Goal: Task Accomplishment & Management: Complete application form

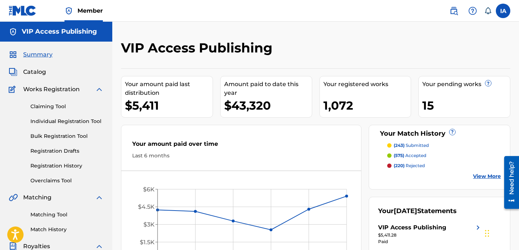
click at [77, 125] on link "Individual Registration Tool" at bounding box center [66, 122] width 73 height 8
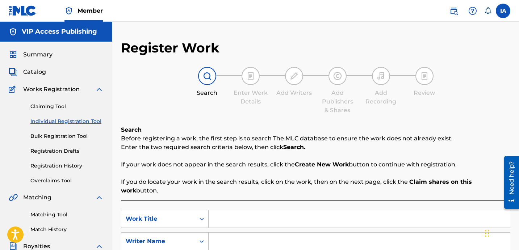
click at [245, 103] on div "Enter Work Details" at bounding box center [250, 97] width 36 height 17
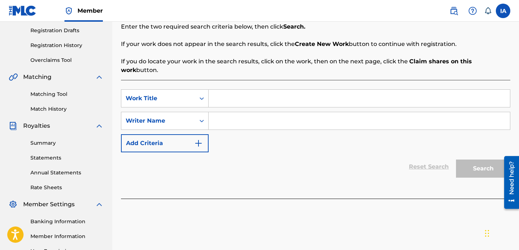
click at [294, 90] on input "Search Form" at bounding box center [358, 98] width 301 height 17
paste input "Life Im Destined"
type input "LIFE IM DESTINED"
click at [308, 119] on input "Search Form" at bounding box center [358, 120] width 301 height 17
click at [334, 116] on input "Search Form" at bounding box center [358, 120] width 301 height 17
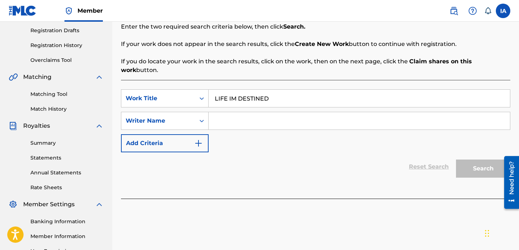
paste input "[PERSON_NAME]"
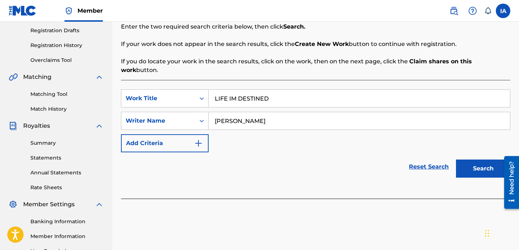
type input "[PERSON_NAME]"
click at [470, 160] on button "Search" at bounding box center [483, 169] width 54 height 18
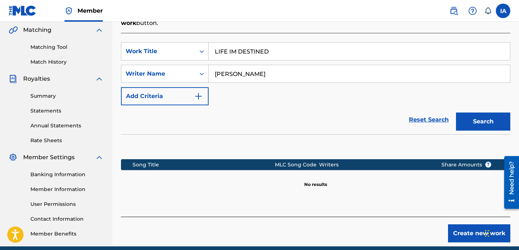
scroll to position [199, 0]
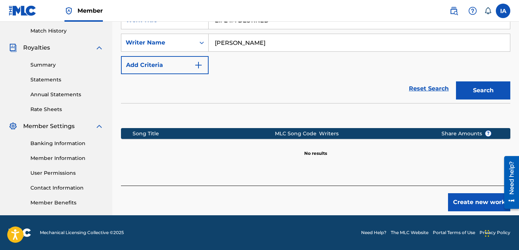
click at [453, 195] on button "Create new work" at bounding box center [479, 202] width 62 height 18
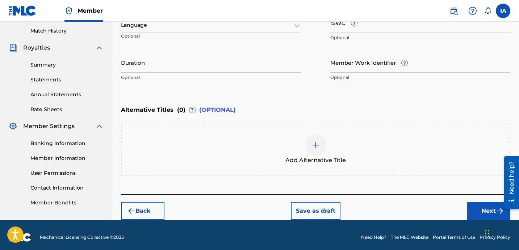
click at [303, 98] on div "Enter Work Details Enter work details for ‘ LIFE IM DESTINED ’ below. Work Titl…" at bounding box center [315, 14] width 389 height 175
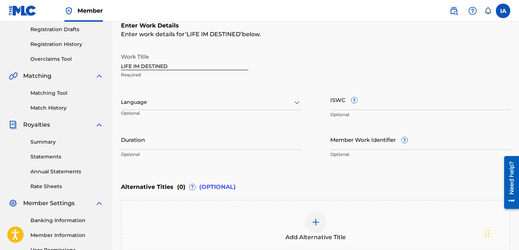
click at [199, 105] on div at bounding box center [211, 102] width 180 height 9
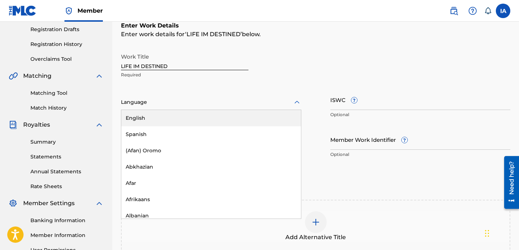
click at [204, 114] on div "English" at bounding box center [211, 118] width 180 height 16
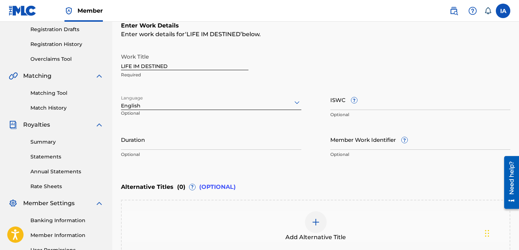
click at [208, 148] on input "Duration" at bounding box center [211, 139] width 180 height 21
paste input "3:50"
type input "03:50"
click at [348, 227] on div "Add Alternative Title" at bounding box center [316, 226] width 388 height 30
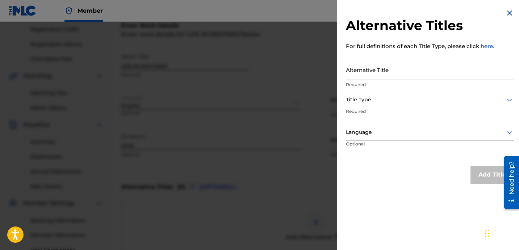
click at [399, 73] on input "Alternative Title" at bounding box center [430, 69] width 168 height 21
paste input "Life Im Destined feat [PERSON_NAME] Blue"
type input "LIFE IM DESTINED FEAT [PERSON_NAME] BLUE"
click at [387, 106] on div "Title Type" at bounding box center [430, 100] width 168 height 16
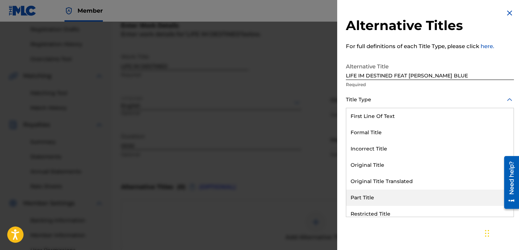
scroll to position [71, 0]
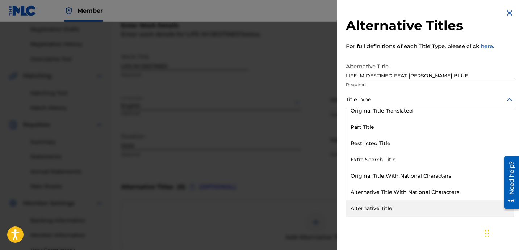
click at [387, 209] on div "Alternative Title" at bounding box center [429, 209] width 167 height 16
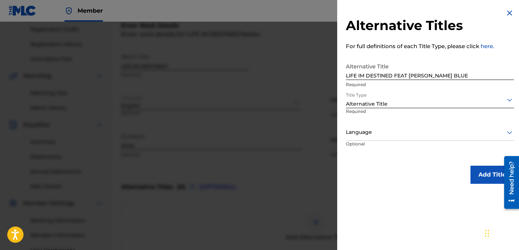
click at [402, 132] on div at bounding box center [430, 132] width 168 height 9
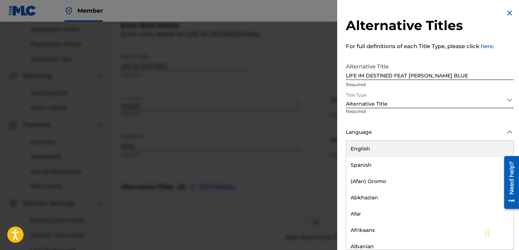
click at [404, 152] on div "English" at bounding box center [429, 149] width 167 height 16
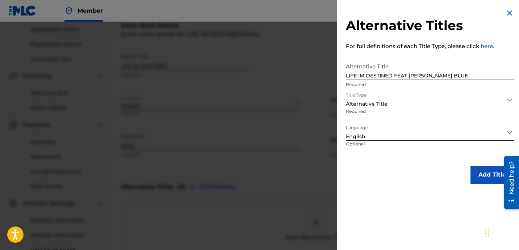
drag, startPoint x: 412, startPoint y: 166, endPoint x: 460, endPoint y: 177, distance: 48.9
click at [396, 163] on div "Alternative Titles For full definitions of each Title Type, please click here. …" at bounding box center [429, 96] width 185 height 193
click at [474, 174] on button "Add Title" at bounding box center [491, 175] width 43 height 18
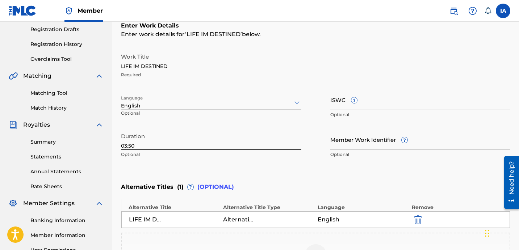
click at [359, 160] on div "Member Work Identifier ? Optional" at bounding box center [420, 145] width 180 height 33
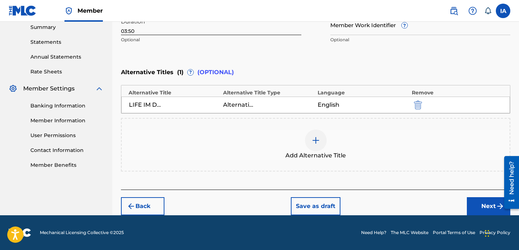
click at [479, 203] on button "Next" at bounding box center [488, 206] width 43 height 18
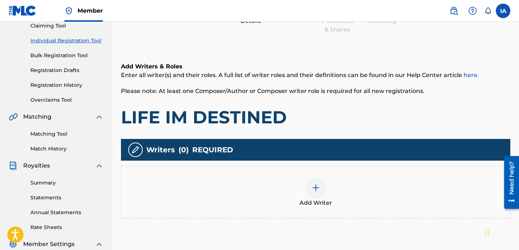
scroll to position [33, 0]
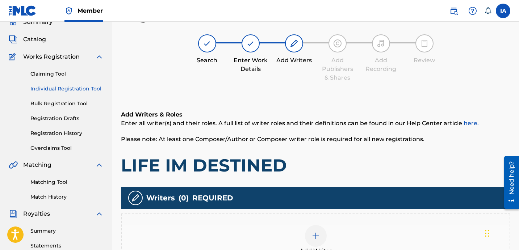
click at [281, 93] on div "Add Writers & Roles Enter all writer(s) and their roles. A full list of writer …" at bounding box center [315, 197] width 389 height 209
click at [272, 91] on div "Register Work Search Enter Work Details Add Writers Add Publishers & Shares Add…" at bounding box center [315, 167] width 389 height 320
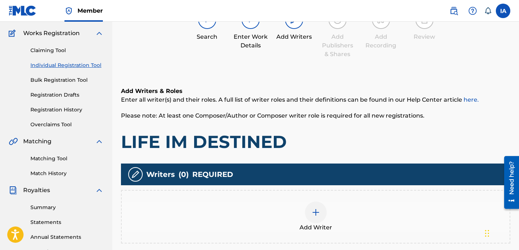
scroll to position [82, 0]
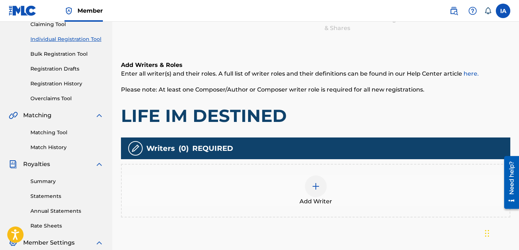
click at [328, 181] on div "Add Writer" at bounding box center [316, 191] width 388 height 30
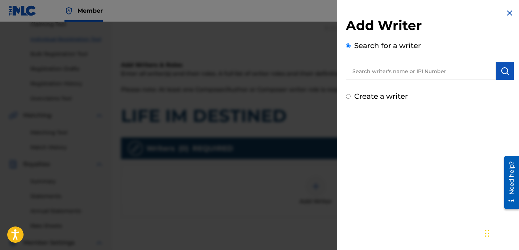
click at [408, 54] on div "Search for a writer" at bounding box center [430, 60] width 168 height 40
click at [397, 79] on input "text" at bounding box center [421, 71] width 150 height 18
paste input "[PERSON_NAME]"
type input "[PERSON_NAME]"
click at [496, 72] on button "submit" at bounding box center [505, 71] width 18 height 18
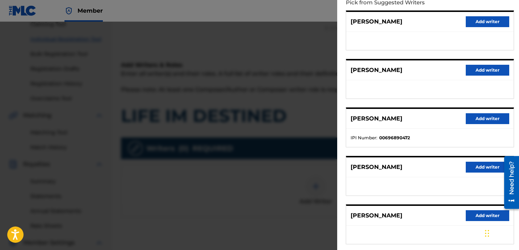
scroll to position [125, 0]
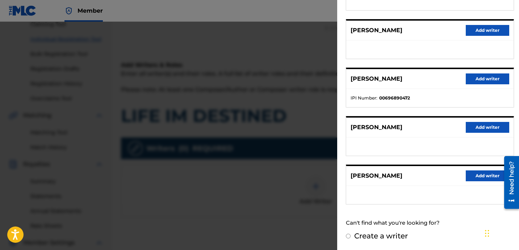
click at [472, 76] on button "Add writer" at bounding box center [486, 78] width 43 height 11
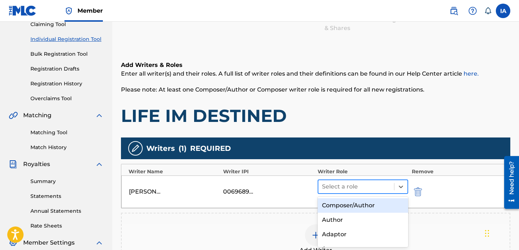
click at [379, 188] on div at bounding box center [356, 187] width 68 height 10
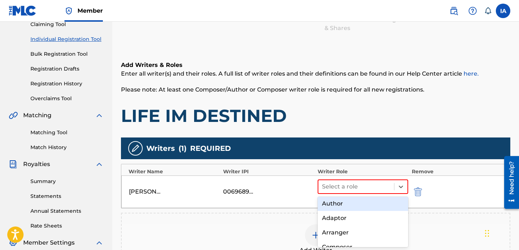
scroll to position [24, 0]
click at [354, 201] on div "Author" at bounding box center [362, 196] width 90 height 14
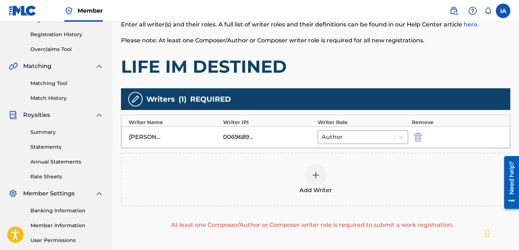
scroll to position [203, 0]
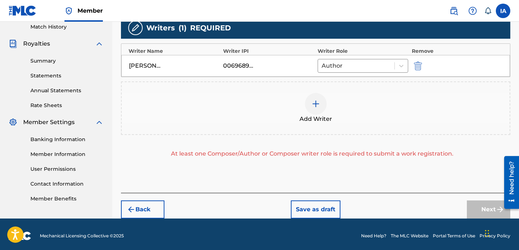
click at [383, 109] on div "Add Writer" at bounding box center [316, 108] width 388 height 30
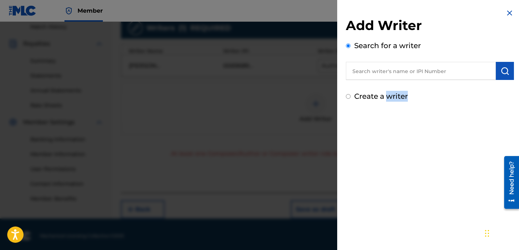
click at [387, 88] on div "Add Writer Search for a writer Create a writer" at bounding box center [430, 59] width 168 height 84
click at [389, 94] on label "Create a writer" at bounding box center [381, 96] width 54 height 9
radio input "true"
click at [350, 94] on input "Create a writer" at bounding box center [348, 96] width 5 height 5
radio input "false"
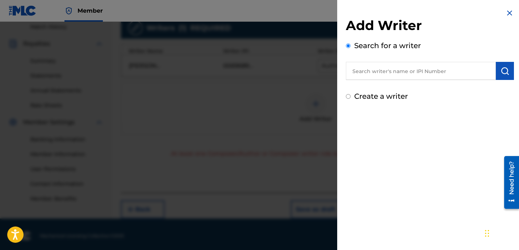
radio input "true"
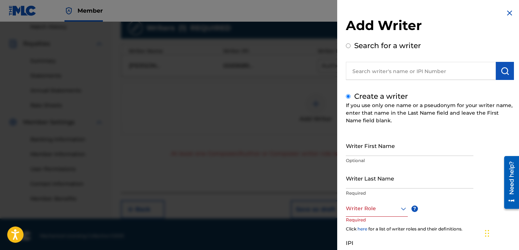
click at [390, 174] on input "Writer Last Name" at bounding box center [409, 178] width 127 height 21
paste input "UNKNOWN WRITER"
click at [388, 184] on input "UNKNOWN WRITER" at bounding box center [409, 178] width 127 height 21
type input "UNKNOWN"
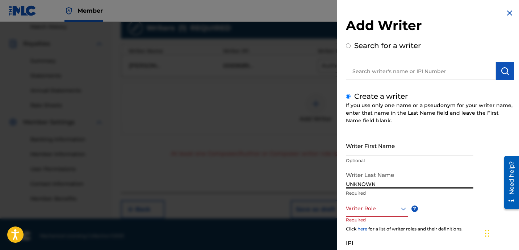
click at [388, 149] on input "Writer First Name" at bounding box center [409, 145] width 127 height 21
paste input "WRITER"
type input "WRITER"
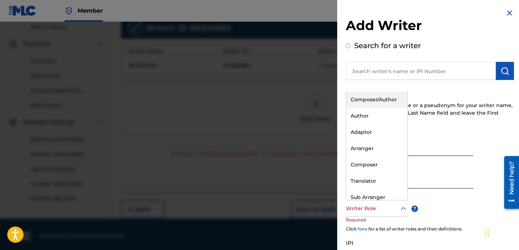
click at [360, 210] on div at bounding box center [377, 208] width 62 height 9
click at [389, 163] on div "Composer" at bounding box center [376, 165] width 61 height 16
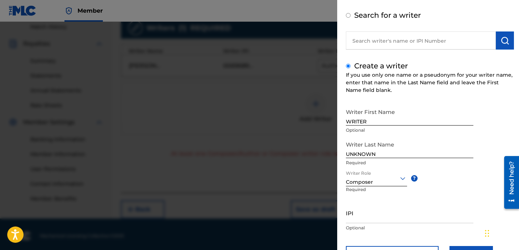
scroll to position [64, 0]
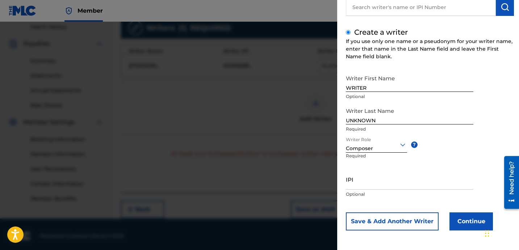
click at [454, 220] on button "Continue" at bounding box center [470, 221] width 43 height 18
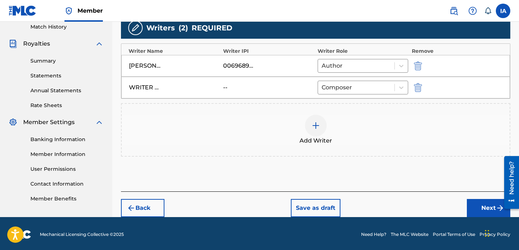
click at [477, 207] on button "Next" at bounding box center [488, 208] width 43 height 18
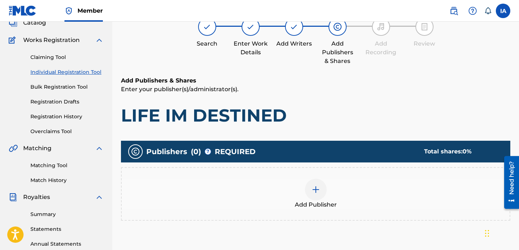
scroll to position [33, 0]
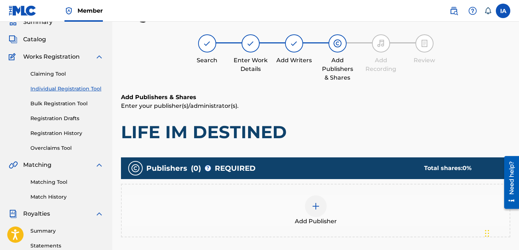
click at [343, 208] on div "Add Publisher" at bounding box center [316, 210] width 388 height 30
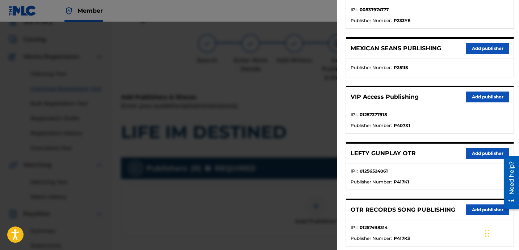
scroll to position [172, 0]
click at [469, 211] on button "Add publisher" at bounding box center [486, 209] width 43 height 11
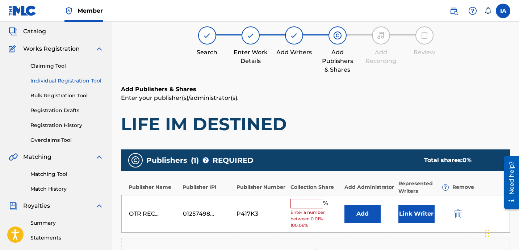
scroll to position [155, 0]
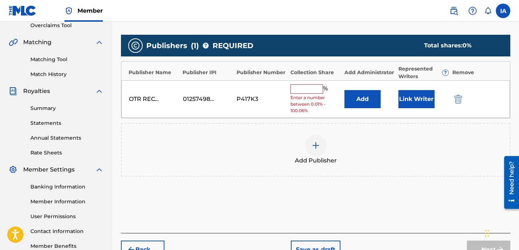
click at [308, 88] on input "text" at bounding box center [306, 88] width 33 height 9
type input "25"
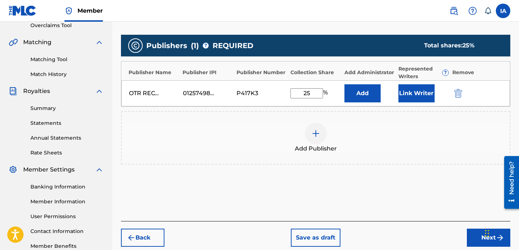
drag, startPoint x: 317, startPoint y: 91, endPoint x: 282, endPoint y: 79, distance: 37.0
click at [283, 80] on div "OTR RECORDS SONG PUBLISHING 01257498314 P417K3 25 % Add Link Writer" at bounding box center [315, 93] width 388 height 26
click at [354, 94] on button "Add" at bounding box center [362, 93] width 36 height 18
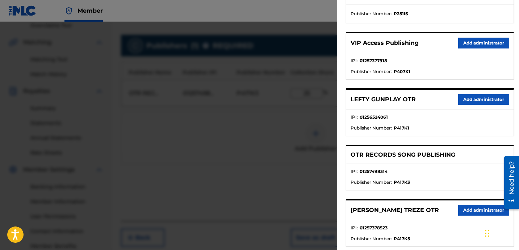
scroll to position [213, 0]
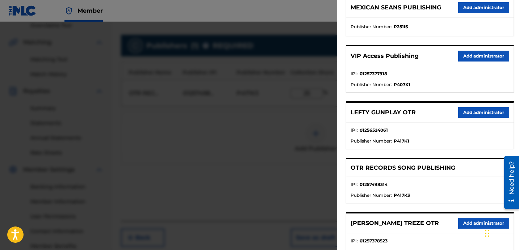
click at [478, 55] on button "Add administrator" at bounding box center [483, 56] width 51 height 11
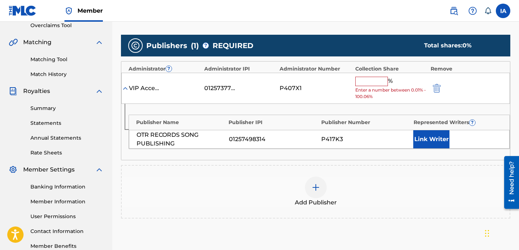
click at [367, 82] on input "text" at bounding box center [371, 81] width 33 height 9
paste input "25"
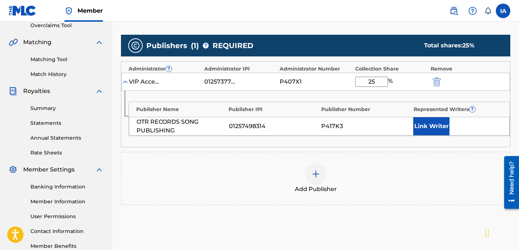
type input "25"
click at [430, 129] on button "Link Writer" at bounding box center [431, 126] width 36 height 18
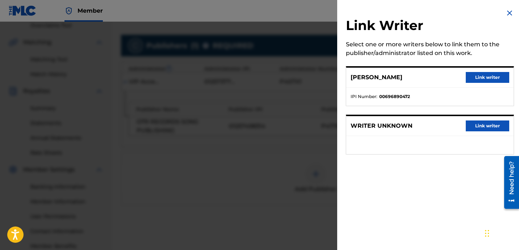
click at [494, 76] on button "Link writer" at bounding box center [486, 77] width 43 height 11
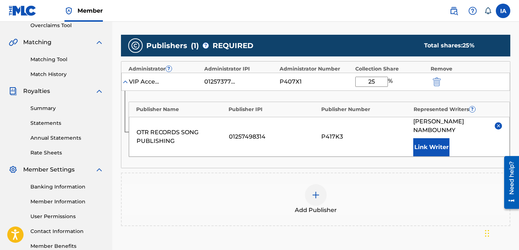
click at [328, 184] on div "Add Publisher" at bounding box center [316, 199] width 388 height 30
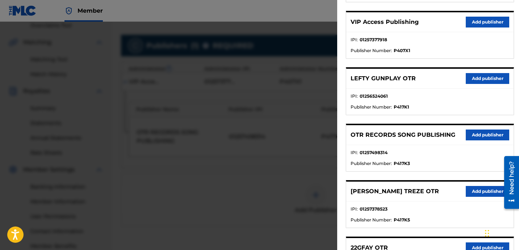
scroll to position [305, 0]
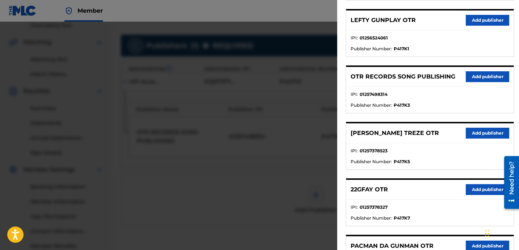
click at [475, 79] on button "Add publisher" at bounding box center [486, 76] width 43 height 11
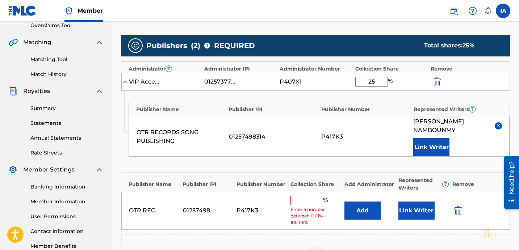
drag, startPoint x: 384, startPoint y: 83, endPoint x: 296, endPoint y: 52, distance: 93.3
click at [309, 56] on div "Publishers ( 2 ) ? REQUIRED Total shares: 25 % Administrator ? Administrator IP…" at bounding box center [315, 161] width 389 height 253
click at [305, 196] on input "text" at bounding box center [306, 200] width 33 height 9
paste input "25"
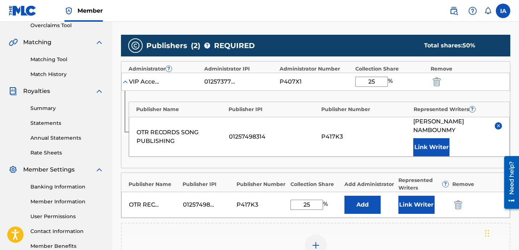
type input "25"
click at [366, 199] on button "Add" at bounding box center [362, 205] width 36 height 18
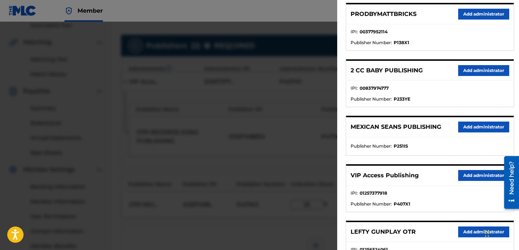
scroll to position [130, 0]
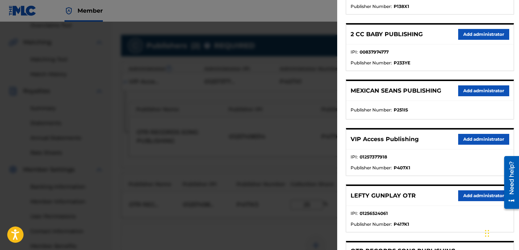
click at [464, 140] on button "Add administrator" at bounding box center [483, 139] width 51 height 11
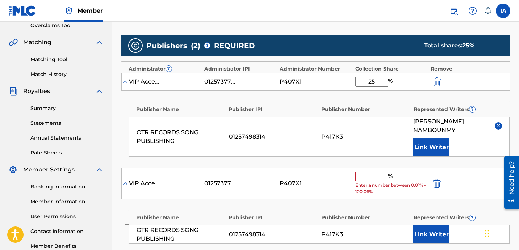
click at [377, 172] on input "text" at bounding box center [371, 176] width 33 height 9
paste input "25"
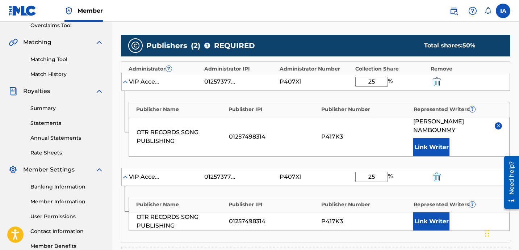
type input "25"
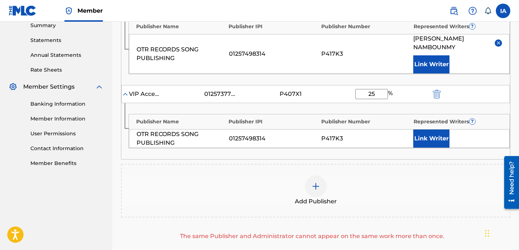
scroll to position [285, 0]
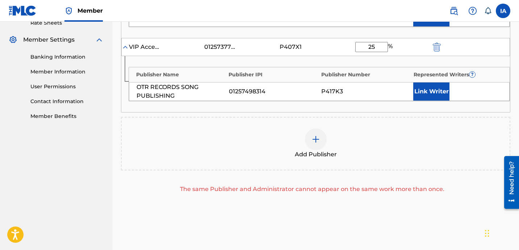
click at [432, 83] on button "Link Writer" at bounding box center [431, 92] width 36 height 18
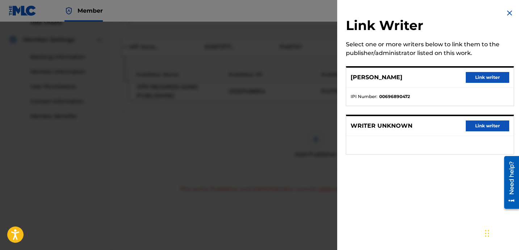
click at [479, 82] on button "Link writer" at bounding box center [486, 77] width 43 height 11
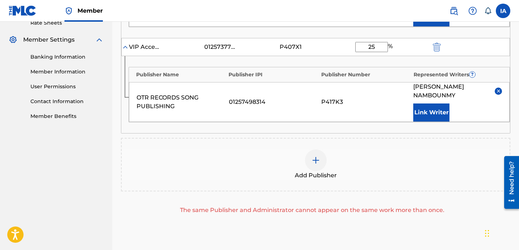
click at [496, 88] on img at bounding box center [498, 90] width 5 height 5
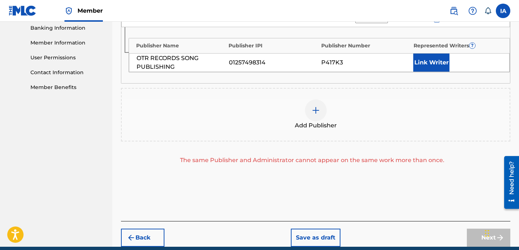
scroll to position [337, 0]
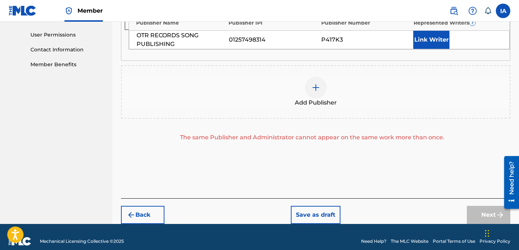
click at [157, 206] on button "Back" at bounding box center [142, 215] width 43 height 18
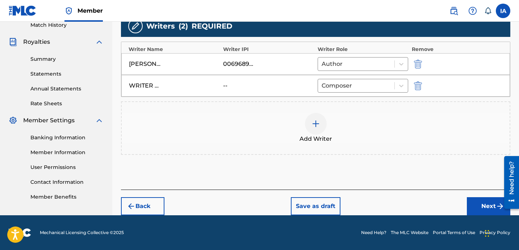
scroll to position [204, 0]
click at [282, 105] on div "Add Writer" at bounding box center [315, 128] width 389 height 54
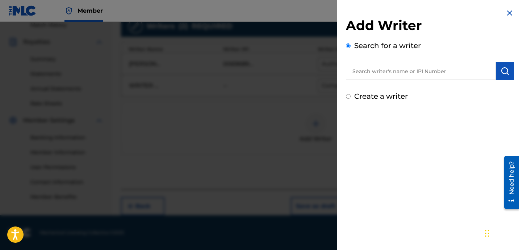
click at [414, 75] on input "text" at bounding box center [421, 71] width 150 height 18
paste input "[PERSON_NAME] [PERSON_NAME]"
type input "[PERSON_NAME] [PERSON_NAME]"
click at [506, 75] on button "submit" at bounding box center [505, 71] width 18 height 18
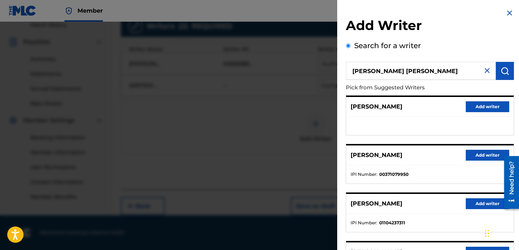
click at [405, 127] on ul at bounding box center [429, 126] width 167 height 18
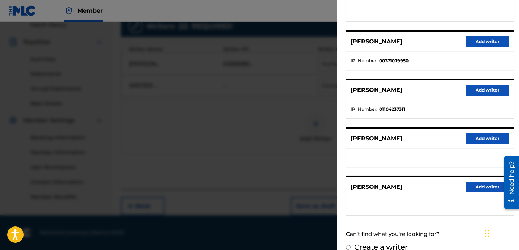
scroll to position [100, 0]
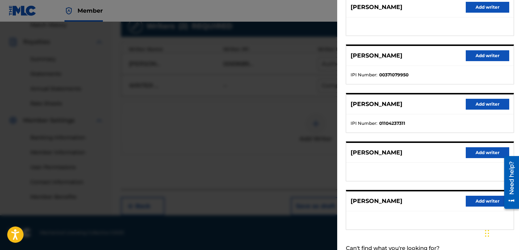
click at [480, 54] on button "Add writer" at bounding box center [486, 55] width 43 height 11
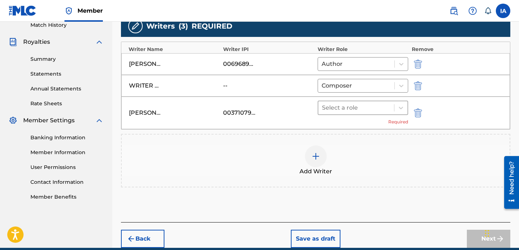
click at [382, 106] on div at bounding box center [356, 108] width 68 height 10
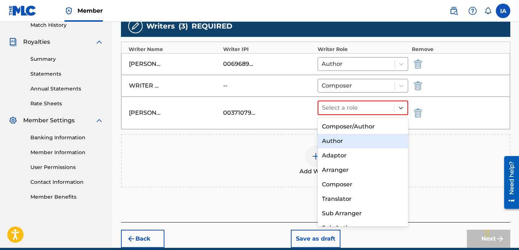
click at [372, 137] on div "Author" at bounding box center [362, 141] width 90 height 14
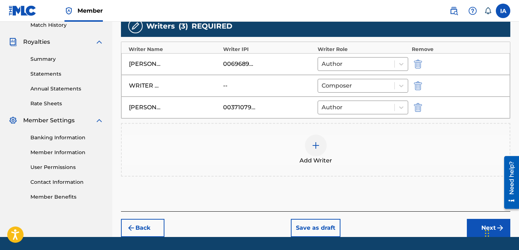
click at [470, 232] on button "Next" at bounding box center [488, 228] width 43 height 18
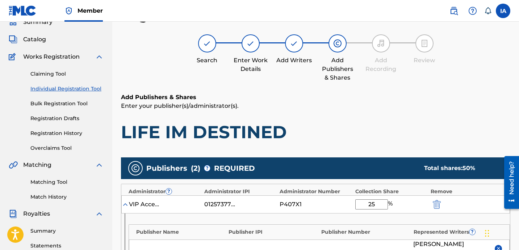
click at [351, 122] on h1 "LIFE IM DESTINED" at bounding box center [315, 132] width 389 height 22
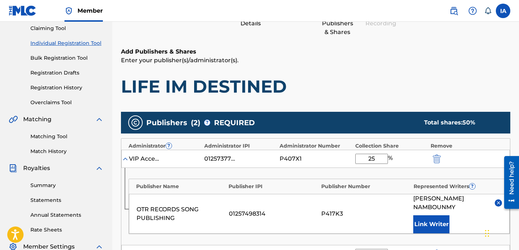
scroll to position [168, 0]
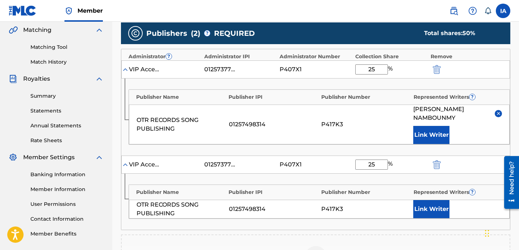
click at [427, 201] on button "Link Writer" at bounding box center [431, 209] width 36 height 18
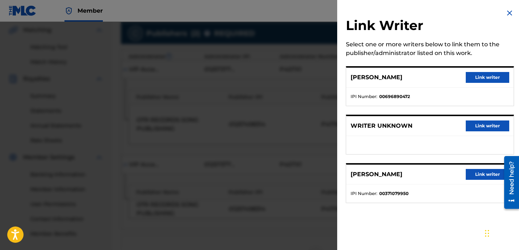
click at [474, 173] on button "Link writer" at bounding box center [486, 174] width 43 height 11
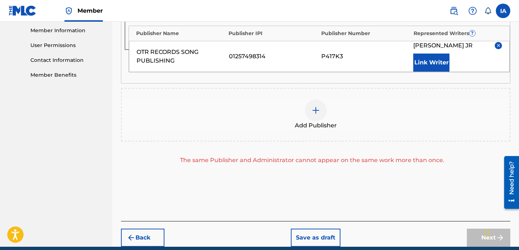
scroll to position [349, 0]
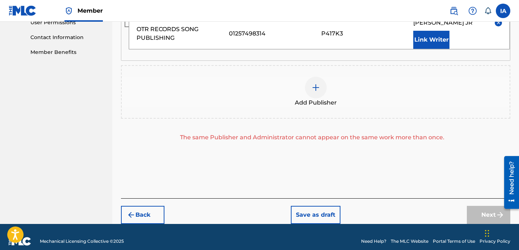
click at [383, 146] on div "Publishers ( 2 ) ? REQUIRED Total shares: 50 % Administrator ? Administrator IP…" at bounding box center [315, 1] width 389 height 329
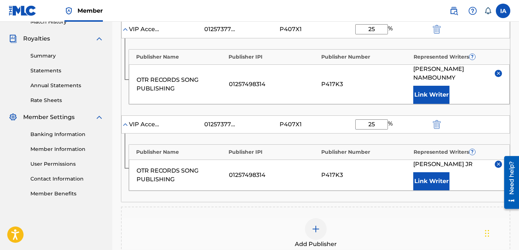
scroll to position [272, 0]
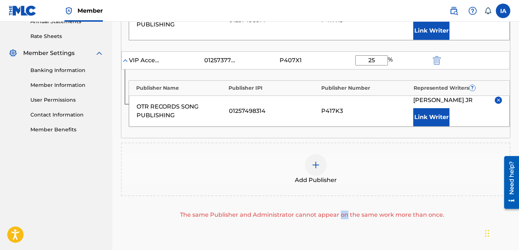
click at [334, 211] on div "The same Publisher and Administrator cannot appear on the same work more than o…" at bounding box center [312, 215] width 382 height 9
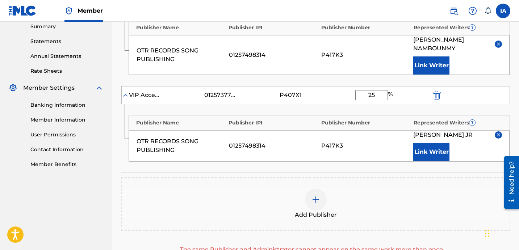
scroll to position [236, 0]
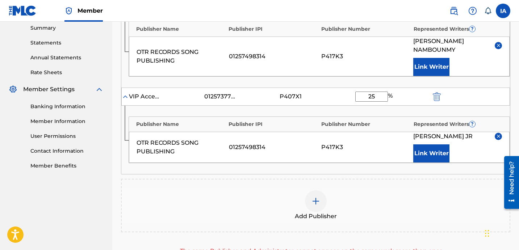
click at [498, 134] on img at bounding box center [498, 136] width 5 height 5
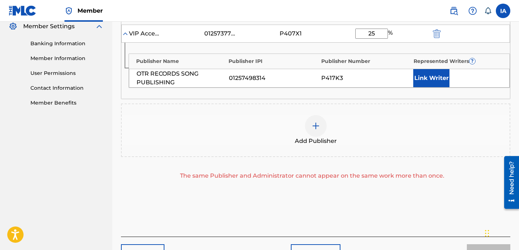
scroll to position [337, 0]
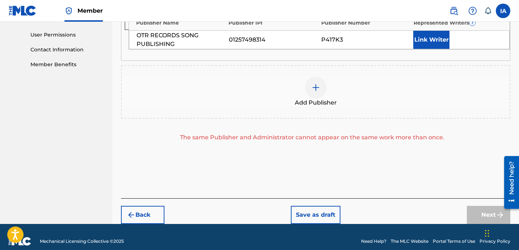
click at [443, 198] on div "Back Save as draft Next" at bounding box center [315, 211] width 389 height 26
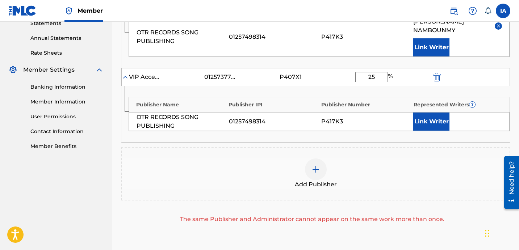
scroll to position [181, 0]
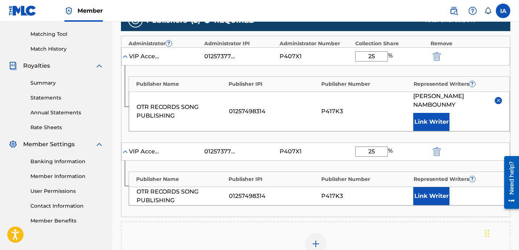
click at [434, 147] on img "submit" at bounding box center [437, 151] width 8 height 9
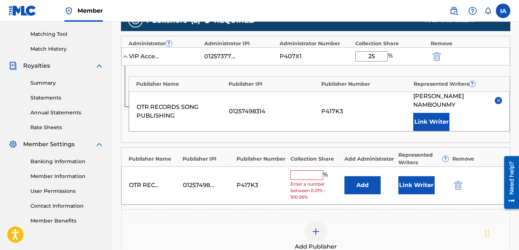
click at [459, 181] on img "submit" at bounding box center [458, 185] width 8 height 9
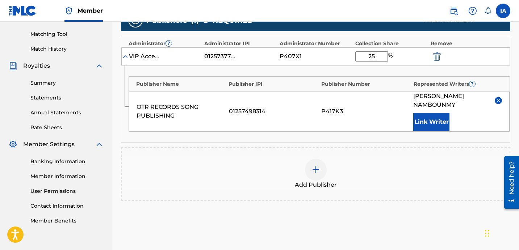
scroll to position [240, 0]
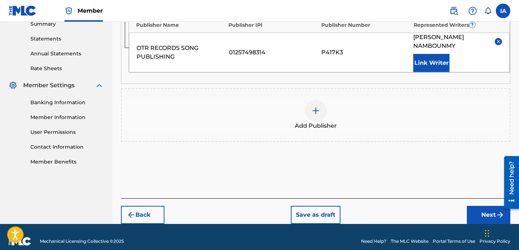
click at [492, 206] on button "Next" at bounding box center [488, 215] width 43 height 18
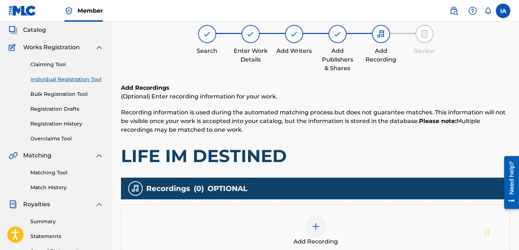
scroll to position [33, 0]
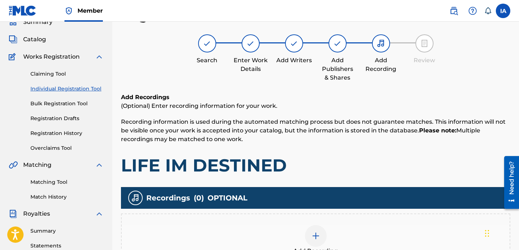
click at [324, 238] on div at bounding box center [316, 236] width 22 height 22
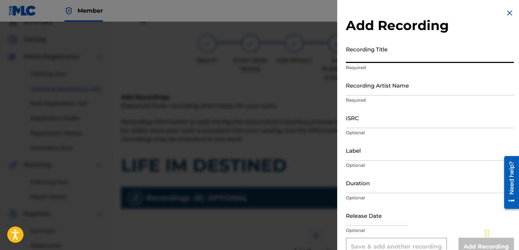
click at [365, 59] on input "Recording Title" at bounding box center [430, 52] width 168 height 21
paste input "Life Im Destined"
type input "LIFE IM DESTINED"
click at [415, 79] on input "Recording Artist Name" at bounding box center [430, 85] width 168 height 21
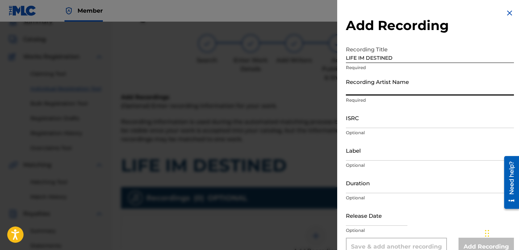
paste input "Heartbreaka"
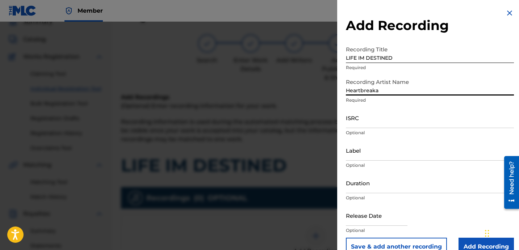
type input "HEARTBREAKA"
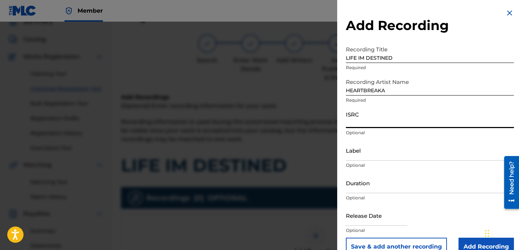
click at [397, 117] on input "ISRC" at bounding box center [430, 117] width 168 height 21
click at [366, 122] on input "ISRC" at bounding box center [430, 117] width 168 height 21
paste input "USLD91739080"
type input "USLD91739080"
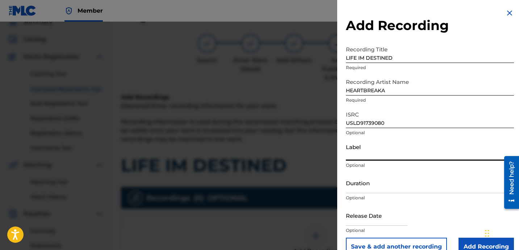
click at [370, 151] on input "Label" at bounding box center [430, 150] width 168 height 21
type input "OTR RECORDS"
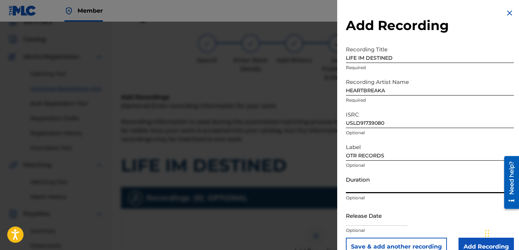
click at [374, 189] on input "Duration" at bounding box center [430, 183] width 168 height 21
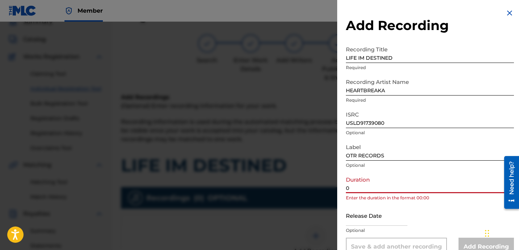
paste input "3:50"
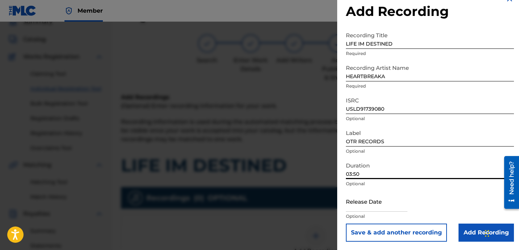
scroll to position [14, 0]
type input "03:50"
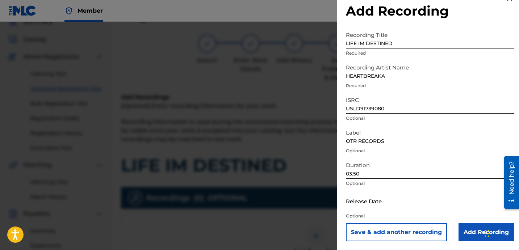
click at [461, 227] on input "Add Recording" at bounding box center [485, 232] width 55 height 18
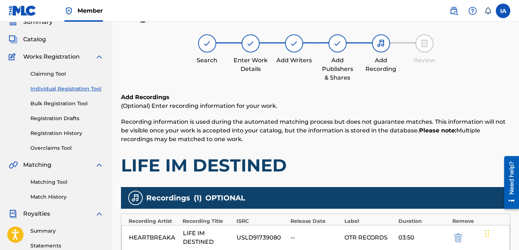
click at [339, 142] on p "Recording information is used during the automated matching process but does no…" at bounding box center [315, 131] width 389 height 26
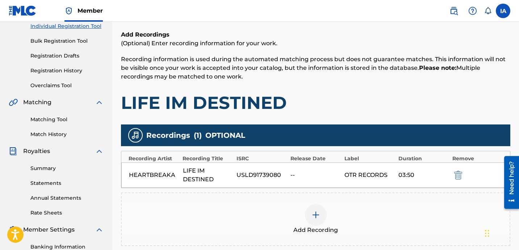
scroll to position [147, 0]
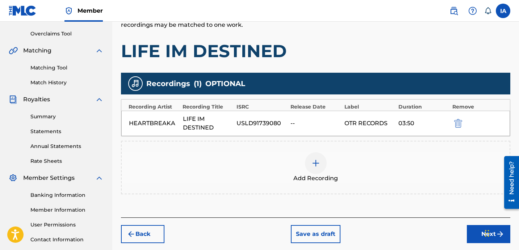
click at [468, 237] on button "Next" at bounding box center [488, 234] width 43 height 18
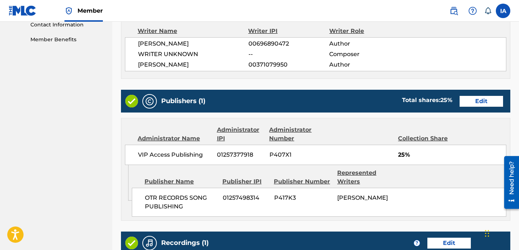
scroll to position [475, 0]
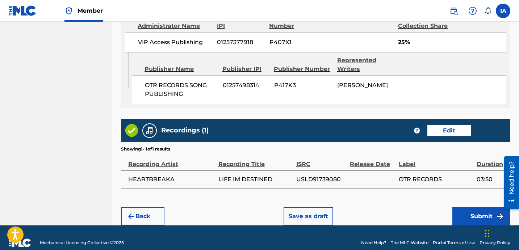
click at [461, 215] on button "Submit" at bounding box center [481, 216] width 58 height 18
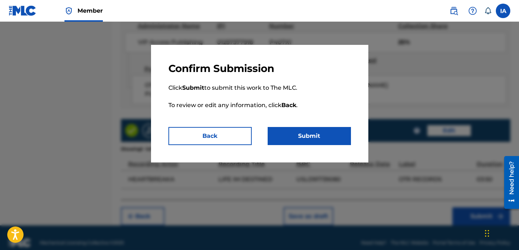
click at [345, 138] on button "Submit" at bounding box center [308, 136] width 83 height 18
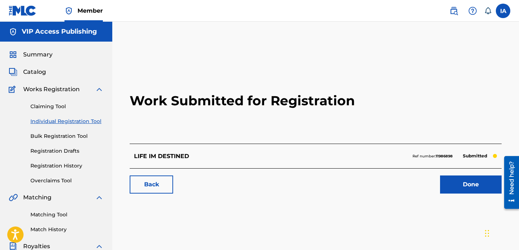
click at [253, 52] on div "Work Submitted for Registration LIFE IM DESTINED Ref number: 11986898 Submitted…" at bounding box center [315, 227] width 406 height 374
click at [81, 125] on link "Individual Registration Tool" at bounding box center [66, 122] width 73 height 8
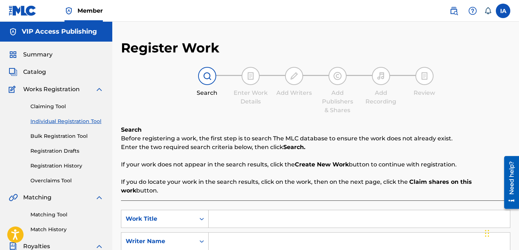
click at [299, 219] on input "Search Form" at bounding box center [358, 218] width 301 height 17
paste input "Senorita"
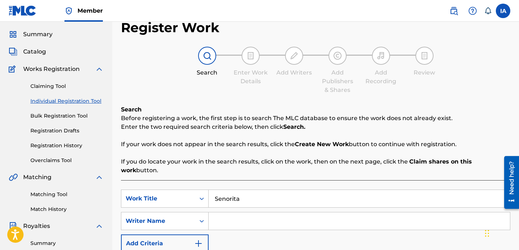
scroll to position [21, 0]
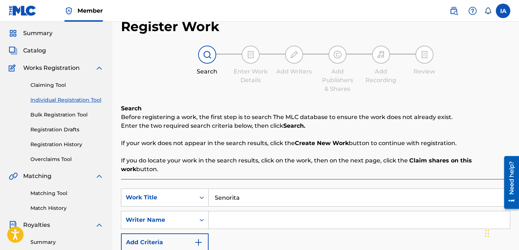
type input "Senorita"
click at [320, 211] on input "Search Form" at bounding box center [358, 219] width 301 height 17
paste input "[PERSON_NAME]"
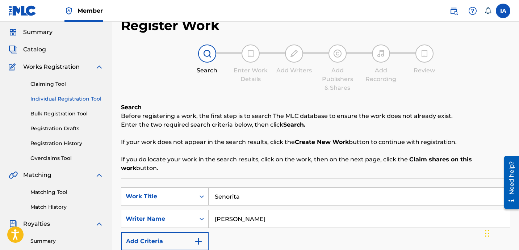
scroll to position [144, 0]
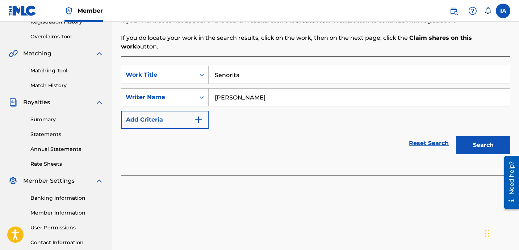
type input "[PERSON_NAME]"
click at [476, 140] on button "Search" at bounding box center [483, 145] width 54 height 18
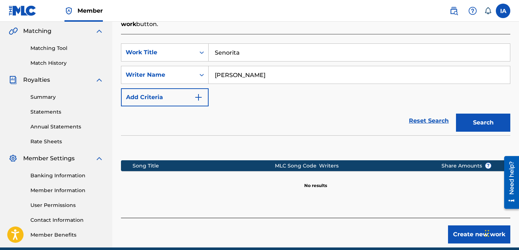
scroll to position [199, 0]
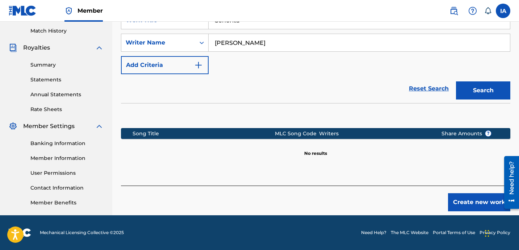
click at [459, 193] on button "Create new work" at bounding box center [479, 202] width 62 height 18
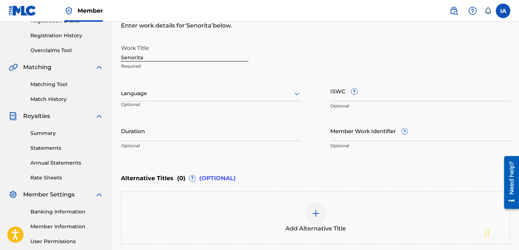
scroll to position [97, 0]
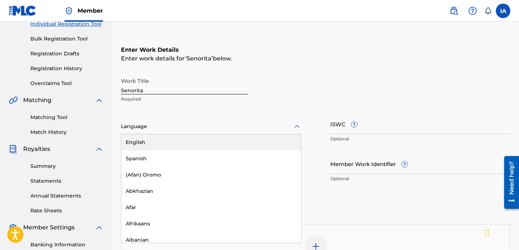
click at [248, 124] on div at bounding box center [211, 126] width 180 height 9
click at [220, 141] on div "English" at bounding box center [211, 142] width 180 height 16
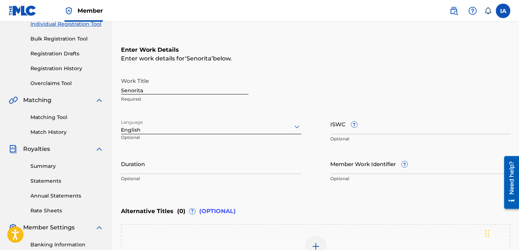
click at [300, 46] on h6 "Enter Work Details" at bounding box center [315, 50] width 389 height 9
click at [185, 164] on input "Duration" at bounding box center [211, 163] width 180 height 21
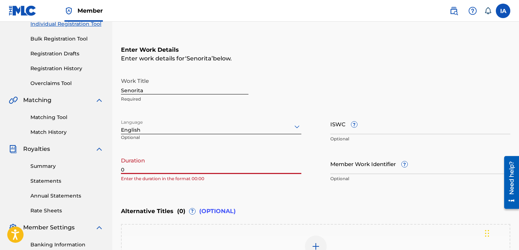
paste input "2:43"
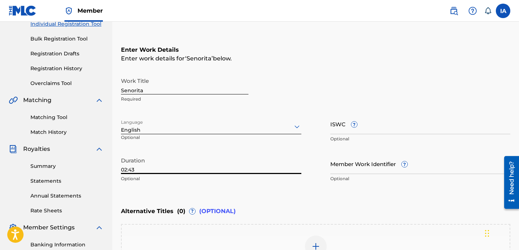
type input "02:43"
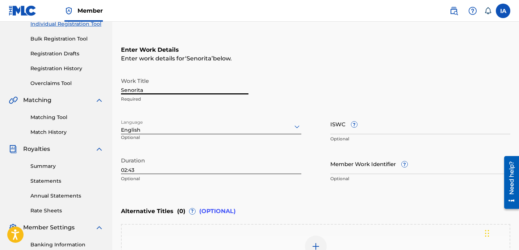
click at [178, 84] on input "Senorita" at bounding box center [184, 84] width 127 height 21
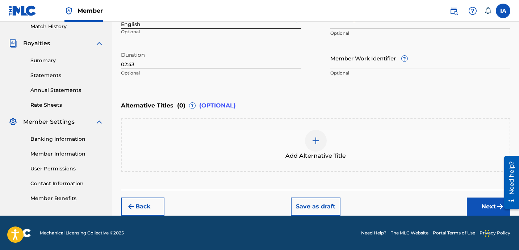
type input "SENORITA"
click at [311, 146] on div at bounding box center [316, 141] width 22 height 22
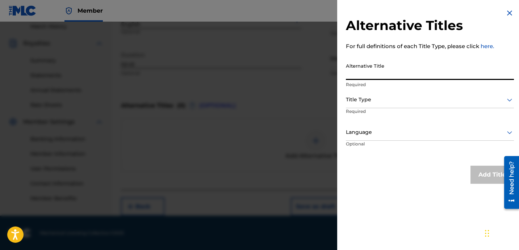
click at [380, 69] on input "Alternative Title" at bounding box center [430, 69] width 168 height 21
paste input "Senorita feat [PERSON_NAME]"
type input "SENORITA FEAT [PERSON_NAME]"
click at [373, 102] on div at bounding box center [430, 99] width 168 height 9
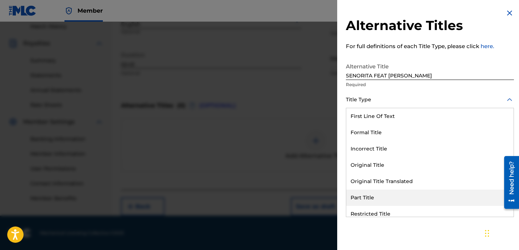
scroll to position [71, 0]
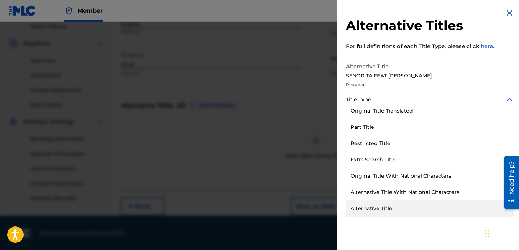
click at [393, 202] on div "Alternative Title" at bounding box center [429, 209] width 167 height 16
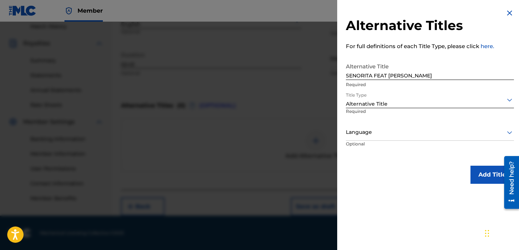
click at [384, 140] on div "Language" at bounding box center [430, 133] width 168 height 16
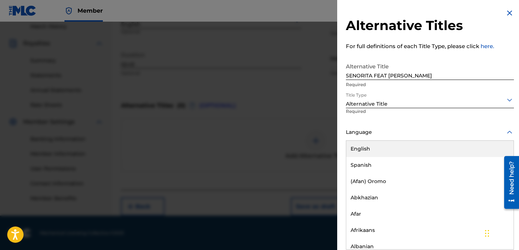
click at [389, 144] on div "English" at bounding box center [429, 149] width 167 height 16
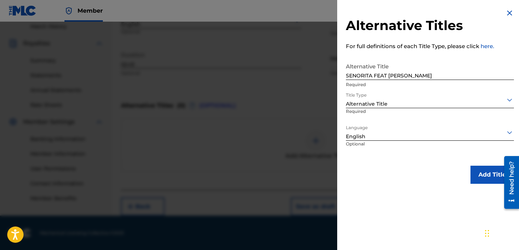
click at [483, 178] on button "Add Title" at bounding box center [491, 175] width 43 height 18
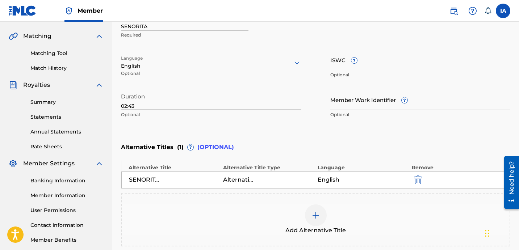
scroll to position [236, 0]
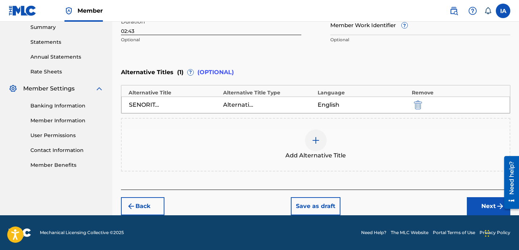
click at [474, 214] on button "Next" at bounding box center [488, 206] width 43 height 18
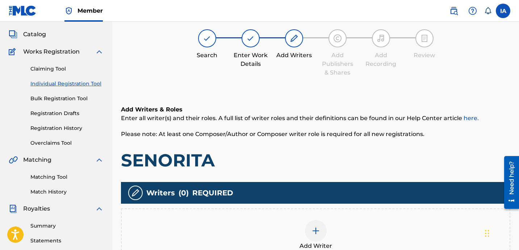
scroll to position [33, 0]
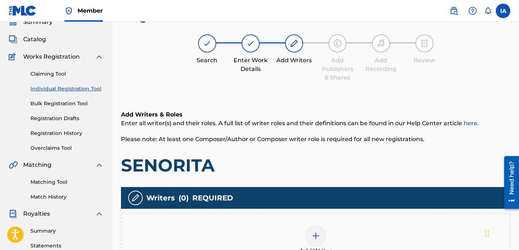
click at [336, 220] on div "Add Writer" at bounding box center [315, 241] width 389 height 54
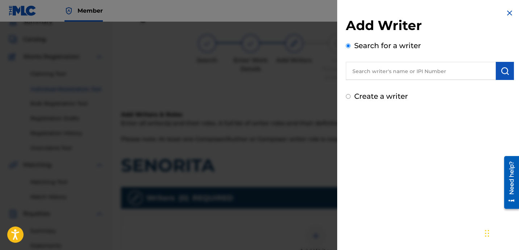
drag, startPoint x: 400, startPoint y: 76, endPoint x: 405, endPoint y: 77, distance: 4.8
click at [400, 76] on input "text" at bounding box center [421, 71] width 150 height 18
paste input "[PERSON_NAME]"
type input "[PERSON_NAME]"
click at [509, 73] on button "submit" at bounding box center [505, 71] width 18 height 18
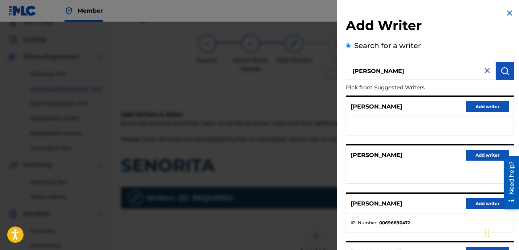
scroll to position [125, 0]
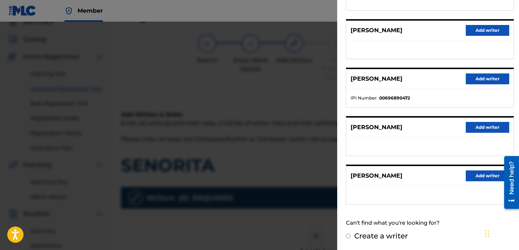
click at [477, 82] on button "Add writer" at bounding box center [486, 78] width 43 height 11
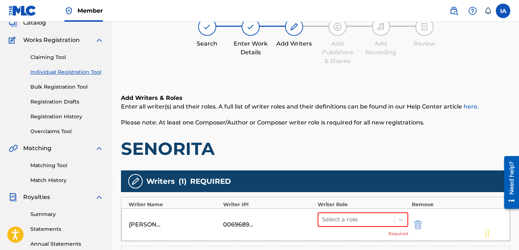
scroll to position [58, 0]
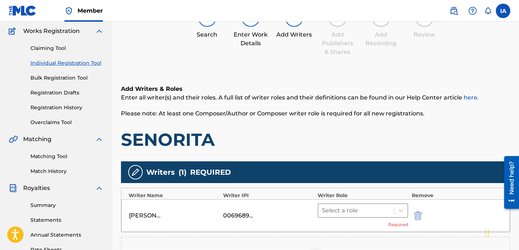
click at [392, 204] on div "Select a role" at bounding box center [356, 210] width 76 height 13
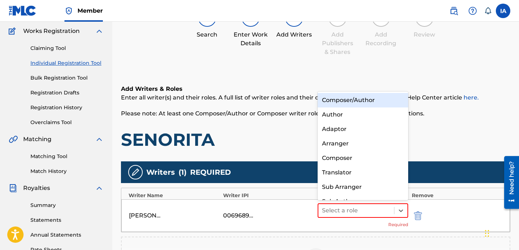
scroll to position [10, 0]
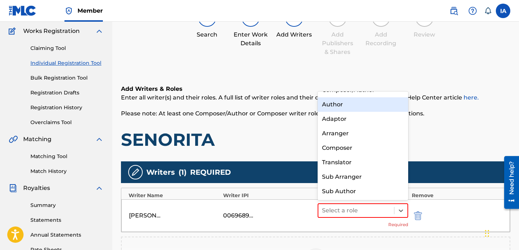
click at [345, 107] on div "Author" at bounding box center [362, 104] width 90 height 14
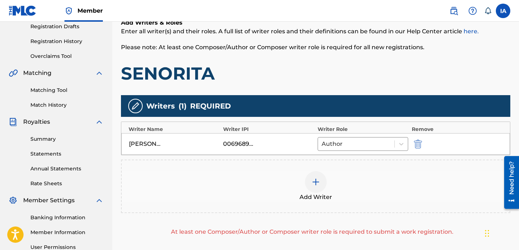
scroll to position [179, 0]
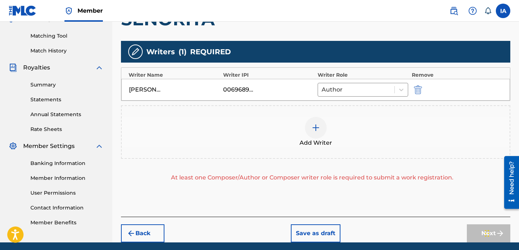
click at [337, 132] on div "Add Writer" at bounding box center [316, 132] width 388 height 30
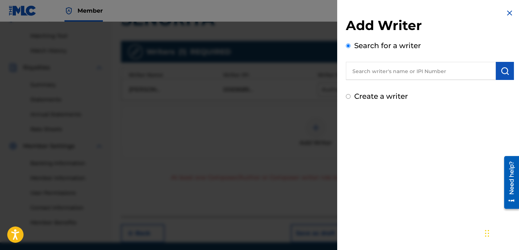
click at [366, 96] on label "Create a writer" at bounding box center [381, 96] width 54 height 9
radio input "true"
click at [350, 96] on input "Create a writer" at bounding box center [348, 96] width 5 height 5
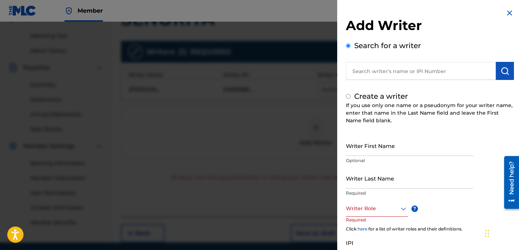
radio input "false"
radio input "true"
click at [419, 170] on input "Writer Last Name" at bounding box center [409, 178] width 127 height 21
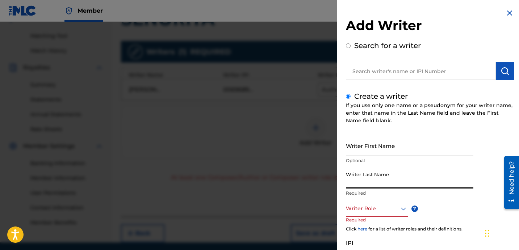
paste input "UNKNOWN WRITER"
click at [393, 183] on input "UNKNOWN WRITER" at bounding box center [409, 178] width 127 height 21
type input "UNKNOWN"
click at [380, 139] on input "Writer First Name" at bounding box center [409, 145] width 127 height 21
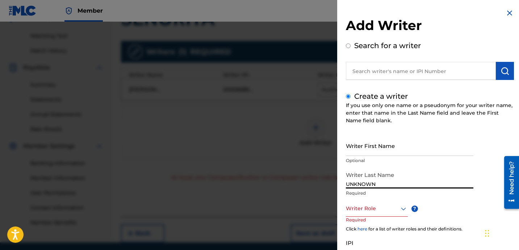
paste input "WRITER"
type input "WRITER"
click at [365, 209] on div at bounding box center [377, 208] width 62 height 9
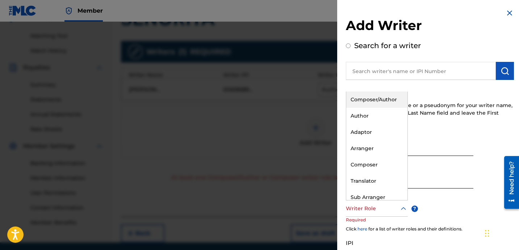
click at [383, 101] on div "Composer/Author" at bounding box center [376, 100] width 61 height 16
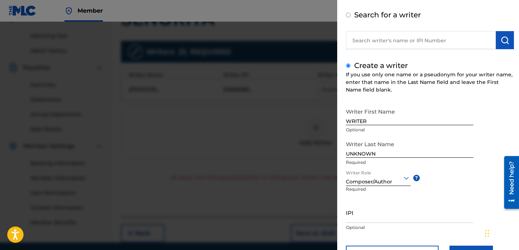
scroll to position [64, 0]
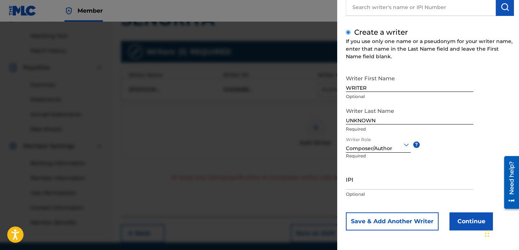
click at [473, 218] on button "Continue" at bounding box center [470, 221] width 43 height 18
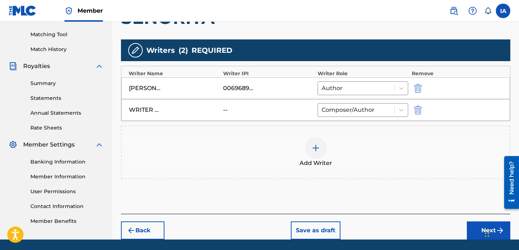
click at [469, 225] on button "Next" at bounding box center [488, 231] width 43 height 18
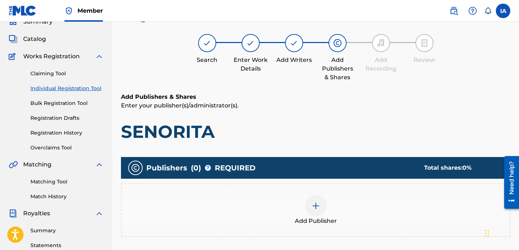
scroll to position [33, 0]
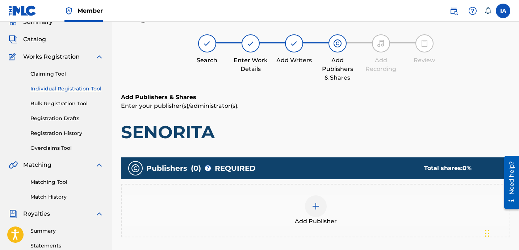
click at [359, 198] on div "Add Publisher" at bounding box center [316, 210] width 388 height 30
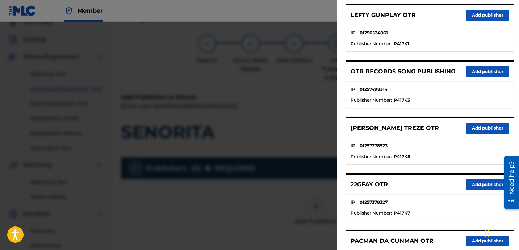
scroll to position [352, 0]
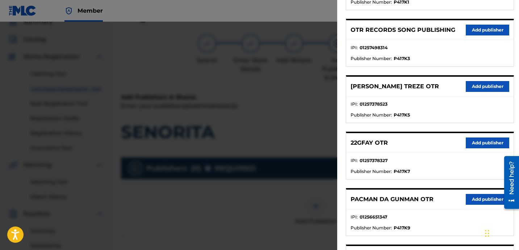
click at [474, 30] on button "Add publisher" at bounding box center [486, 30] width 43 height 11
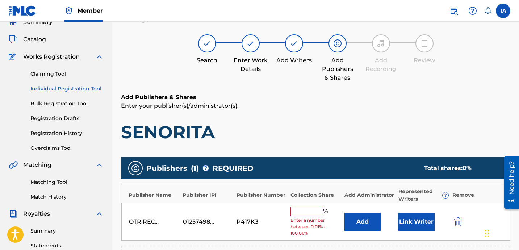
click at [307, 214] on input "text" at bounding box center [306, 211] width 33 height 9
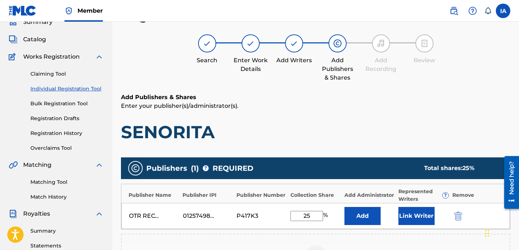
drag, startPoint x: 313, startPoint y: 217, endPoint x: 288, endPoint y: 195, distance: 33.3
click at [293, 201] on div "Publisher Name Publisher IPI Publisher Number Collection Share Add Administrato…" at bounding box center [315, 207] width 389 height 46
type input "25"
click at [372, 222] on button "Add" at bounding box center [362, 216] width 36 height 18
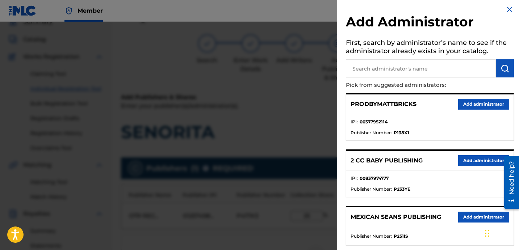
scroll to position [97, 0]
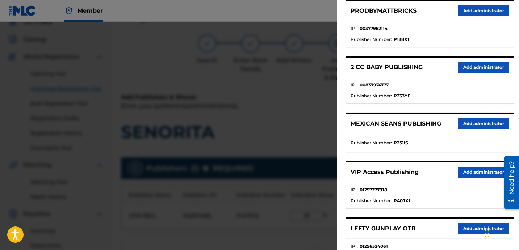
click at [463, 174] on button "Add administrator" at bounding box center [483, 172] width 51 height 11
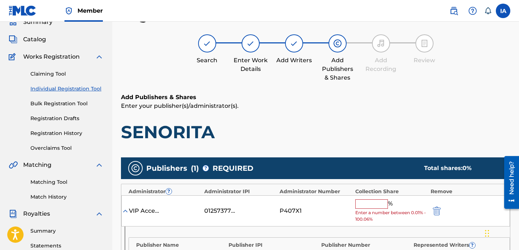
click at [368, 203] on input "text" at bounding box center [371, 203] width 33 height 9
paste input "25"
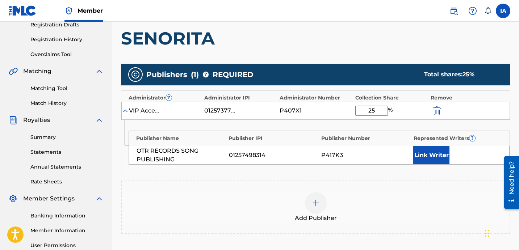
scroll to position [153, 0]
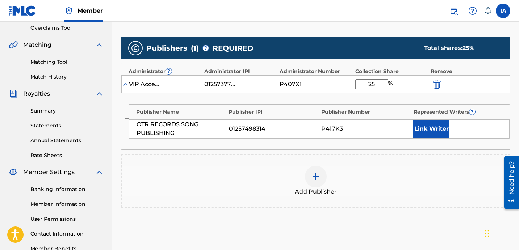
type input "25"
click at [433, 126] on button "Link Writer" at bounding box center [431, 129] width 36 height 18
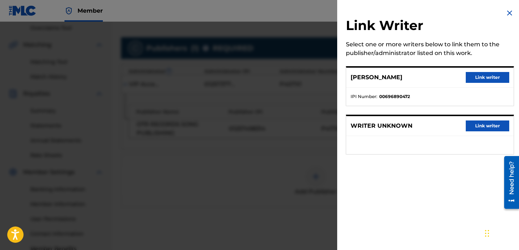
click at [482, 80] on button "Link writer" at bounding box center [486, 77] width 43 height 11
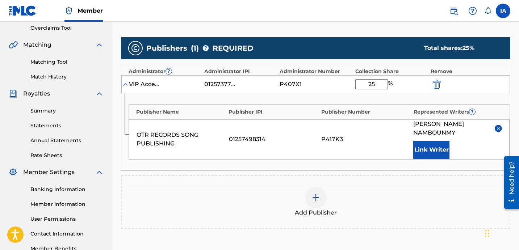
click at [410, 61] on div "Publishers ( 1 ) ? REQUIRED Total shares: 25 % Administrator ? Administrator IP…" at bounding box center [315, 132] width 389 height 191
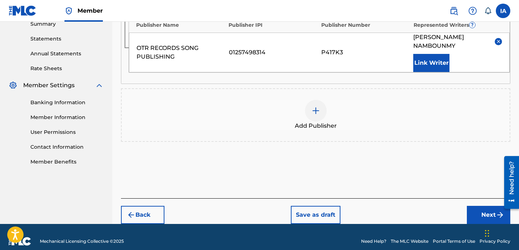
click at [472, 206] on button "Next" at bounding box center [488, 215] width 43 height 18
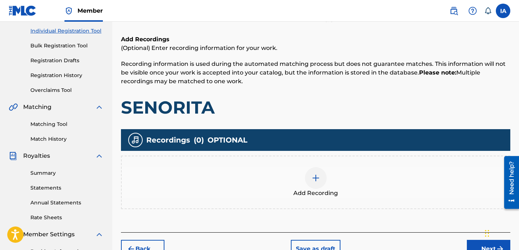
scroll to position [101, 0]
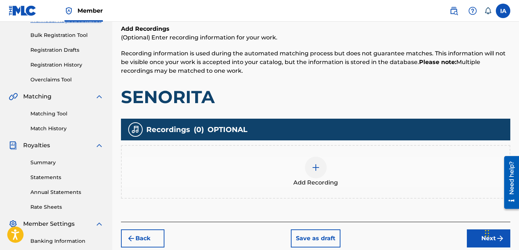
click at [341, 174] on div "Add Recording" at bounding box center [316, 172] width 388 height 30
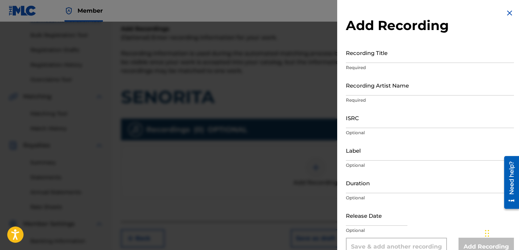
click at [393, 61] on input "Recording Title" at bounding box center [430, 52] width 168 height 21
paste input "Senorita"
type input "SENORITA"
click at [362, 76] on input "Recording Artist Name" at bounding box center [430, 85] width 168 height 21
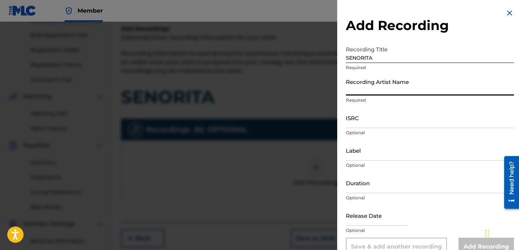
type input "HEARTBREAKA"
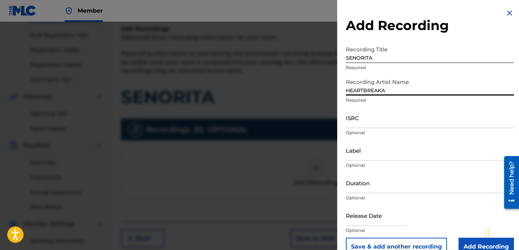
click at [374, 122] on input "ISRC" at bounding box center [430, 117] width 168 height 21
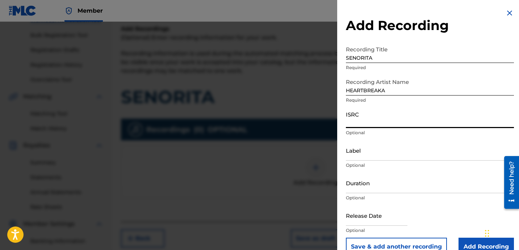
paste input "USLD91739081"
type input "USLD91739081"
click at [365, 152] on input "Label" at bounding box center [430, 150] width 168 height 21
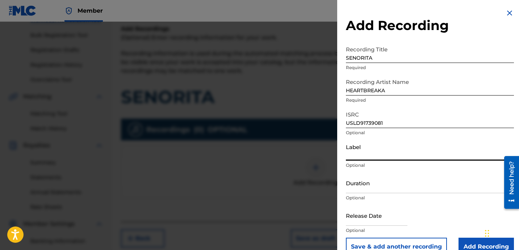
type input "OTR RECORDS"
click at [367, 188] on input "Duration" at bounding box center [430, 183] width 168 height 21
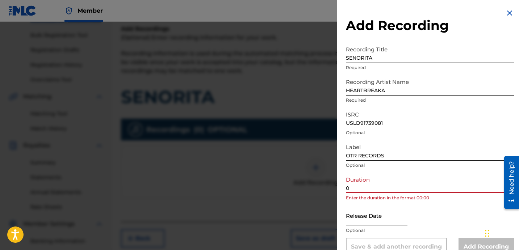
paste input "2:43"
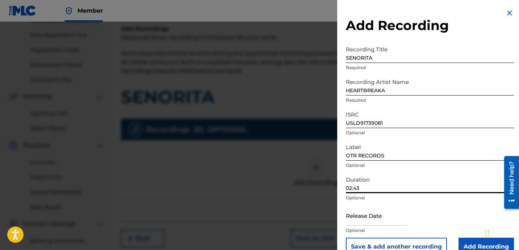
scroll to position [199, 0]
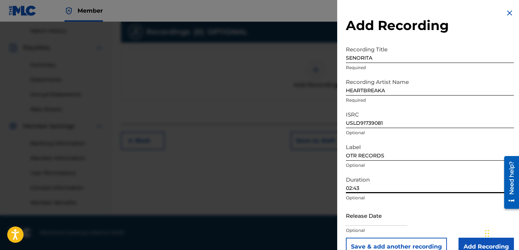
type input "02:43"
click at [465, 239] on input "Add Recording" at bounding box center [485, 247] width 55 height 18
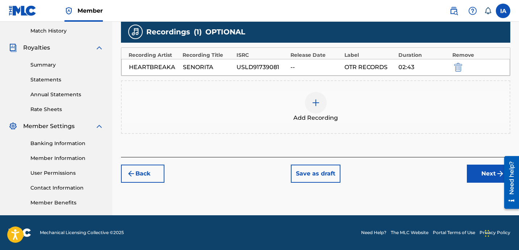
click at [478, 174] on button "Next" at bounding box center [488, 174] width 43 height 18
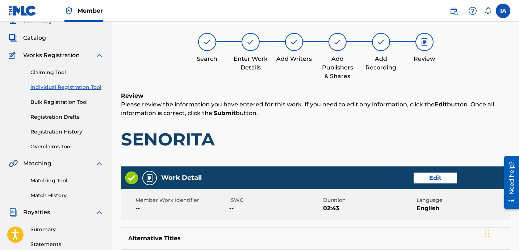
scroll to position [33, 0]
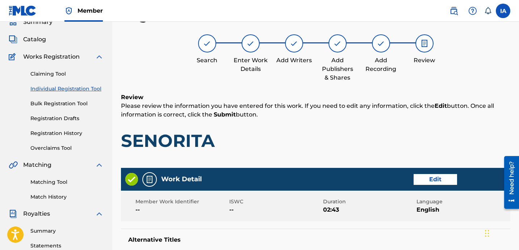
click at [381, 133] on h1 "SENORITA" at bounding box center [315, 141] width 389 height 22
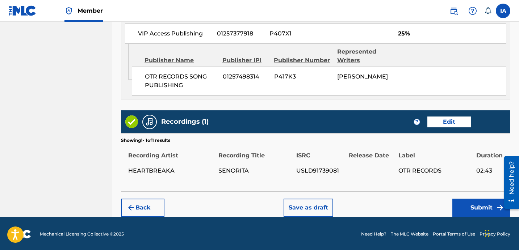
click at [463, 206] on button "Submit" at bounding box center [481, 208] width 58 height 18
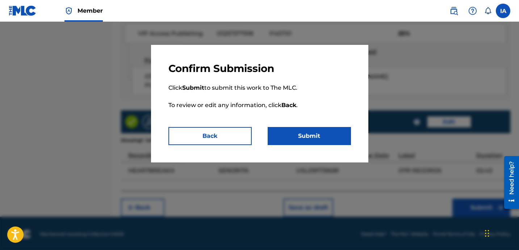
click at [335, 140] on button "Submit" at bounding box center [308, 136] width 83 height 18
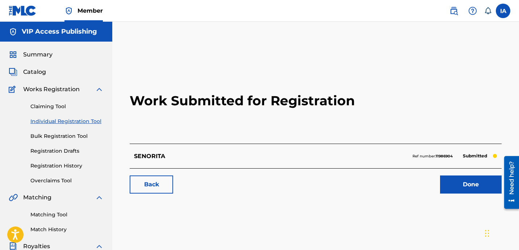
click at [83, 124] on link "Individual Registration Tool" at bounding box center [66, 122] width 73 height 8
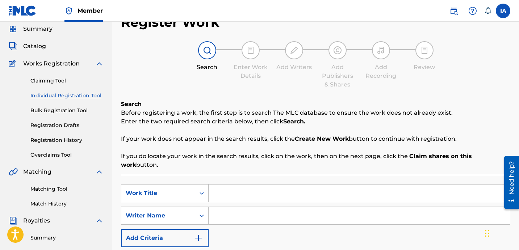
scroll to position [26, 0]
click at [317, 185] on input "Search Form" at bounding box center [358, 193] width 301 height 17
paste input "Too Much Drank"
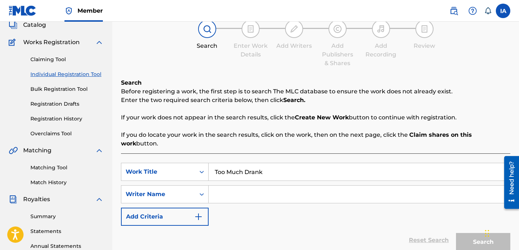
scroll to position [47, 0]
type input "Too Much Drank"
click at [320, 186] on input "Search Form" at bounding box center [358, 193] width 301 height 17
click at [320, 185] on input "Search Form" at bounding box center [358, 193] width 301 height 17
paste input "[PERSON_NAME]"
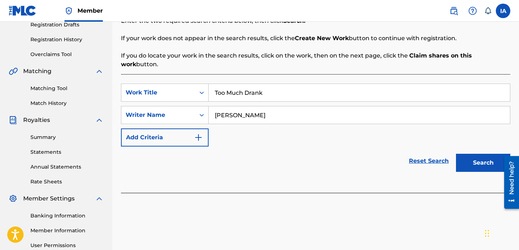
scroll to position [170, 0]
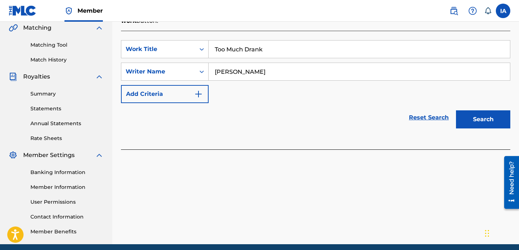
type input "[PERSON_NAME]"
click at [479, 112] on button "Search" at bounding box center [483, 119] width 54 height 18
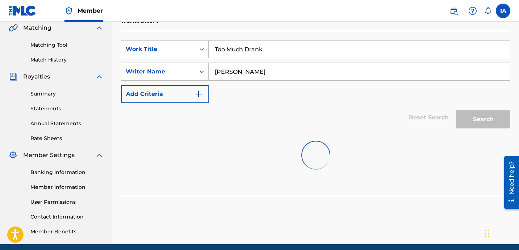
click at [311, 106] on div "Reset Search Search" at bounding box center [315, 117] width 389 height 29
click at [298, 105] on div "Reset Search Search" at bounding box center [315, 117] width 389 height 29
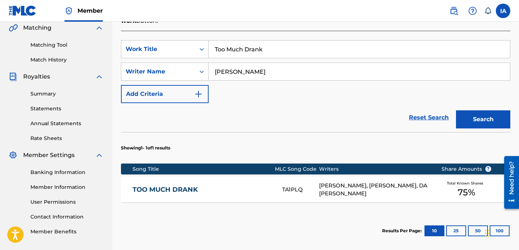
click at [358, 182] on div "[PERSON_NAME], [PERSON_NAME], DA [PERSON_NAME]" at bounding box center [374, 190] width 111 height 16
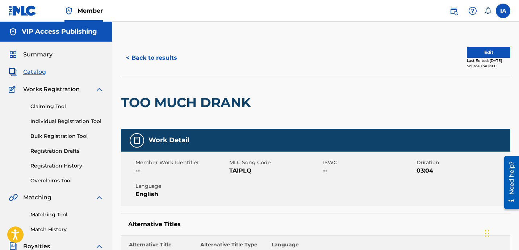
click at [480, 49] on button "Edit" at bounding box center [488, 52] width 43 height 11
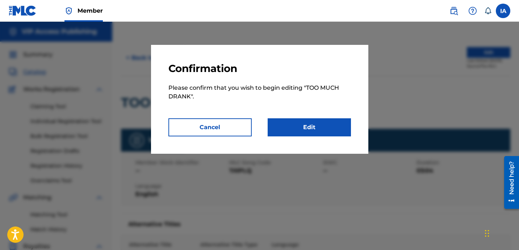
click at [336, 126] on link "Edit" at bounding box center [308, 127] width 83 height 18
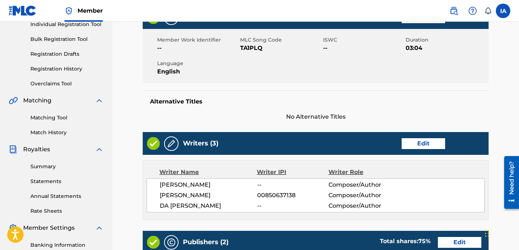
scroll to position [210, 0]
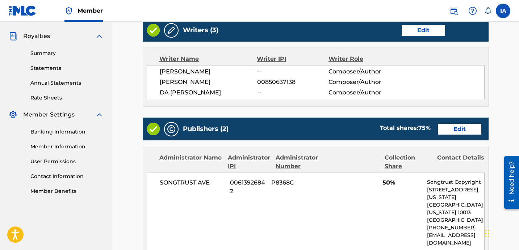
click at [474, 129] on link "Edit" at bounding box center [459, 129] width 43 height 11
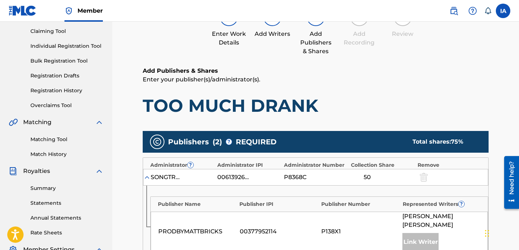
scroll to position [123, 0]
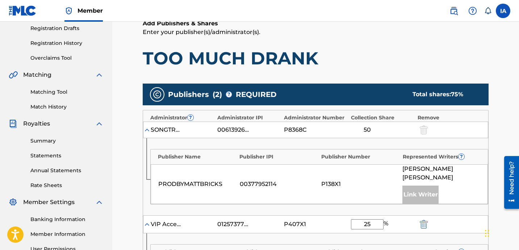
click at [423, 129] on div at bounding box center [422, 130] width 11 height 8
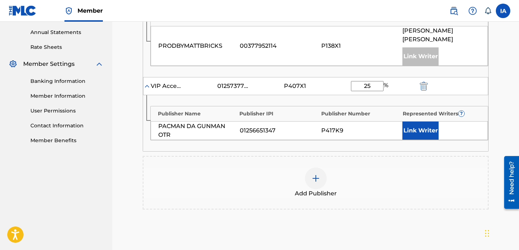
scroll to position [313, 0]
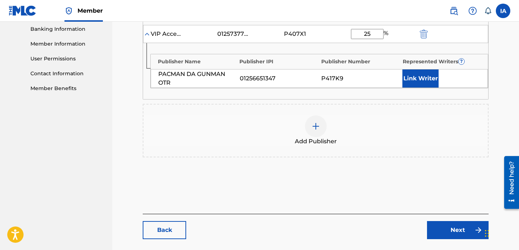
click at [313, 115] on div at bounding box center [316, 126] width 22 height 22
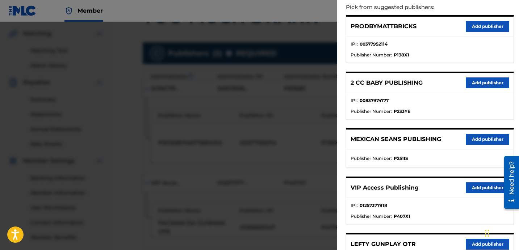
scroll to position [0, 0]
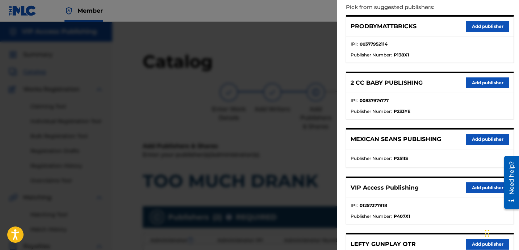
click at [301, 116] on div at bounding box center [259, 147] width 519 height 250
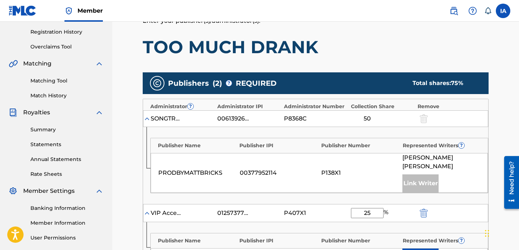
scroll to position [339, 0]
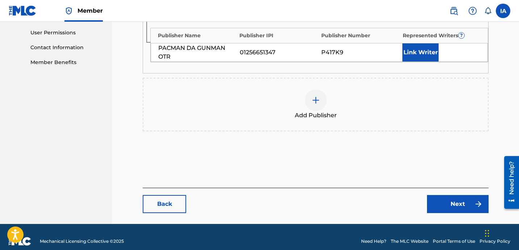
click at [160, 197] on link "Back" at bounding box center [164, 204] width 43 height 18
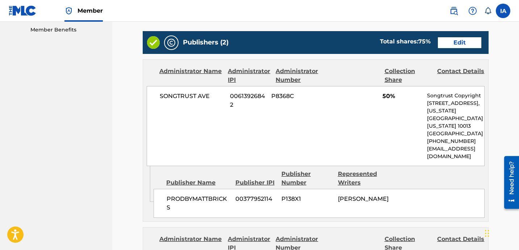
scroll to position [312, 0]
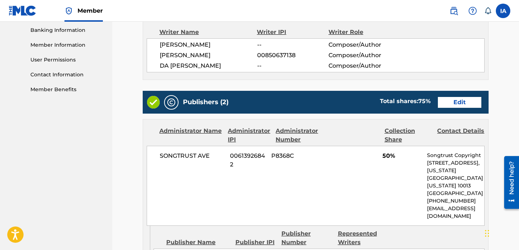
click at [453, 97] on link "Edit" at bounding box center [459, 102] width 43 height 11
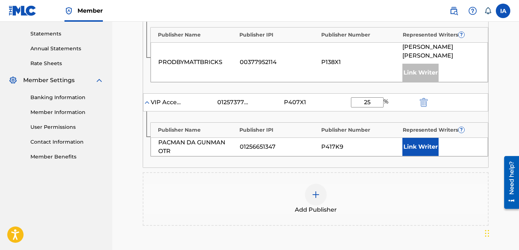
scroll to position [322, 0]
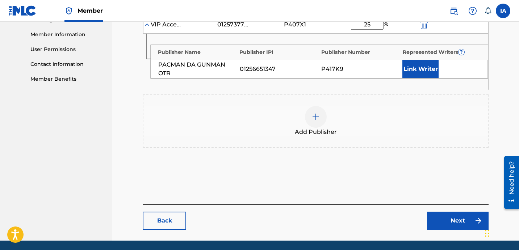
click at [329, 94] on div "Add Publisher" at bounding box center [316, 121] width 346 height 54
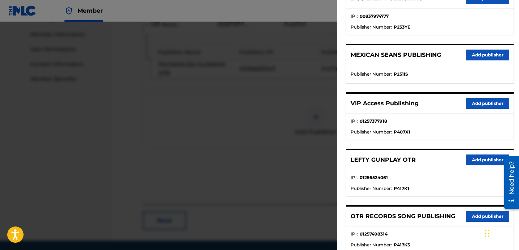
scroll to position [166, 0]
click at [467, 215] on button "Add publisher" at bounding box center [486, 216] width 43 height 11
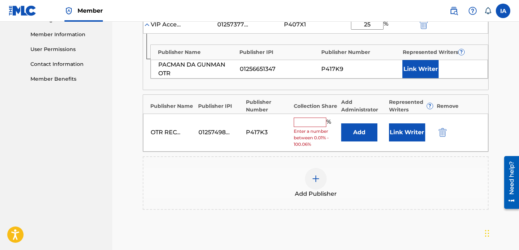
click at [311, 118] on input "text" at bounding box center [310, 122] width 33 height 9
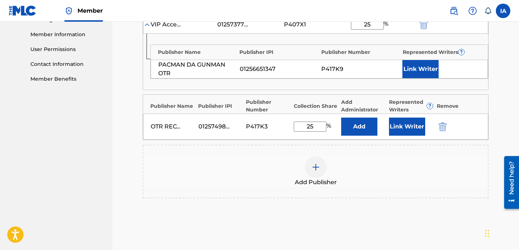
drag, startPoint x: 316, startPoint y: 119, endPoint x: 299, endPoint y: 110, distance: 19.6
click at [303, 114] on div "OTR RECORDS SONG PUBLISHING 01257498314 P417K3 25 % Add Link Writer" at bounding box center [315, 127] width 345 height 26
type input "25"
click at [355, 121] on button "Add" at bounding box center [359, 127] width 36 height 18
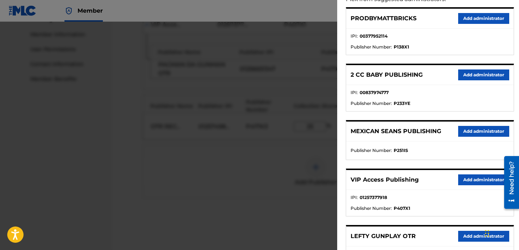
scroll to position [103, 0]
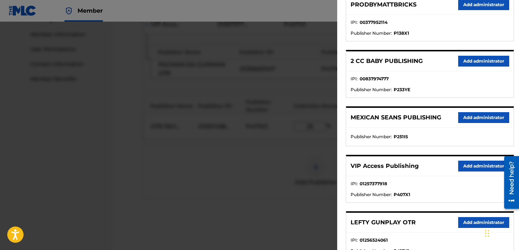
click at [473, 170] on button "Add administrator" at bounding box center [483, 166] width 51 height 11
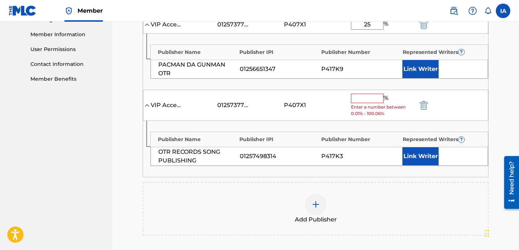
click at [376, 94] on input "text" at bounding box center [367, 98] width 33 height 9
paste input "25"
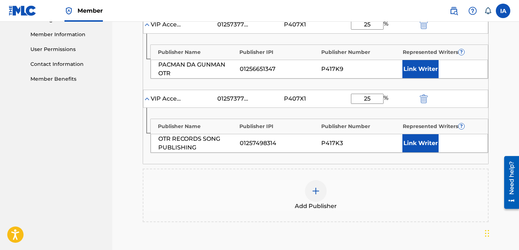
type input "25"
click at [412, 135] on button "Link Writer" at bounding box center [420, 143] width 36 height 18
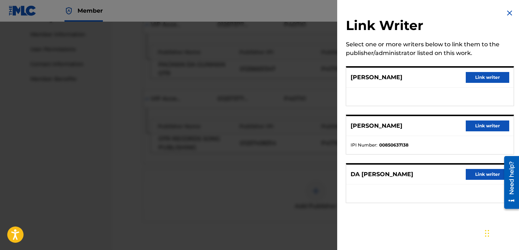
click at [481, 78] on button "Link writer" at bounding box center [486, 77] width 43 height 11
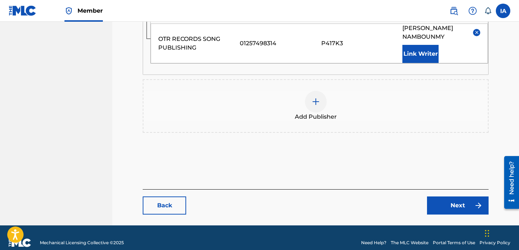
scroll to position [434, 0]
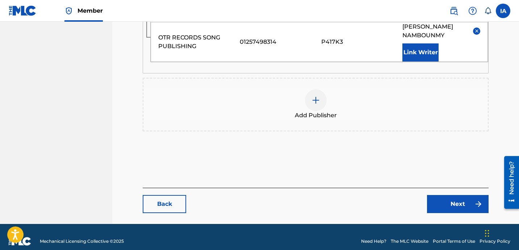
click at [462, 195] on link "Next" at bounding box center [458, 204] width 62 height 18
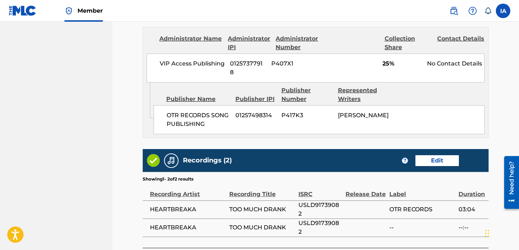
scroll to position [669, 0]
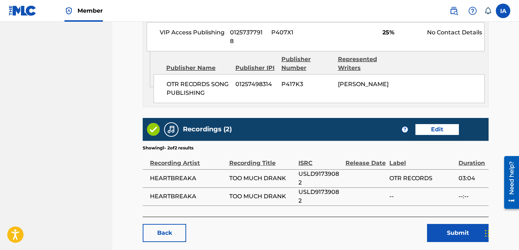
click at [454, 224] on button "Submit" at bounding box center [458, 233] width 62 height 18
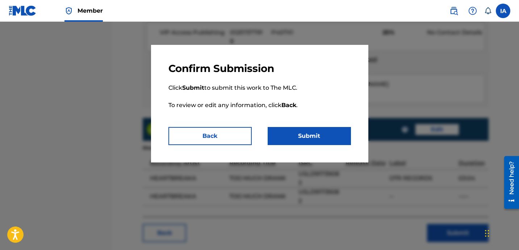
click at [334, 136] on button "Submit" at bounding box center [308, 136] width 83 height 18
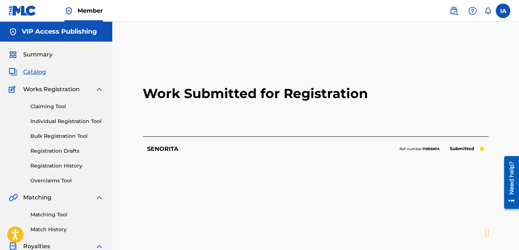
click at [272, 121] on h2 "Work Submitted for Registration" at bounding box center [316, 94] width 346 height 86
click at [88, 122] on link "Individual Registration Tool" at bounding box center [66, 122] width 73 height 8
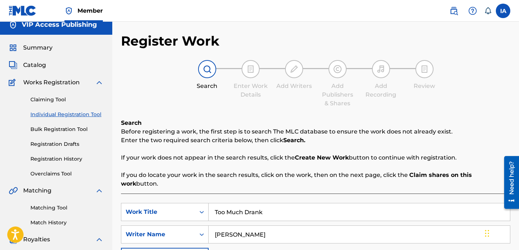
scroll to position [19, 0]
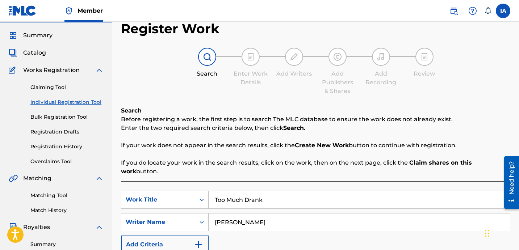
drag, startPoint x: 271, startPoint y: 188, endPoint x: 189, endPoint y: 159, distance: 87.0
paste input "Miss Me"
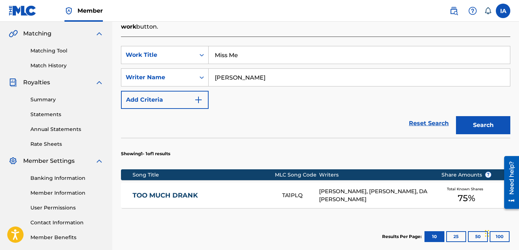
type input "Miss Me"
click at [481, 116] on button "Search" at bounding box center [483, 125] width 54 height 18
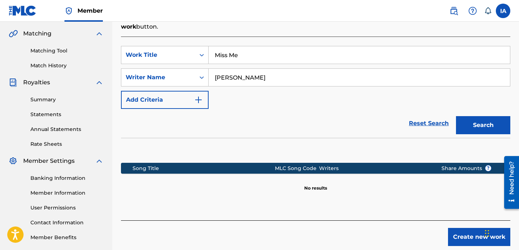
click at [330, 92] on div "SearchWithCriteria67cb4867-ad03-4bb5-ae09-bcdf3469eba4 Work Title Miss Me Searc…" at bounding box center [315, 77] width 389 height 63
click at [473, 231] on button "Create new work" at bounding box center [479, 237] width 62 height 18
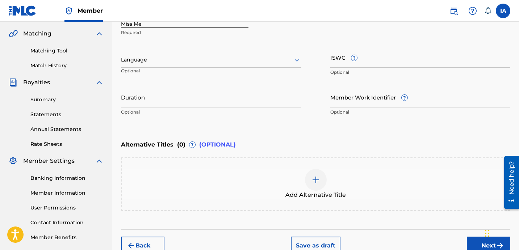
click at [290, 129] on div "Enter Work Details Enter work details for ‘ Miss Me ’ below. Work Title Miss Me…" at bounding box center [315, 49] width 389 height 175
click at [242, 67] on div "Language" at bounding box center [211, 59] width 180 height 15
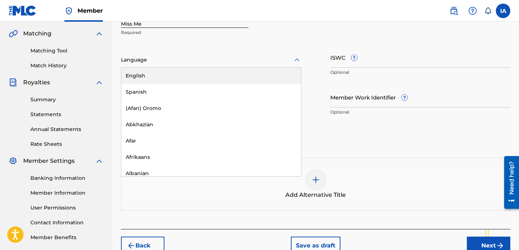
click at [216, 75] on div "English" at bounding box center [211, 76] width 180 height 16
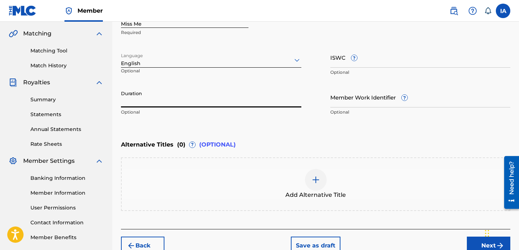
click at [169, 100] on input "Duration" at bounding box center [211, 97] width 180 height 21
click at [203, 25] on input "Miss Me" at bounding box center [184, 17] width 127 height 21
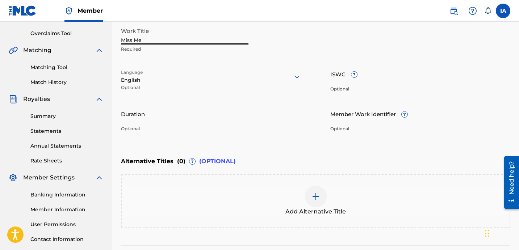
scroll to position [147, 0]
type input "MISS ME"
click at [217, 109] on input "Duration" at bounding box center [211, 114] width 180 height 21
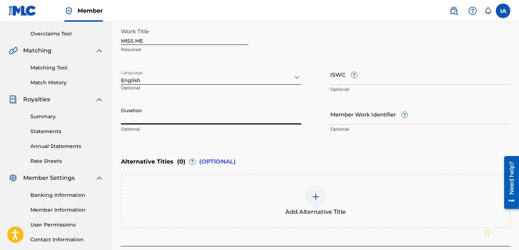
paste input "Miss Me feat [PERSON_NAME]"
type input "02:55"
click at [290, 204] on div "Add Alternative Title" at bounding box center [316, 201] width 388 height 30
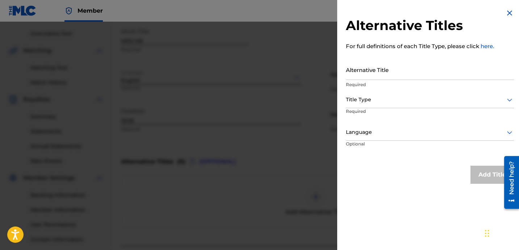
click at [386, 65] on input "Alternative Title" at bounding box center [430, 69] width 168 height 21
paste input "Miss Me feat [PERSON_NAME]"
type input "MISS ME FEAT [PERSON_NAME]"
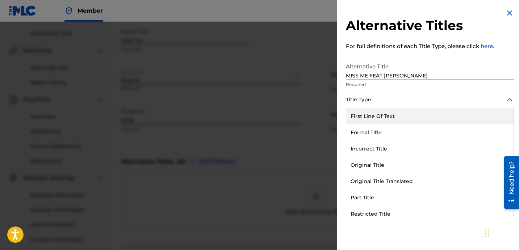
click at [380, 94] on div "Title Type" at bounding box center [430, 100] width 168 height 16
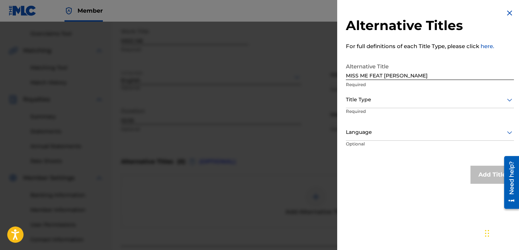
click at [367, 95] on div at bounding box center [430, 99] width 168 height 9
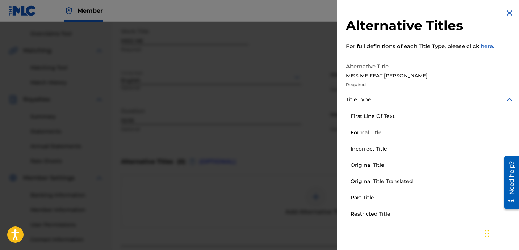
scroll to position [71, 0]
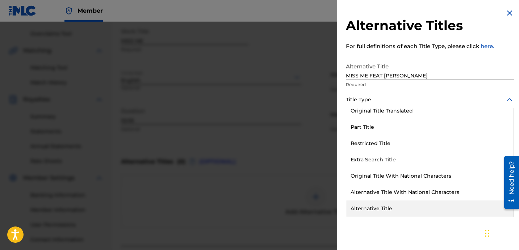
click at [386, 205] on div "Alternative Title" at bounding box center [429, 209] width 167 height 16
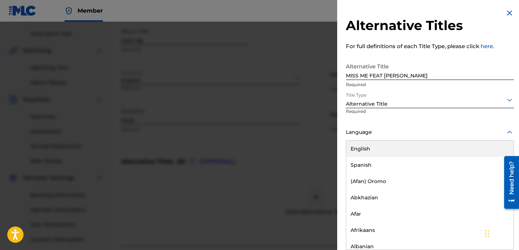
click at [391, 138] on div "Language" at bounding box center [430, 133] width 168 height 16
click at [388, 151] on div "English" at bounding box center [429, 149] width 167 height 16
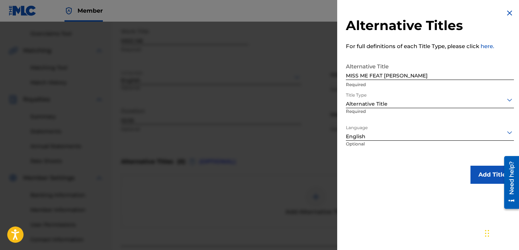
click at [481, 177] on button "Add Title" at bounding box center [491, 175] width 43 height 18
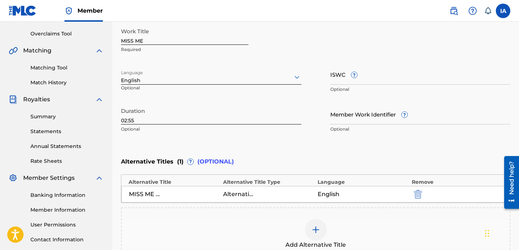
click at [284, 152] on div "Enter Work Details Enter work details for ‘ MISS ME ’ below. Work Title MISS ME…" at bounding box center [315, 66] width 389 height 175
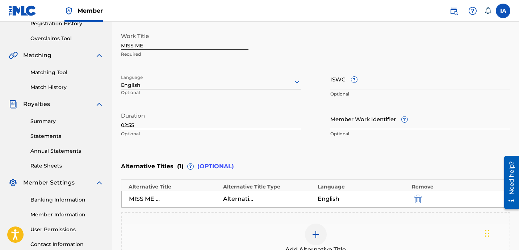
scroll to position [73, 0]
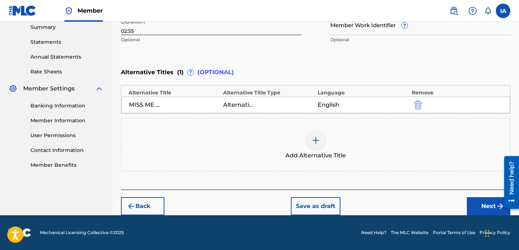
click at [472, 202] on button "Next" at bounding box center [488, 206] width 43 height 18
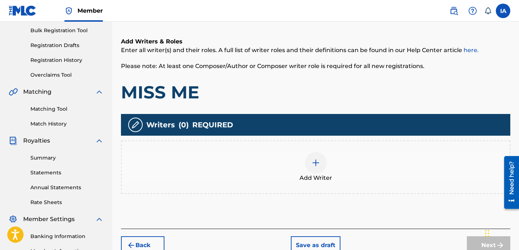
scroll to position [33, 0]
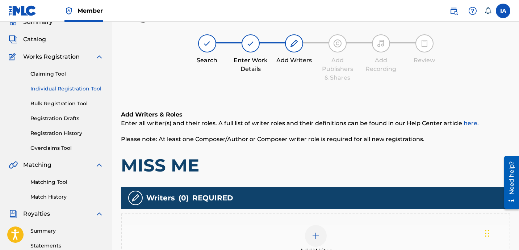
click at [341, 104] on div "Add Writers & Roles Enter all writer(s) and their roles. A full list of writer …" at bounding box center [315, 197] width 389 height 209
click at [335, 102] on div "Add Writers & Roles Enter all writer(s) and their roles. A full list of writer …" at bounding box center [315, 197] width 389 height 209
click at [316, 99] on div "Add Writers & Roles Enter all writer(s) and their roles. A full list of writer …" at bounding box center [315, 197] width 389 height 209
click at [310, 97] on div "Add Writers & Roles Enter all writer(s) and their roles. A full list of writer …" at bounding box center [315, 197] width 389 height 209
click at [302, 96] on div "Add Writers & Roles Enter all writer(s) and their roles. A full list of writer …" at bounding box center [315, 197] width 389 height 209
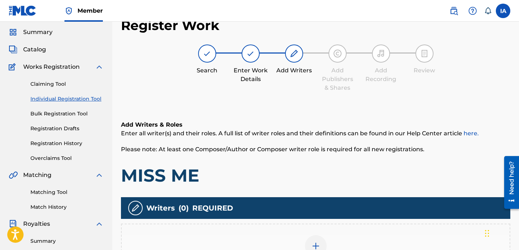
scroll to position [16, 0]
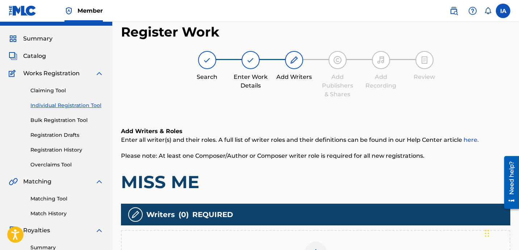
click at [272, 114] on div "Add Writers & Roles Enter all writer(s) and their roles. A full list of writer …" at bounding box center [315, 214] width 389 height 209
click at [255, 109] on div "Register Work Search Enter Work Details Add Writers Add Publishers & Shares Add…" at bounding box center [315, 184] width 389 height 320
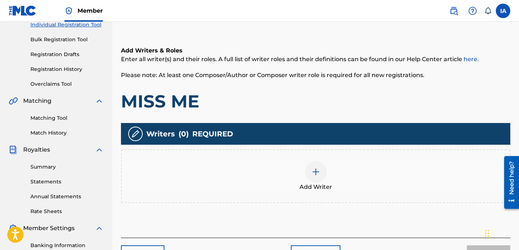
scroll to position [148, 0]
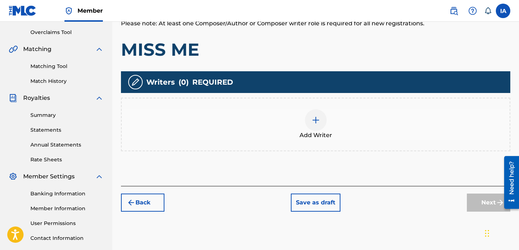
click at [317, 127] on div at bounding box center [316, 120] width 22 height 22
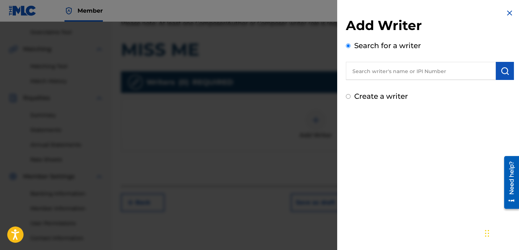
click at [431, 75] on input "text" at bounding box center [421, 71] width 150 height 18
paste input "[PERSON_NAME]"
type input "[PERSON_NAME]"
click at [500, 69] on img "submit" at bounding box center [504, 71] width 9 height 9
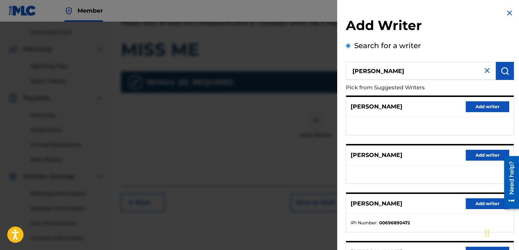
click at [388, 99] on div "[PERSON_NAME] Add writer" at bounding box center [429, 107] width 167 height 20
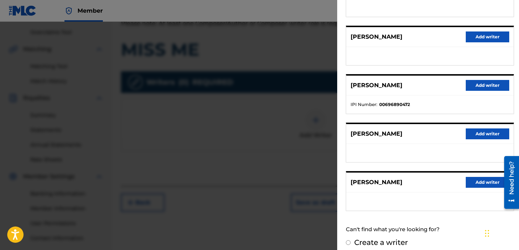
scroll to position [123, 0]
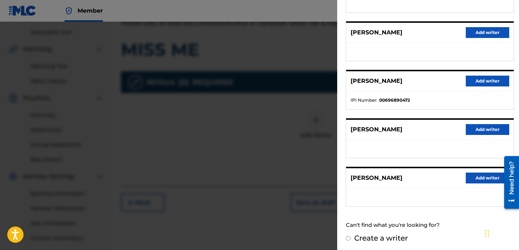
click at [478, 84] on button "Add writer" at bounding box center [486, 81] width 43 height 11
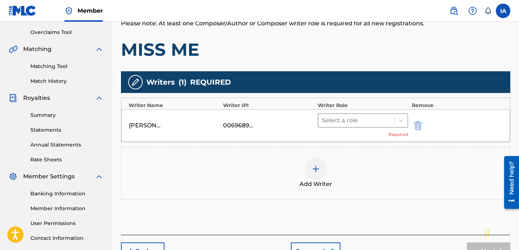
click at [369, 123] on div at bounding box center [356, 120] width 68 height 10
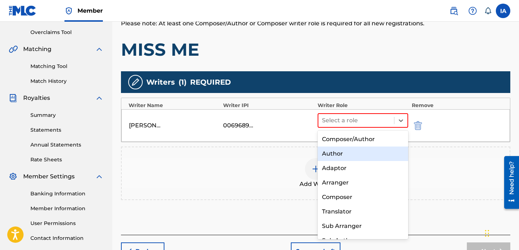
click at [370, 151] on div "Author" at bounding box center [362, 154] width 90 height 14
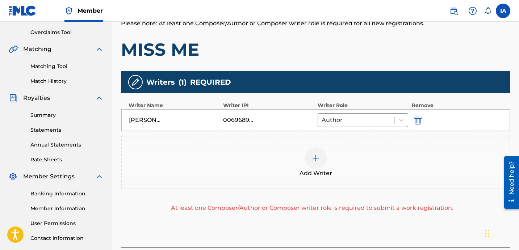
click at [335, 169] on div "Add Writer" at bounding box center [316, 162] width 388 height 30
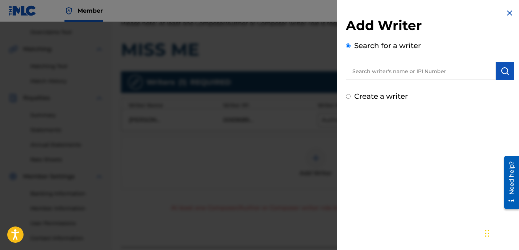
click at [364, 97] on label "Create a writer" at bounding box center [381, 96] width 54 height 9
radio input "true"
click at [350, 97] on input "Create a writer" at bounding box center [348, 96] width 5 height 5
radio input "false"
radio input "true"
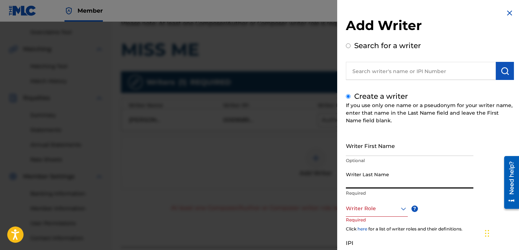
click at [391, 175] on input "Writer Last Name" at bounding box center [409, 178] width 127 height 21
paste input "UNKNOWN WRITER"
click at [379, 186] on input "UNKNOWN WRITER" at bounding box center [409, 178] width 127 height 21
type input "UNKNOWN"
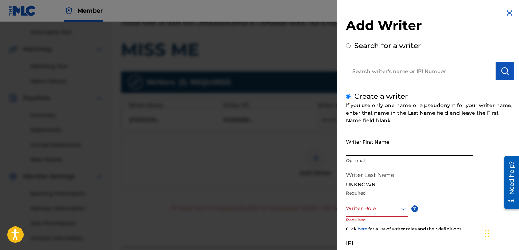
click at [394, 150] on input "Writer First Name" at bounding box center [409, 145] width 127 height 21
paste input "WRITER"
type input "WRITER"
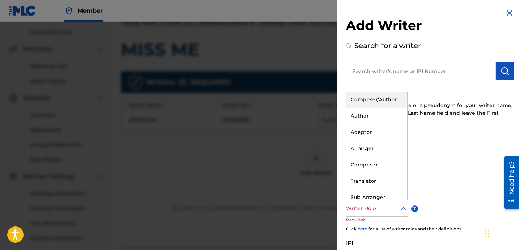
click at [375, 201] on div "Writer Role" at bounding box center [377, 209] width 62 height 16
click at [394, 98] on div "Composer/Author" at bounding box center [376, 100] width 61 height 16
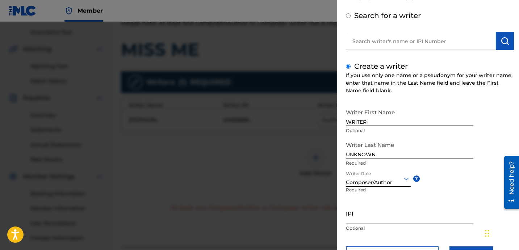
scroll to position [64, 0]
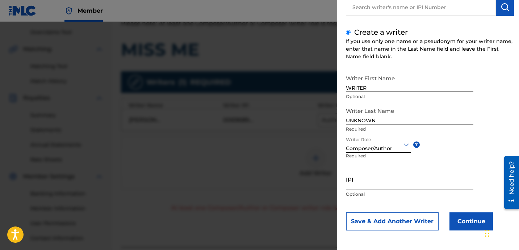
click at [464, 220] on button "Continue" at bounding box center [470, 221] width 43 height 18
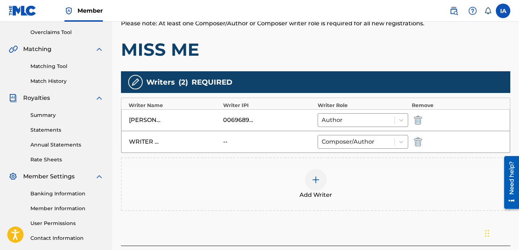
click at [413, 63] on div "Add Writers & Roles Enter all writer(s) and their roles. A full list of writer …" at bounding box center [315, 111] width 389 height 269
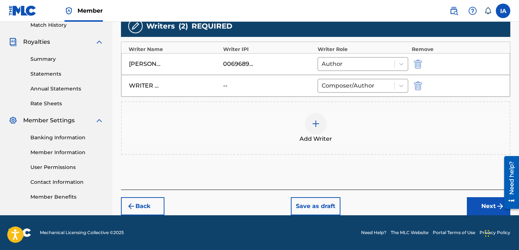
click at [481, 202] on button "Next" at bounding box center [488, 206] width 43 height 18
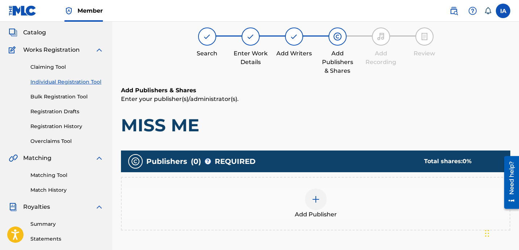
scroll to position [33, 0]
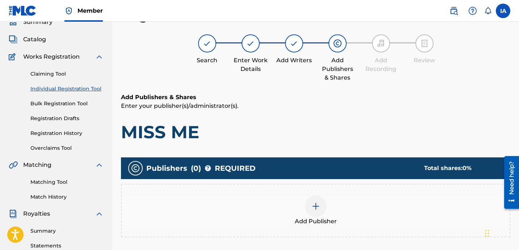
click at [367, 106] on p "Enter your publisher(s)/administrator(s)." at bounding box center [315, 106] width 389 height 9
click at [326, 205] on div at bounding box center [316, 206] width 22 height 22
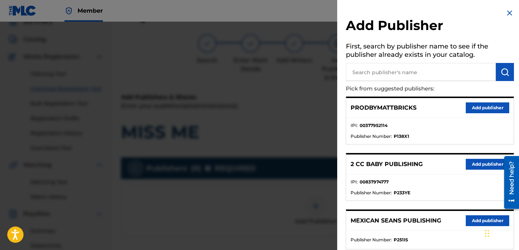
click at [434, 75] on input "text" at bounding box center [421, 72] width 150 height 18
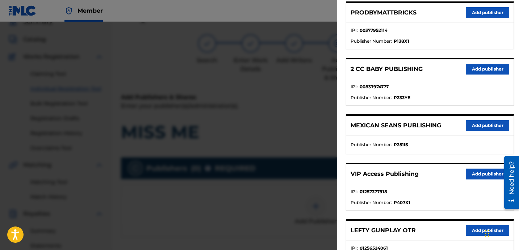
scroll to position [308, 0]
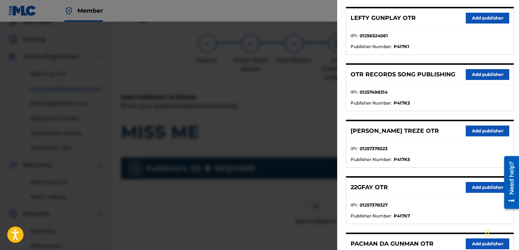
click at [456, 83] on div "OTR RECORDS SONG PUBLISHING Add publisher" at bounding box center [429, 75] width 167 height 20
click at [471, 74] on button "Add publisher" at bounding box center [486, 74] width 43 height 11
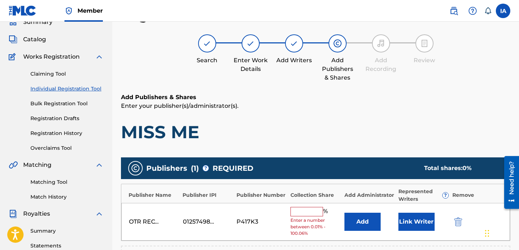
click at [309, 215] on input "text" at bounding box center [306, 211] width 33 height 9
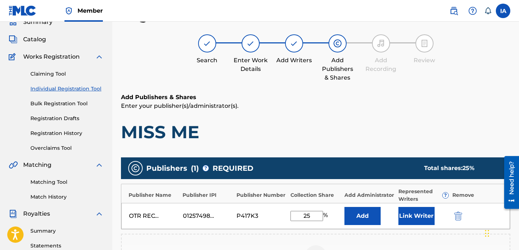
drag, startPoint x: 301, startPoint y: 213, endPoint x: 283, endPoint y: 202, distance: 21.3
click at [283, 202] on div "Publisher Name Publisher IPI Publisher Number Collection Share Add Administrato…" at bounding box center [315, 207] width 389 height 46
type input "25"
click at [367, 215] on button "Add" at bounding box center [362, 216] width 36 height 18
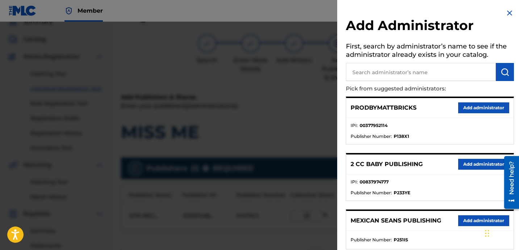
scroll to position [67, 0]
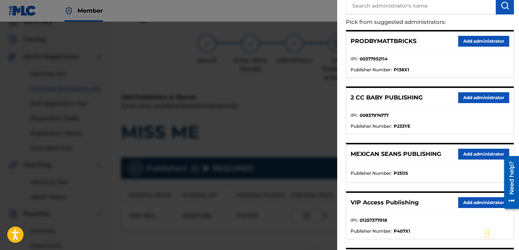
click at [469, 202] on button "Add administrator" at bounding box center [483, 202] width 51 height 11
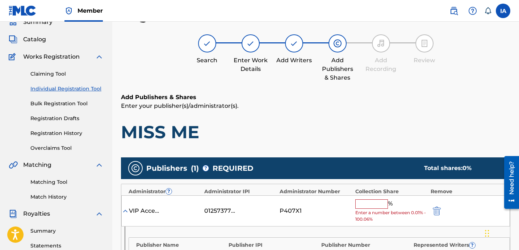
click at [368, 201] on input "text" at bounding box center [371, 203] width 33 height 9
paste input "25"
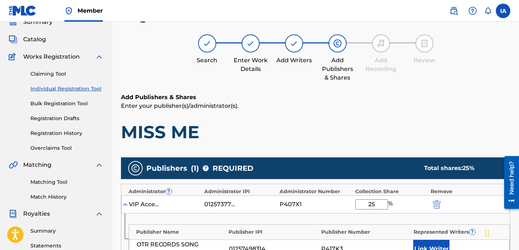
type input "25"
click at [337, 110] on p "Enter your publisher(s)/administrator(s)." at bounding box center [315, 106] width 389 height 9
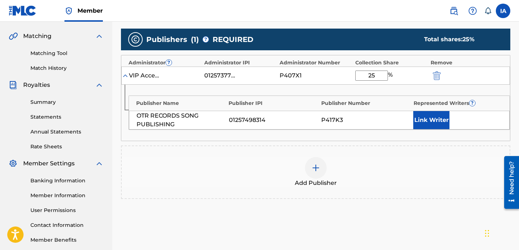
scroll to position [187, 0]
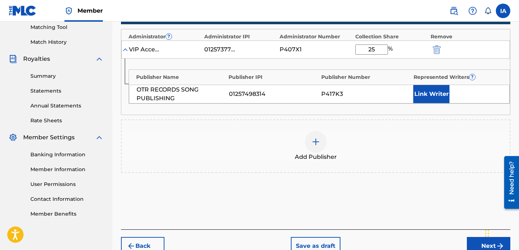
click at [432, 93] on button "Link Writer" at bounding box center [431, 94] width 36 height 18
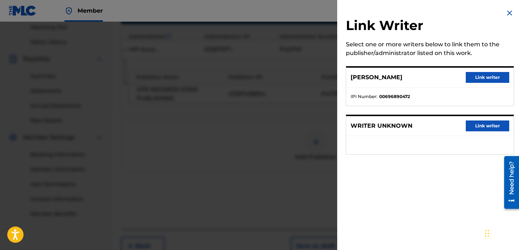
click at [479, 80] on button "Link writer" at bounding box center [486, 77] width 43 height 11
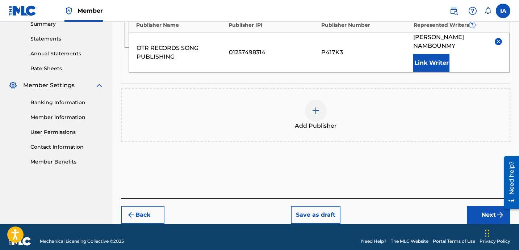
click at [478, 206] on button "Next" at bounding box center [488, 215] width 43 height 18
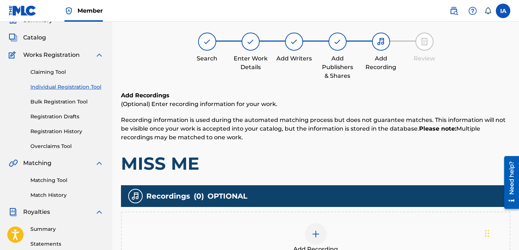
scroll to position [33, 0]
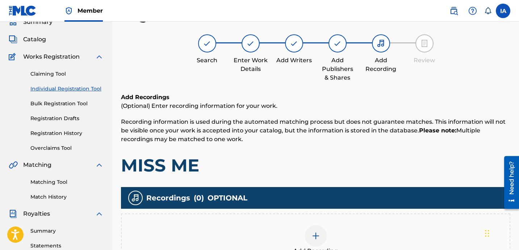
click at [366, 112] on div "Add Recordings (Optional) Enter recording information for your work. Recording …" at bounding box center [315, 134] width 389 height 83
click at [347, 92] on div "Register Work Search Enter Work Details Add Writers Add Publishers & Shares Add…" at bounding box center [315, 161] width 389 height 309
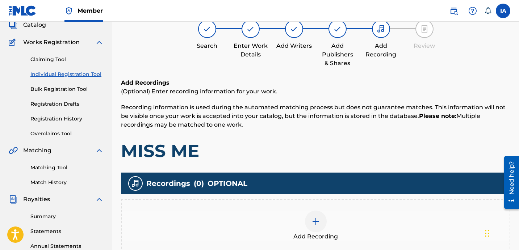
scroll to position [48, 0]
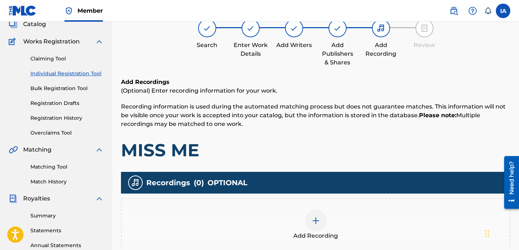
click at [333, 204] on div "Add Recording" at bounding box center [315, 225] width 389 height 54
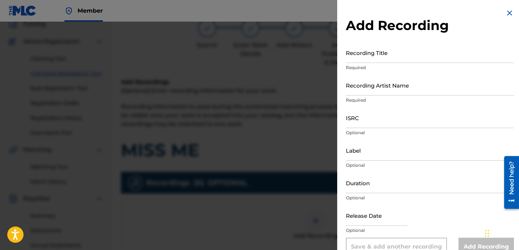
click at [378, 55] on input "Recording Title" at bounding box center [430, 52] width 168 height 21
paste input "Miss Me"
type input "MISS ME"
click at [361, 89] on input "Recording Artist Name" at bounding box center [430, 85] width 168 height 21
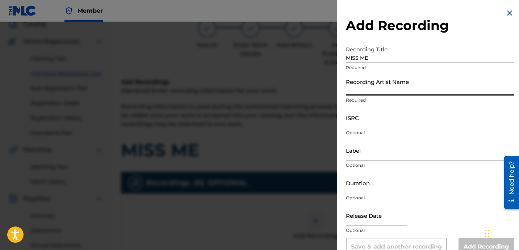
type input "HEARTBREAKA"
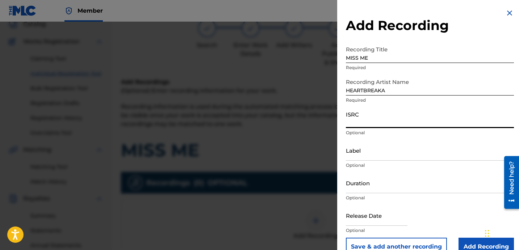
click at [361, 125] on input "ISRC" at bounding box center [430, 117] width 168 height 21
paste input "USLD91739083"
type input "USLD91739083"
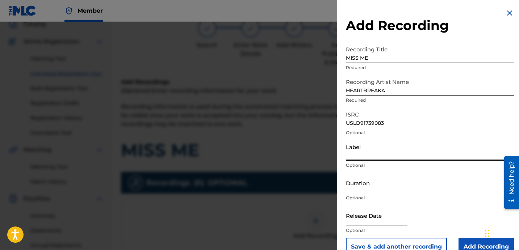
click at [370, 154] on input "Label" at bounding box center [430, 150] width 168 height 21
type input "OTR RECORDS"
click at [385, 184] on input "Duration" at bounding box center [430, 183] width 168 height 21
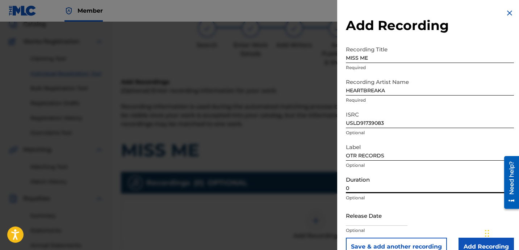
paste input "2:55"
type input "02:55"
click at [427, 165] on p "Optional" at bounding box center [430, 165] width 168 height 7
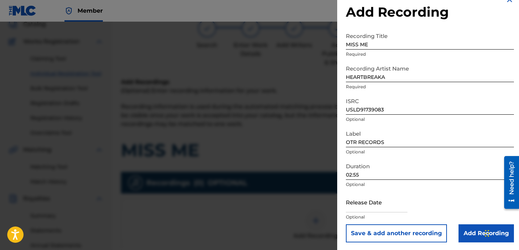
scroll to position [14, 0]
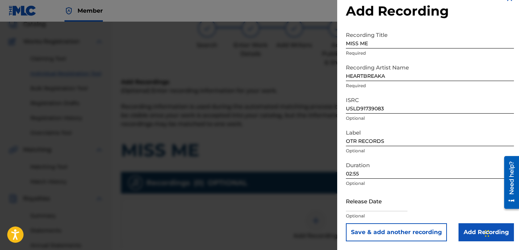
click at [471, 229] on input "Add Recording" at bounding box center [485, 232] width 55 height 18
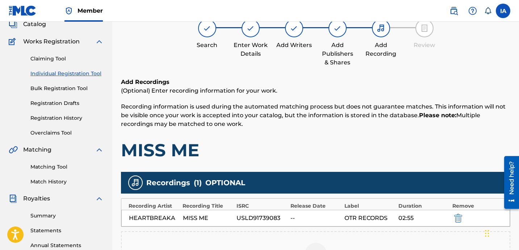
click at [355, 135] on div "Add Recordings (Optional) Enter recording information for your work. Recording …" at bounding box center [315, 119] width 389 height 83
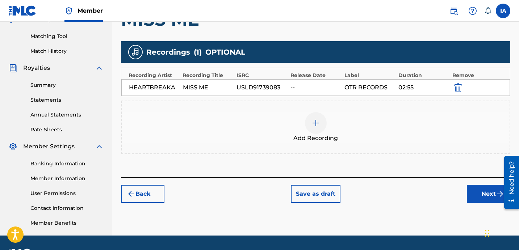
scroll to position [199, 0]
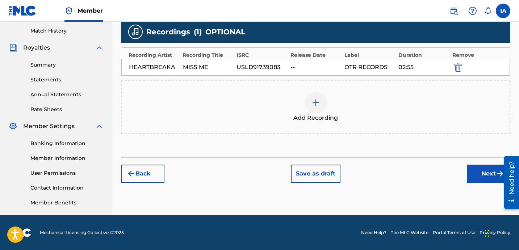
click at [484, 173] on button "Next" at bounding box center [488, 174] width 43 height 18
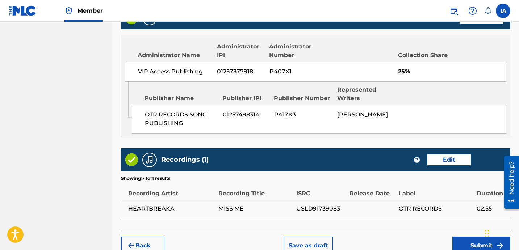
scroll to position [464, 0]
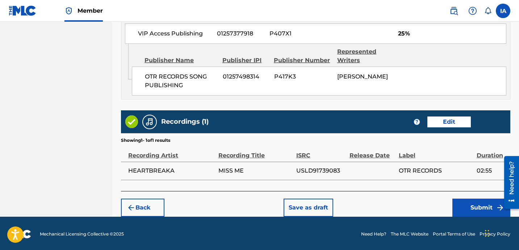
click at [465, 202] on button "Submit" at bounding box center [481, 208] width 58 height 18
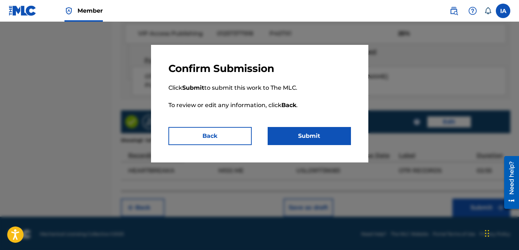
click at [328, 137] on button "Submit" at bounding box center [308, 136] width 83 height 18
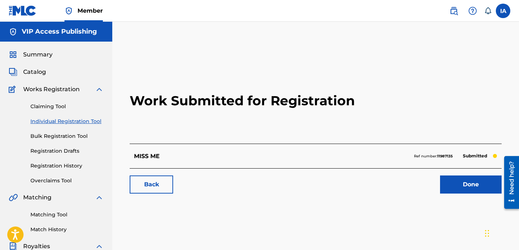
click at [88, 123] on link "Individual Registration Tool" at bounding box center [66, 122] width 73 height 8
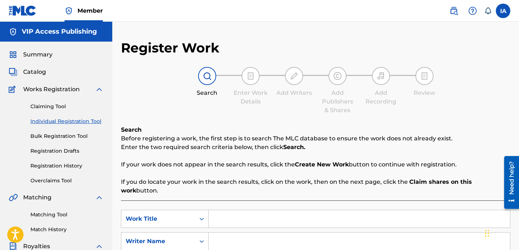
click at [298, 122] on div "Register Work Search Enter Work Details Add Writers Add Publishers & Shares Add…" at bounding box center [315, 183] width 389 height 287
drag, startPoint x: 370, startPoint y: 193, endPoint x: 371, endPoint y: 198, distance: 5.2
click at [377, 223] on div "SearchWithCriteria67cb4867-ad03-4bb5-ae09-bcdf3469eba4 Work Title SearchWithCri…" at bounding box center [315, 241] width 389 height 63
click at [373, 210] on input "Search Form" at bounding box center [358, 218] width 301 height 17
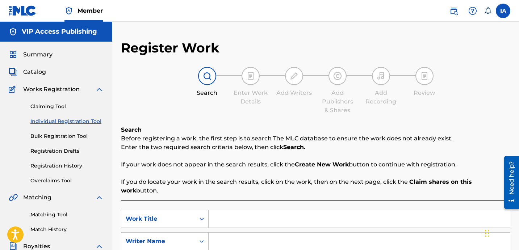
paste input "Not Your Man"
type input "Not Your Man"
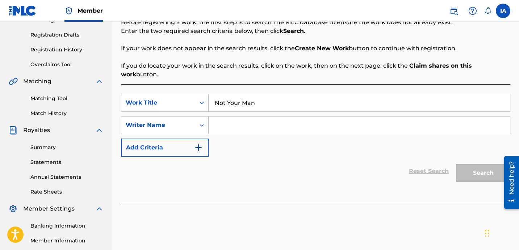
scroll to position [113, 0]
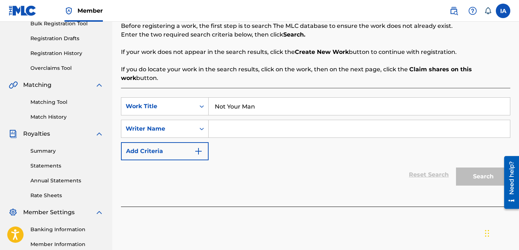
click at [418, 120] on input "Search Form" at bounding box center [358, 128] width 301 height 17
paste input "[PERSON_NAME]"
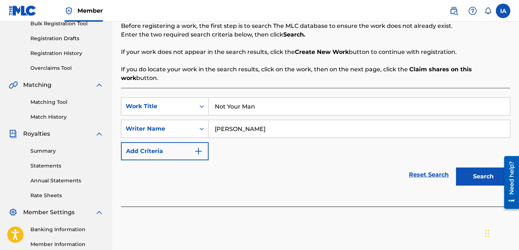
type input "[PERSON_NAME]"
click at [492, 174] on button "Search" at bounding box center [483, 177] width 54 height 18
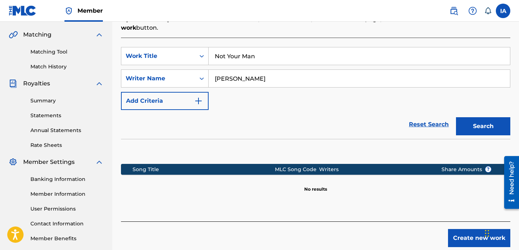
scroll to position [199, 0]
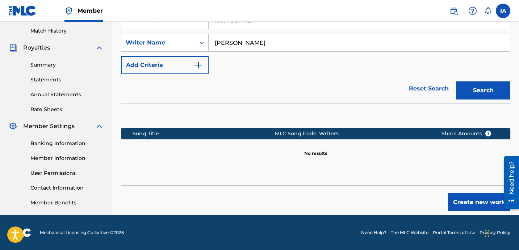
click at [465, 194] on button "Create new work" at bounding box center [479, 202] width 62 height 18
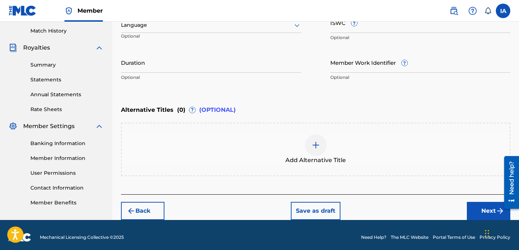
click at [213, 33] on div "Language" at bounding box center [211, 25] width 180 height 15
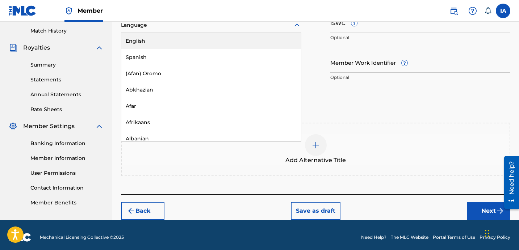
click at [216, 37] on div "English" at bounding box center [211, 41] width 180 height 16
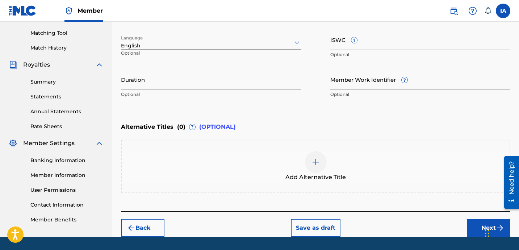
scroll to position [180, 0]
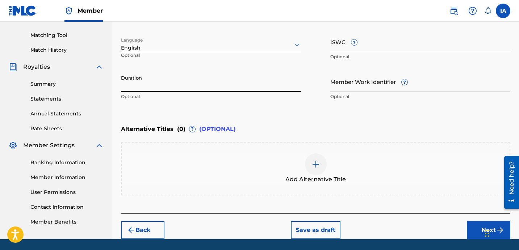
click at [177, 88] on input "Duration" at bounding box center [211, 81] width 180 height 21
paste input "1:53"
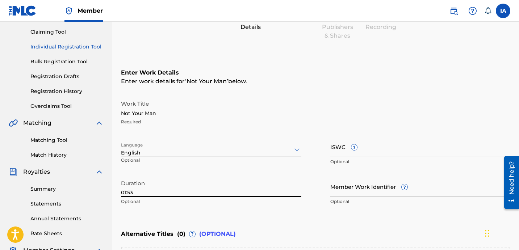
scroll to position [32, 0]
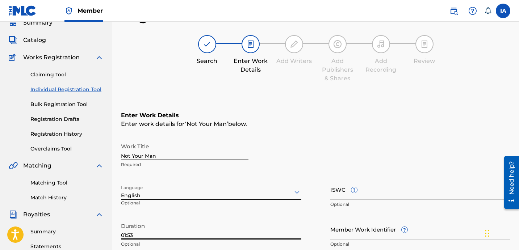
type input "01:53"
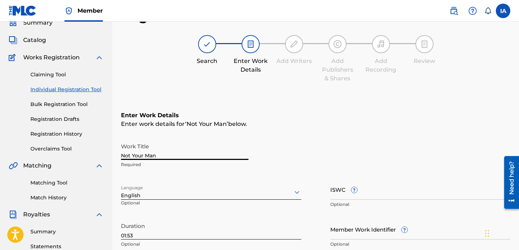
click at [223, 155] on input "Not Your Man" at bounding box center [184, 149] width 127 height 21
type input "NOT YOUR MAN"
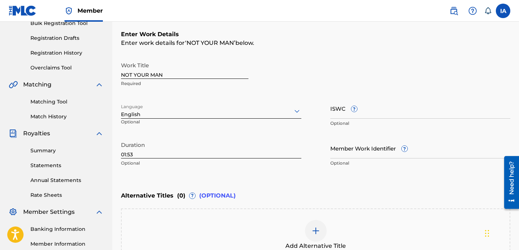
scroll to position [179, 0]
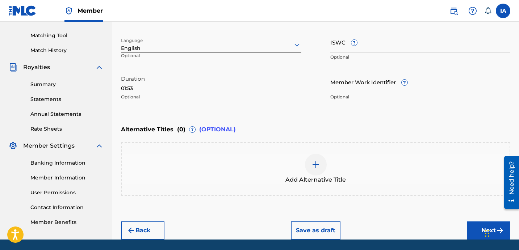
click at [311, 176] on span "Add Alternative Title" at bounding box center [315, 180] width 60 height 9
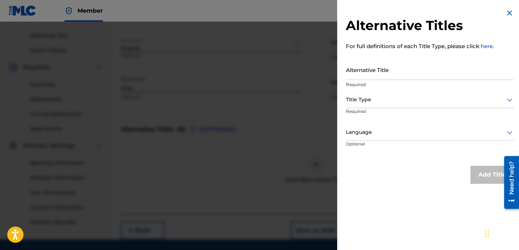
click at [395, 78] on input "Alternative Title" at bounding box center [430, 69] width 168 height 21
paste input "Not Your Man feat [PERSON_NAME]"
type input "NOT YOUR MAN FEAT [PERSON_NAME]"
click at [359, 107] on div "Title Type" at bounding box center [430, 100] width 168 height 16
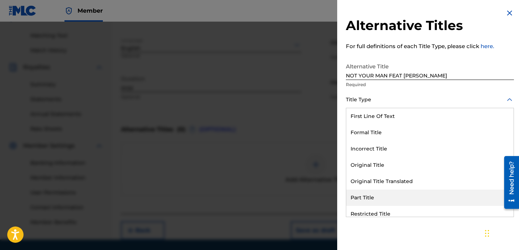
scroll to position [71, 0]
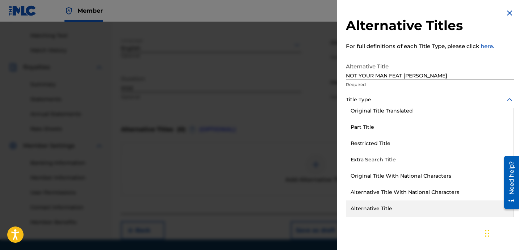
click at [384, 208] on div "Alternative Title" at bounding box center [429, 209] width 167 height 16
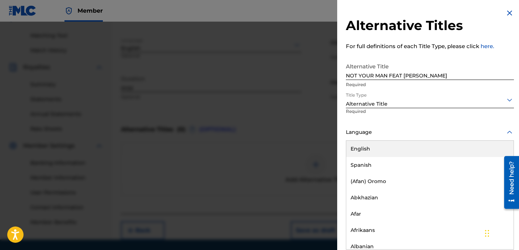
click at [381, 137] on div "Language" at bounding box center [430, 133] width 168 height 16
click at [383, 144] on div "English" at bounding box center [429, 149] width 167 height 16
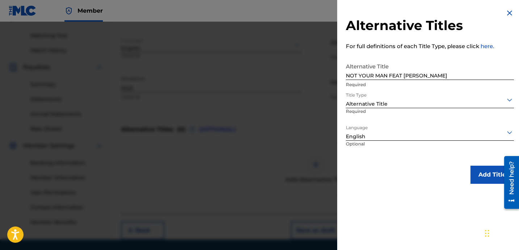
click at [477, 181] on button "Add Title" at bounding box center [491, 175] width 43 height 18
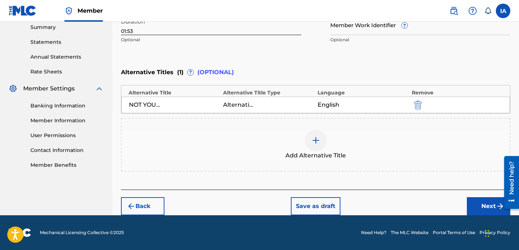
click at [485, 203] on button "Next" at bounding box center [488, 206] width 43 height 18
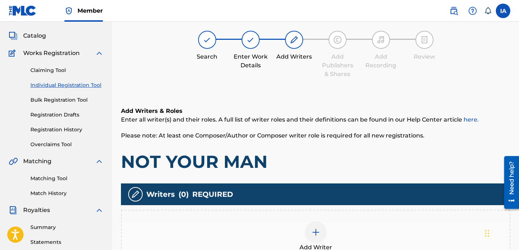
scroll to position [33, 0]
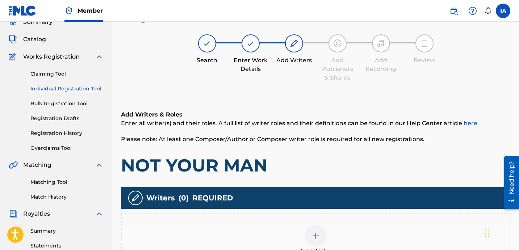
click at [335, 225] on div "Add Writer" at bounding box center [316, 240] width 388 height 30
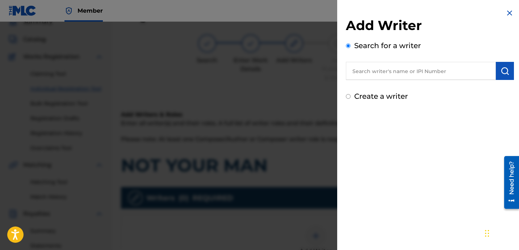
click at [439, 69] on input "text" at bounding box center [421, 71] width 150 height 18
paste input "[PERSON_NAME]"
type input "[PERSON_NAME]"
click at [501, 74] on img "submit" at bounding box center [504, 71] width 9 height 9
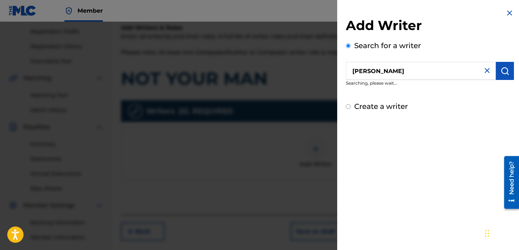
scroll to position [51, 0]
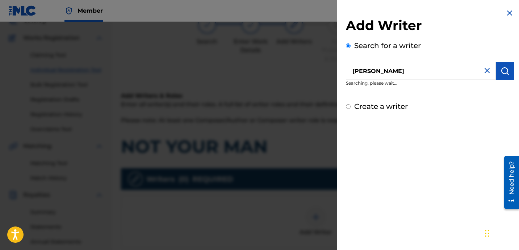
click at [505, 73] on img "submit" at bounding box center [504, 71] width 9 height 9
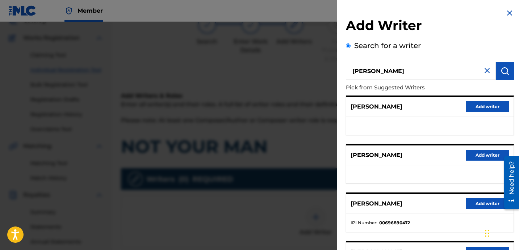
click at [471, 204] on button "Add writer" at bounding box center [486, 203] width 43 height 11
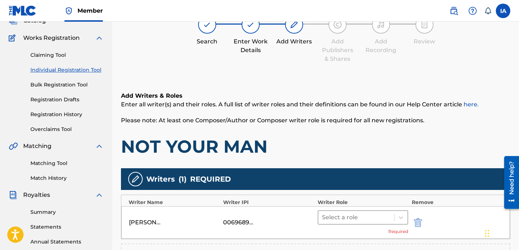
click at [385, 215] on div at bounding box center [356, 217] width 68 height 10
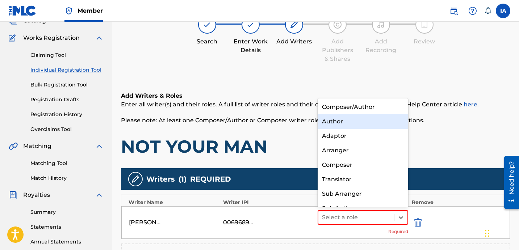
click at [372, 121] on div "Author" at bounding box center [362, 121] width 90 height 14
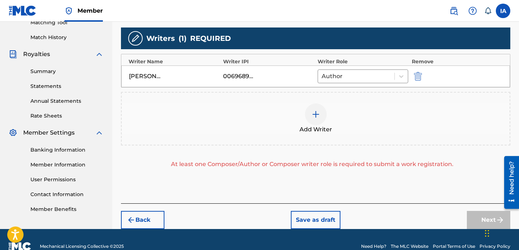
scroll to position [206, 0]
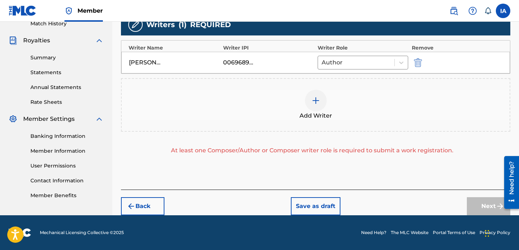
click at [358, 109] on div "Add Writer" at bounding box center [316, 105] width 388 height 30
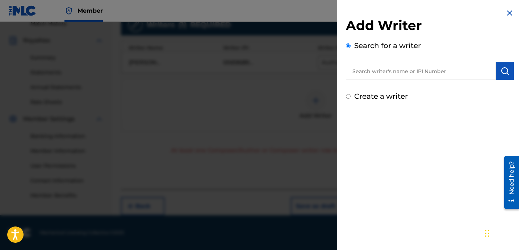
click at [353, 90] on div "Add Writer Search for a writer Create a writer" at bounding box center [430, 59] width 168 height 84
click at [359, 93] on label "Create a writer" at bounding box center [381, 96] width 54 height 9
radio input "true"
click at [350, 94] on input "Create a writer" at bounding box center [348, 96] width 5 height 5
radio input "false"
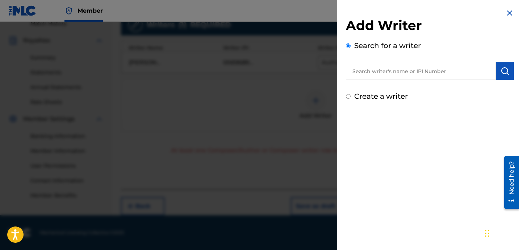
radio input "true"
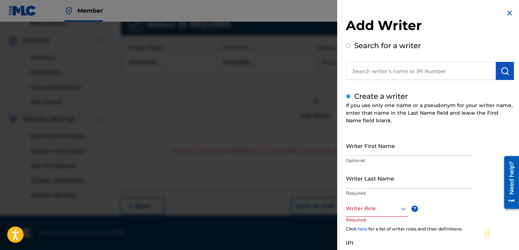
click at [409, 176] on input "Writer Last Name" at bounding box center [409, 178] width 127 height 21
paste input "UNKNOWN WRITER"
click at [389, 184] on input "UNKNOWN WRITER" at bounding box center [409, 178] width 127 height 21
type input "UNKNOWN"
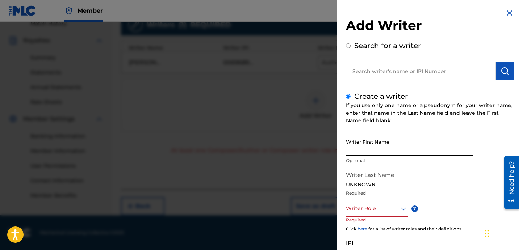
click at [367, 153] on input "Writer First Name" at bounding box center [409, 145] width 127 height 21
paste input "WRITER"
type input "WRITER"
click at [368, 203] on div "Writer Role" at bounding box center [377, 209] width 62 height 16
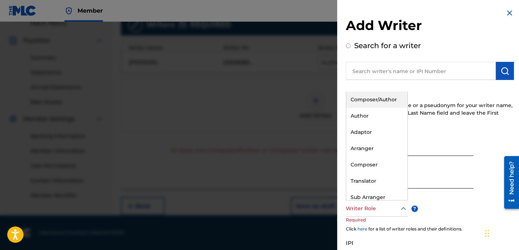
click at [376, 105] on div "Composer/Author" at bounding box center [376, 100] width 61 height 16
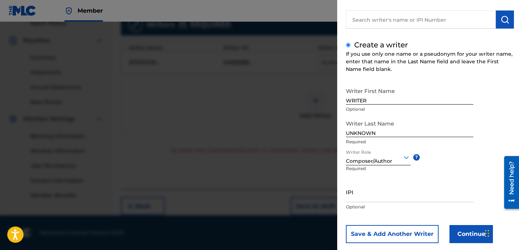
scroll to position [64, 0]
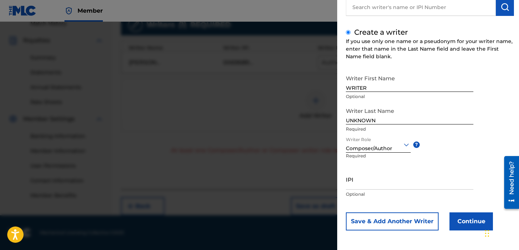
click at [472, 219] on button "Continue" at bounding box center [470, 221] width 43 height 18
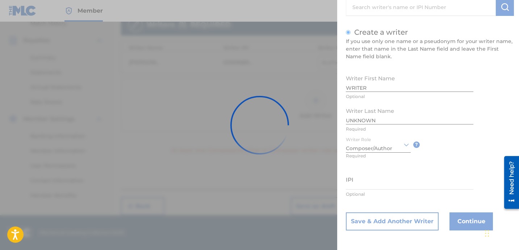
scroll to position [204, 0]
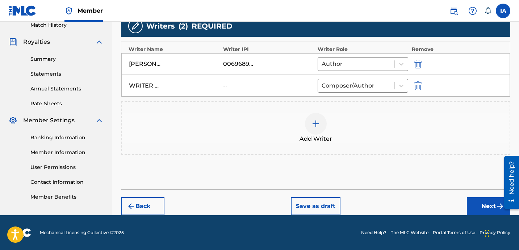
click at [470, 202] on button "Next" at bounding box center [488, 206] width 43 height 18
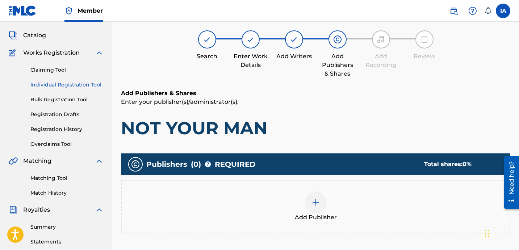
scroll to position [33, 0]
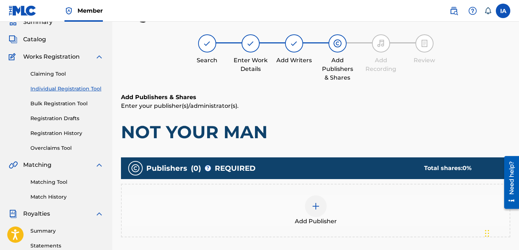
click at [340, 213] on div "Add Publisher" at bounding box center [316, 210] width 388 height 30
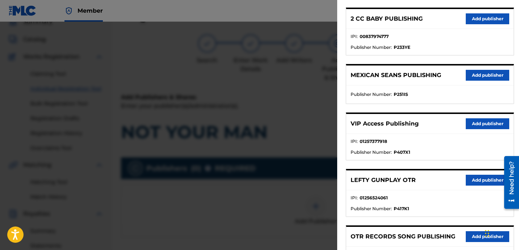
scroll to position [156, 0]
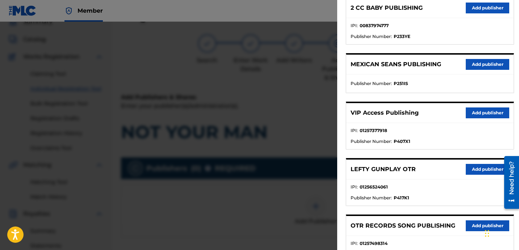
click at [465, 222] on button "Add publisher" at bounding box center [486, 225] width 43 height 11
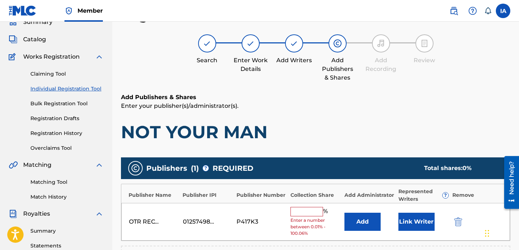
click at [315, 210] on input "text" at bounding box center [306, 211] width 33 height 9
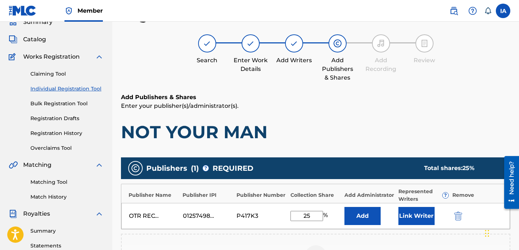
drag, startPoint x: 314, startPoint y: 219, endPoint x: 263, endPoint y: 191, distance: 58.1
click at [273, 196] on div "Publisher Name Publisher IPI Publisher Number Collection Share Add Administrato…" at bounding box center [315, 207] width 389 height 46
type input "25"
click at [371, 217] on button "Add" at bounding box center [362, 216] width 36 height 18
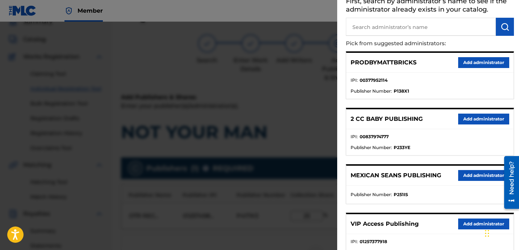
scroll to position [53, 0]
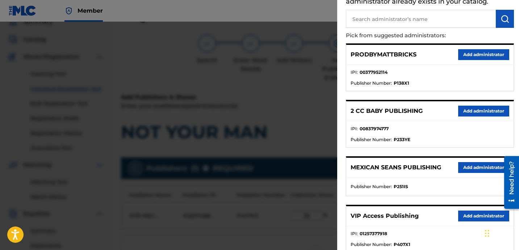
click at [468, 211] on button "Add administrator" at bounding box center [483, 216] width 51 height 11
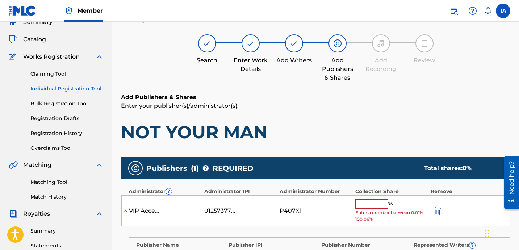
click at [378, 208] on div "% Enter a number between 0.01% - 100.06%" at bounding box center [391, 211] width 72 height 24
click at [378, 206] on input "text" at bounding box center [371, 203] width 33 height 9
paste input "25"
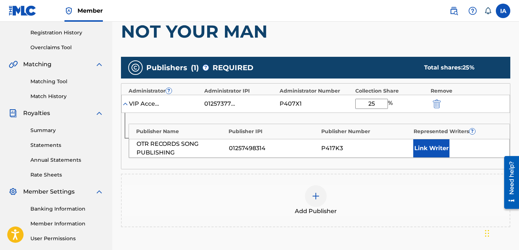
scroll to position [134, 0]
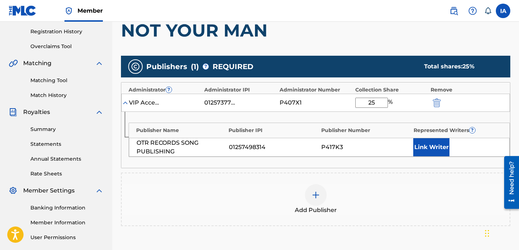
type input "25"
click at [420, 132] on div "Represented Writers ?" at bounding box center [457, 131] width 89 height 8
click at [442, 144] on button "Link Writer" at bounding box center [431, 147] width 36 height 18
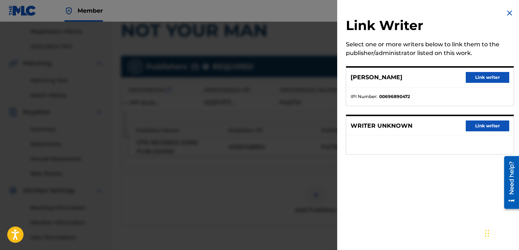
click at [486, 75] on button "Link writer" at bounding box center [486, 77] width 43 height 11
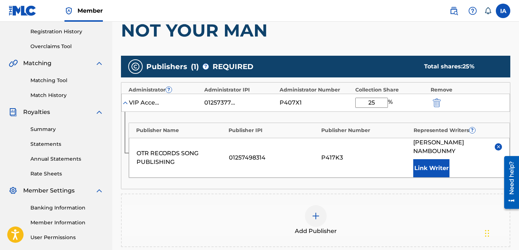
scroll to position [240, 0]
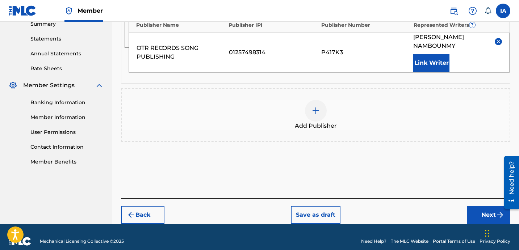
click at [476, 198] on div "Back Save as draft Next" at bounding box center [315, 211] width 389 height 26
drag, startPoint x: 476, startPoint y: 196, endPoint x: 480, endPoint y: 202, distance: 7.3
click at [477, 198] on div "Back Save as draft Next" at bounding box center [315, 211] width 389 height 26
click at [480, 206] on button "Next" at bounding box center [488, 215] width 43 height 18
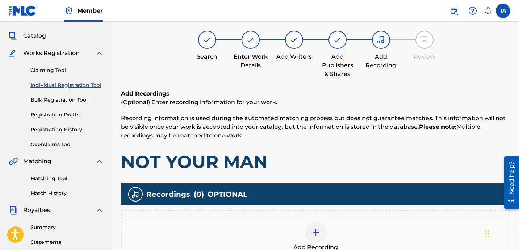
scroll to position [33, 0]
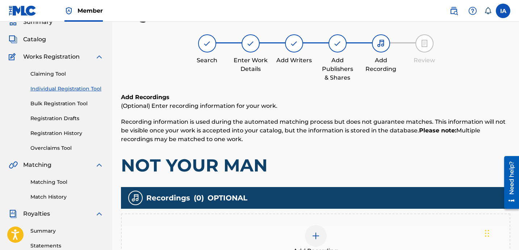
click at [396, 227] on div "Add Recording" at bounding box center [316, 240] width 388 height 30
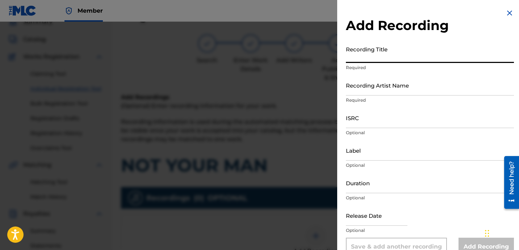
click at [387, 58] on input "Recording Title" at bounding box center [430, 52] width 168 height 21
click at [366, 56] on input "Recording Title" at bounding box center [430, 52] width 168 height 21
paste input "Not Your Man"
type input "NOT YOUR MAN"
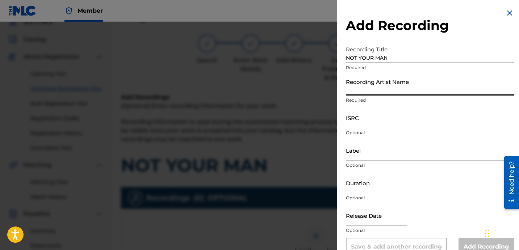
click at [346, 94] on input "Recording Artist Name" at bounding box center [430, 85] width 168 height 21
type input "HEARTBREAKA"
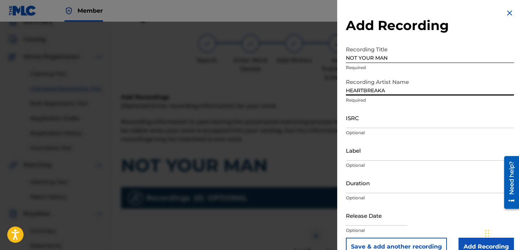
click at [384, 126] on input "ISRC" at bounding box center [430, 117] width 168 height 21
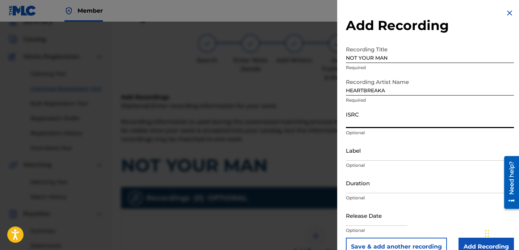
click at [369, 124] on input "ISRC" at bounding box center [430, 117] width 168 height 21
paste input "USLD91739084"
type input "USLD91739084"
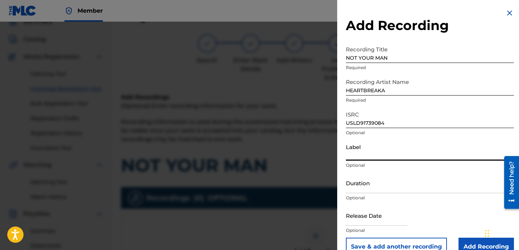
click at [413, 144] on input "Label" at bounding box center [430, 150] width 168 height 21
type input "OTR RECORDS"
click at [364, 184] on input "Duration" at bounding box center [430, 183] width 168 height 21
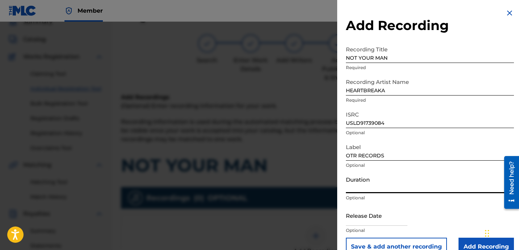
click at [364, 184] on input "Duration" at bounding box center [430, 183] width 168 height 21
paste input "1:53"
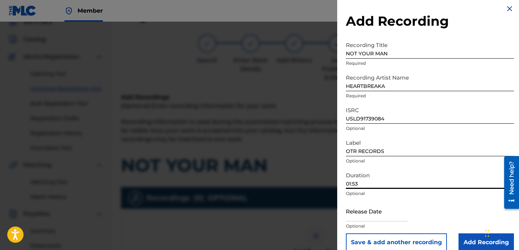
scroll to position [14, 0]
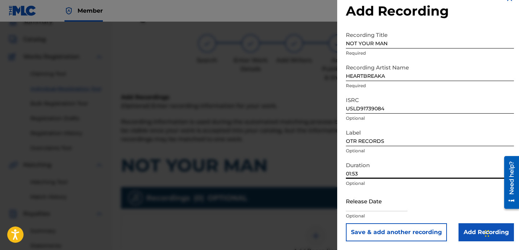
type input "01:53"
click at [464, 226] on input "Add Recording" at bounding box center [485, 232] width 55 height 18
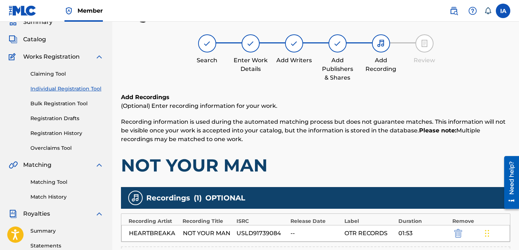
click at [381, 147] on div "Add Recordings (Optional) Enter recording information for your work. Recording …" at bounding box center [315, 134] width 389 height 83
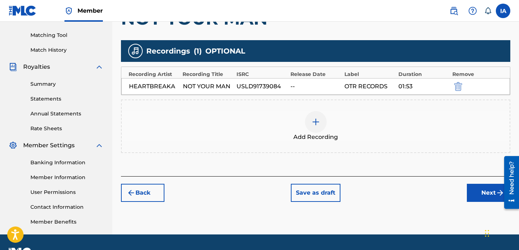
scroll to position [199, 0]
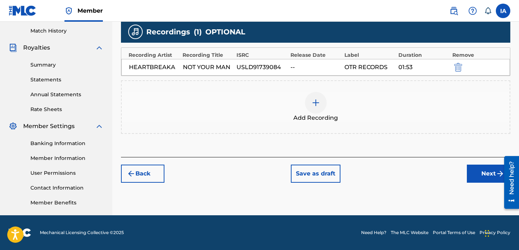
click at [480, 174] on button "Next" at bounding box center [488, 174] width 43 height 18
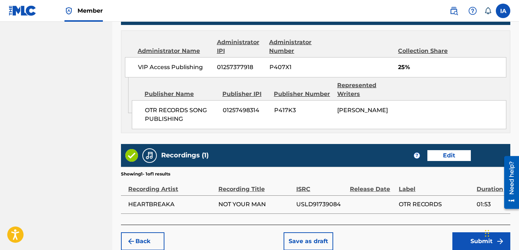
scroll to position [464, 0]
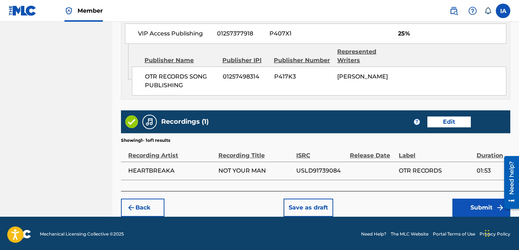
click at [476, 206] on button "Submit" at bounding box center [481, 208] width 58 height 18
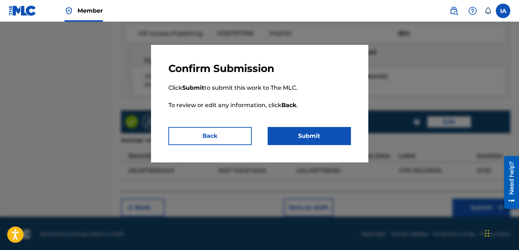
click at [339, 134] on button "Submit" at bounding box center [308, 136] width 83 height 18
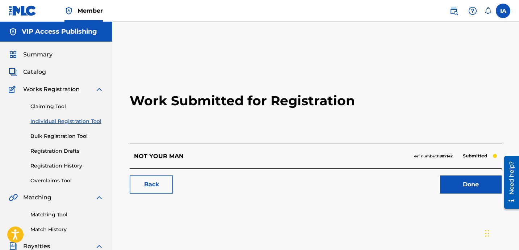
click at [404, 75] on h2 "Work Submitted for Registration" at bounding box center [316, 101] width 372 height 86
click at [209, 135] on h2 "Work Submitted for Registration" at bounding box center [316, 101] width 372 height 86
click at [93, 122] on link "Individual Registration Tool" at bounding box center [66, 122] width 73 height 8
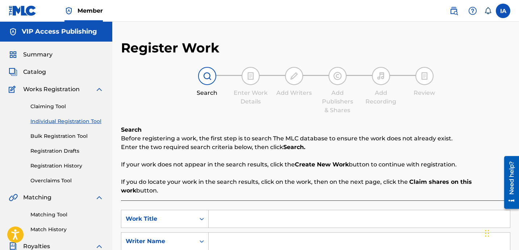
click at [186, 116] on div "Register Work Search Enter Work Details Add Writers Add Publishers & Shares Add…" at bounding box center [315, 183] width 389 height 287
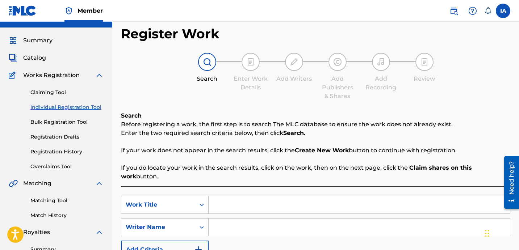
scroll to position [26, 0]
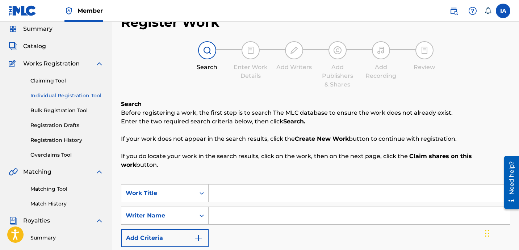
click at [379, 185] on input "Search Form" at bounding box center [358, 193] width 301 height 17
paste input "My Everything"
type input "My Everything"
click at [321, 215] on input "Search Form" at bounding box center [358, 215] width 301 height 17
paste input "[PERSON_NAME]"
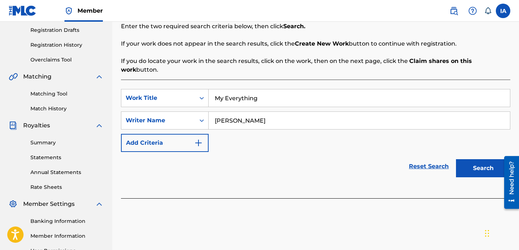
scroll to position [199, 0]
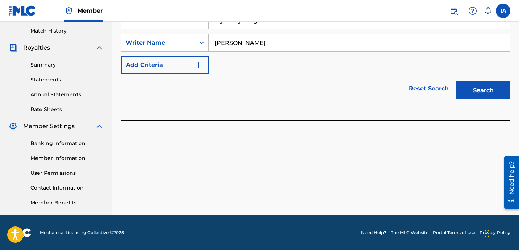
type input "[PERSON_NAME]"
click at [481, 87] on button "Search" at bounding box center [483, 90] width 54 height 18
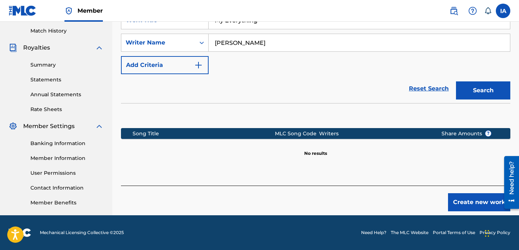
click at [313, 88] on div "Reset Search Search" at bounding box center [315, 88] width 389 height 29
click at [467, 193] on button "Create new work" at bounding box center [479, 202] width 62 height 18
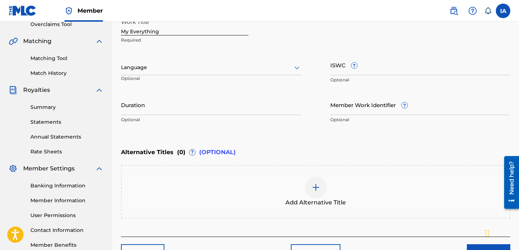
scroll to position [97, 0]
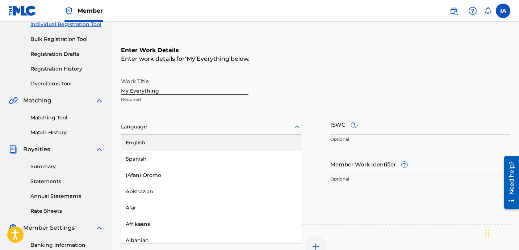
click at [172, 126] on div at bounding box center [211, 126] width 180 height 9
click at [198, 140] on div "English" at bounding box center [211, 143] width 180 height 16
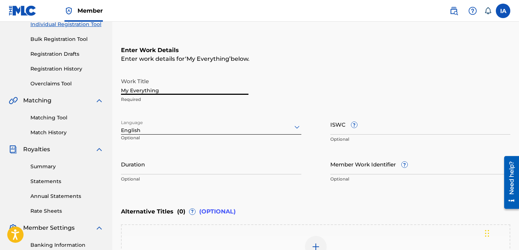
click at [171, 89] on input "My Everything" at bounding box center [184, 84] width 127 height 21
type input "MY EVERYTHING"
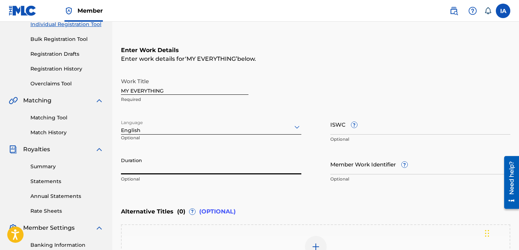
click at [190, 174] on input "Duration" at bounding box center [211, 164] width 180 height 21
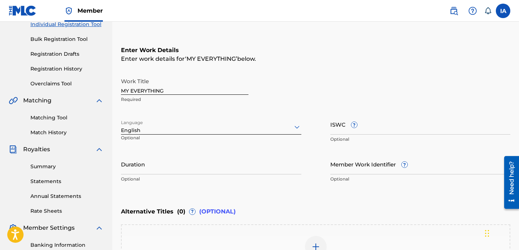
click at [336, 77] on div "Work Title MY EVERYTHING Required" at bounding box center [315, 90] width 389 height 33
click at [323, 71] on div "Enter Work Details Enter work details for ‘ MY EVERYTHING ’ below. Work Title M…" at bounding box center [315, 116] width 389 height 175
click at [316, 67] on div "Enter Work Details Enter work details for ‘ MY EVERYTHING ’ below. Work Title M…" at bounding box center [315, 116] width 389 height 175
click at [206, 169] on input "Duration" at bounding box center [211, 164] width 180 height 21
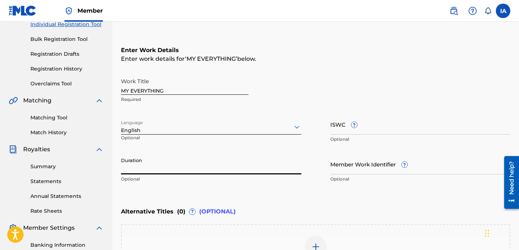
click at [148, 164] on input "Duration" at bounding box center [211, 164] width 180 height 21
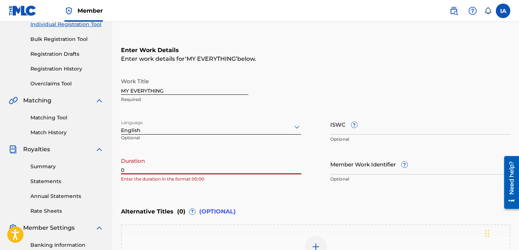
paste input "1:36"
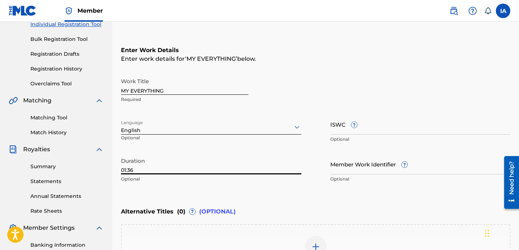
type input "01:36"
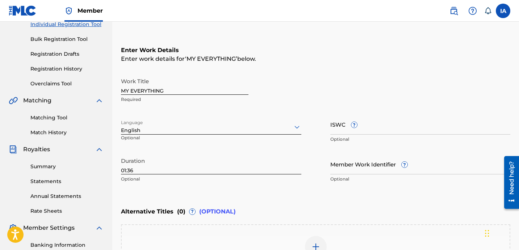
click at [318, 62] on div "Enter work details for ‘ MY EVERYTHING ’ below." at bounding box center [315, 59] width 389 height 9
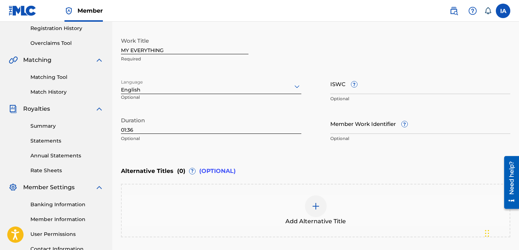
scroll to position [203, 0]
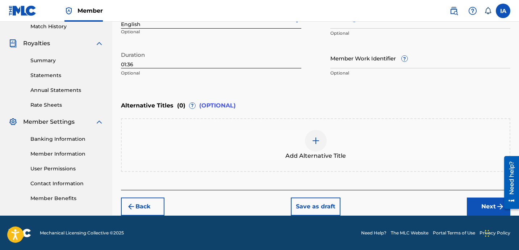
click at [479, 202] on button "Next" at bounding box center [488, 207] width 43 height 18
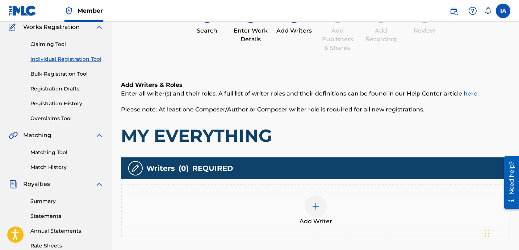
scroll to position [157, 0]
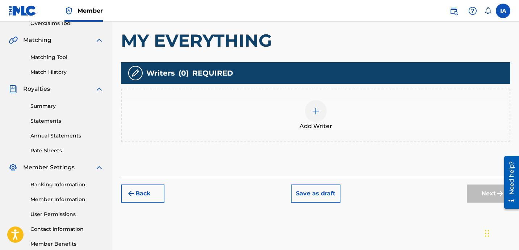
click at [301, 151] on div "Add Writers & Roles Enter all writer(s) and their roles. A full list of writer …" at bounding box center [315, 72] width 389 height 209
click at [350, 118] on div "Add Writer" at bounding box center [316, 115] width 388 height 30
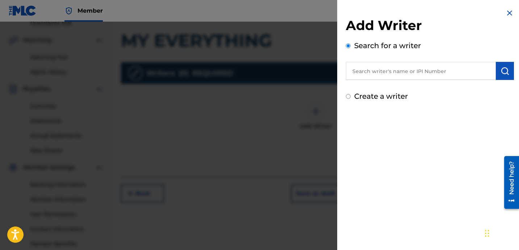
click at [409, 71] on input "text" at bounding box center [421, 71] width 150 height 18
paste input "[PERSON_NAME]"
type input "[PERSON_NAME]"
click at [500, 72] on img "submit" at bounding box center [504, 71] width 9 height 9
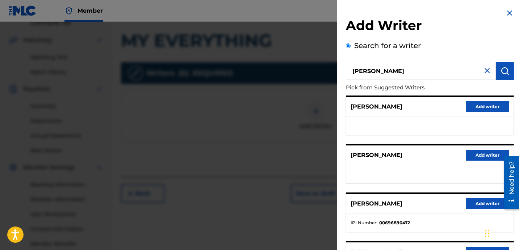
click at [416, 171] on ul at bounding box center [429, 174] width 167 height 18
click at [482, 204] on button "Add writer" at bounding box center [486, 203] width 43 height 11
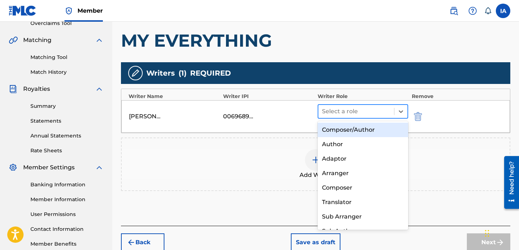
click at [370, 109] on div at bounding box center [356, 111] width 68 height 10
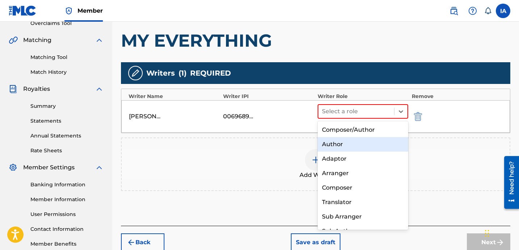
click at [347, 145] on div "Author" at bounding box center [362, 144] width 90 height 14
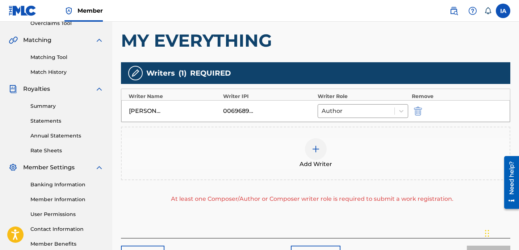
click at [325, 147] on div at bounding box center [316, 149] width 22 height 22
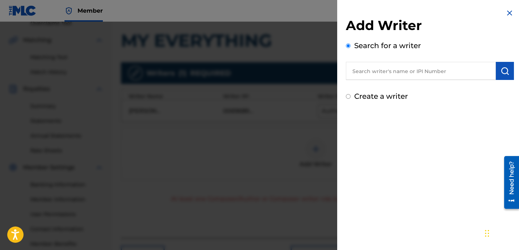
click at [374, 96] on label "Create a writer" at bounding box center [381, 96] width 54 height 9
radio input "true"
click at [350, 96] on input "Create a writer" at bounding box center [348, 96] width 5 height 5
radio input "false"
radio input "true"
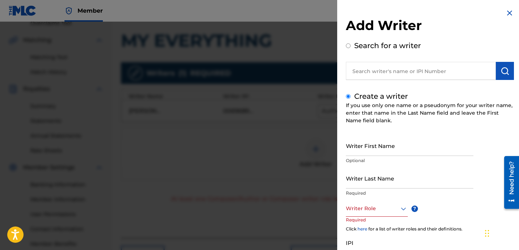
click at [396, 181] on input "Writer Last Name" at bounding box center [409, 178] width 127 height 21
paste input "UNKNOWN WRITER"
click at [386, 186] on input "UNKNOWN WRITER" at bounding box center [409, 178] width 127 height 21
type input "UNKNOWN"
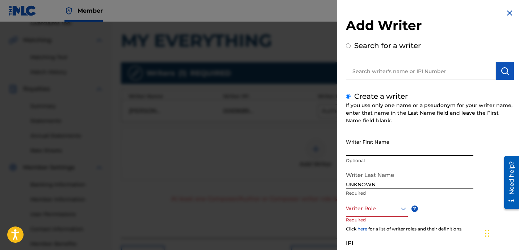
click at [371, 147] on input "Writer First Name" at bounding box center [409, 145] width 127 height 21
paste input "WRITER"
click at [402, 147] on input "WRITER" at bounding box center [409, 145] width 127 height 21
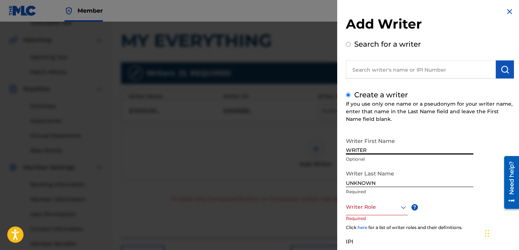
type input "WRITER"
click at [382, 199] on div "Writer Role" at bounding box center [377, 207] width 62 height 16
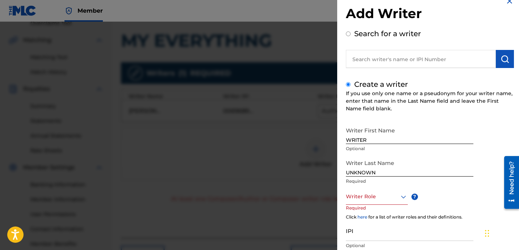
scroll to position [21, 0]
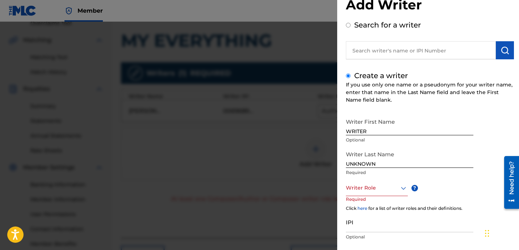
click at [372, 192] on div at bounding box center [377, 188] width 62 height 9
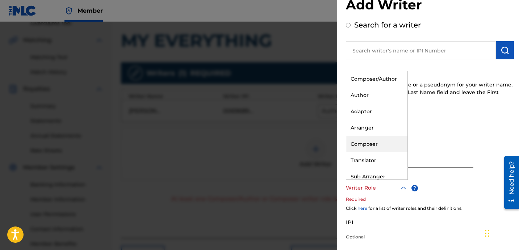
click at [384, 148] on div "Composer" at bounding box center [376, 144] width 61 height 16
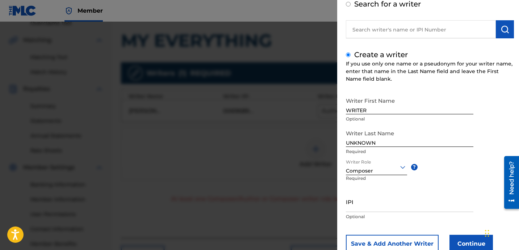
scroll to position [64, 0]
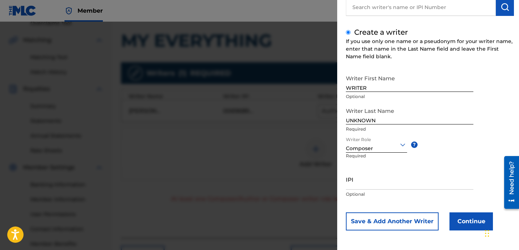
click at [458, 217] on button "Continue" at bounding box center [470, 221] width 43 height 18
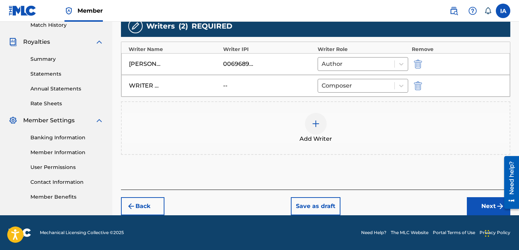
click at [470, 206] on button "Next" at bounding box center [488, 206] width 43 height 18
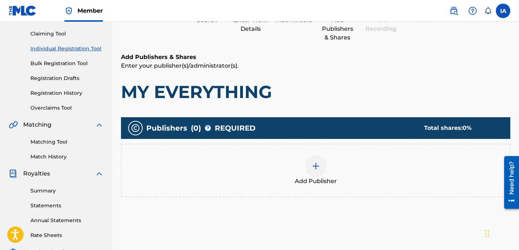
scroll to position [33, 0]
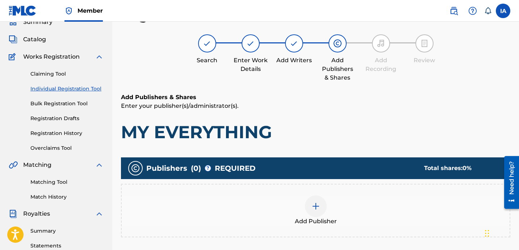
click at [329, 206] on div "Add Publisher" at bounding box center [316, 210] width 388 height 30
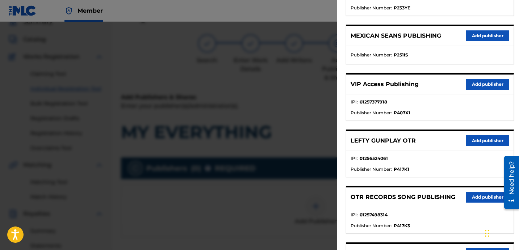
scroll to position [186, 0]
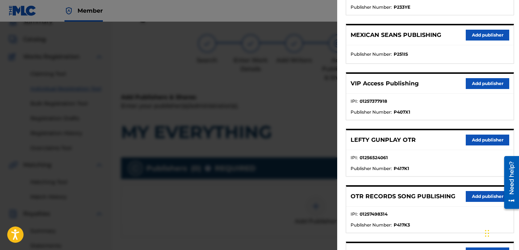
click at [480, 197] on button "Add publisher" at bounding box center [486, 196] width 43 height 11
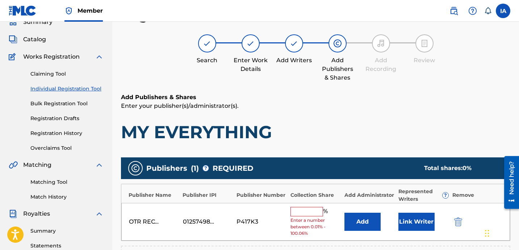
click at [348, 130] on h1 "MY EVERYTHING" at bounding box center [315, 132] width 389 height 22
click at [302, 212] on input "text" at bounding box center [306, 211] width 33 height 9
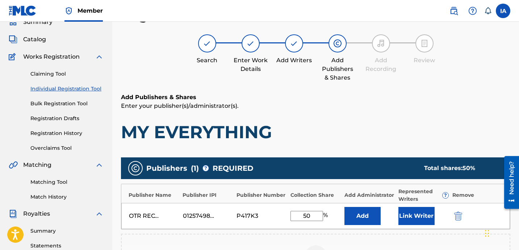
type input "50"
click at [339, 130] on h1 "MY EVERYTHING" at bounding box center [315, 132] width 389 height 22
drag, startPoint x: 314, startPoint y: 219, endPoint x: 256, endPoint y: 177, distance: 71.7
click at [282, 191] on div "Publisher Name Publisher IPI Publisher Number Collection Share Add Administrato…" at bounding box center [315, 207] width 389 height 46
click at [358, 223] on button "Add" at bounding box center [362, 216] width 36 height 18
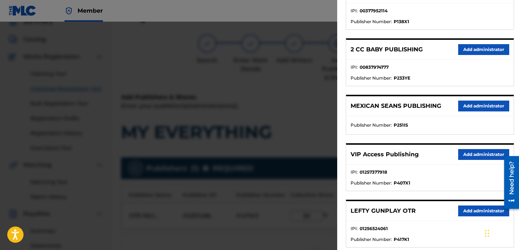
scroll to position [115, 0]
click at [463, 152] on button "Add administrator" at bounding box center [483, 154] width 51 height 11
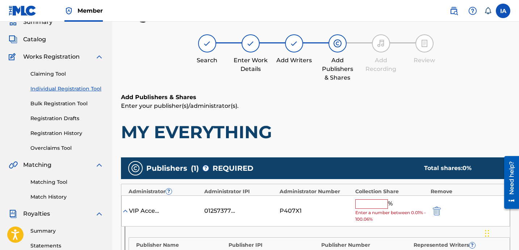
click at [375, 204] on input "text" at bounding box center [371, 203] width 33 height 9
paste input "50"
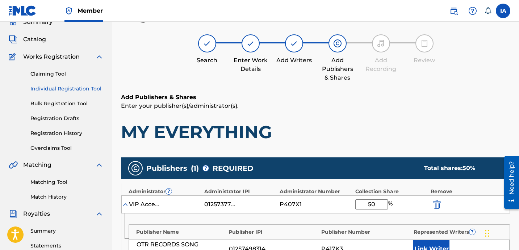
type input "50"
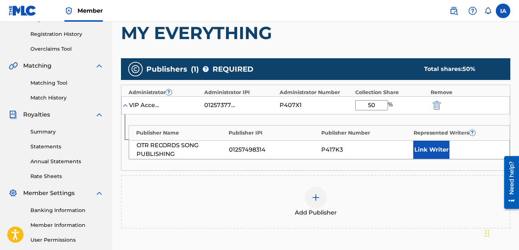
scroll to position [170, 0]
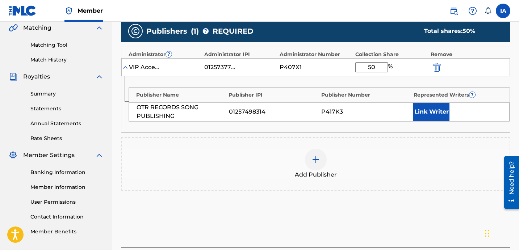
click at [433, 109] on button "Link Writer" at bounding box center [431, 112] width 36 height 18
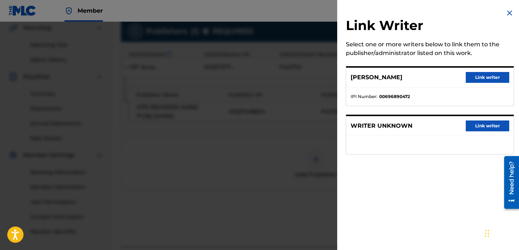
click at [482, 80] on button "Link writer" at bounding box center [486, 77] width 43 height 11
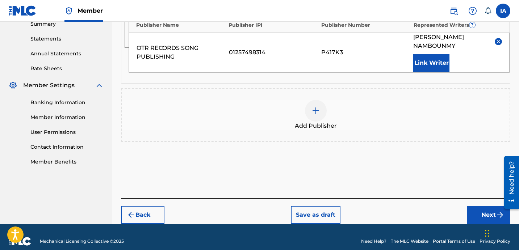
click at [471, 209] on button "Next" at bounding box center [488, 215] width 43 height 18
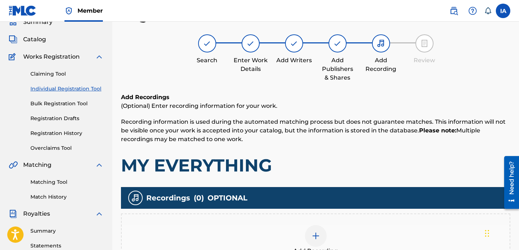
click at [378, 161] on h1 "MY EVERYTHING" at bounding box center [315, 166] width 389 height 22
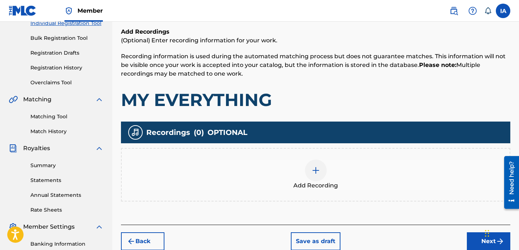
scroll to position [153, 0]
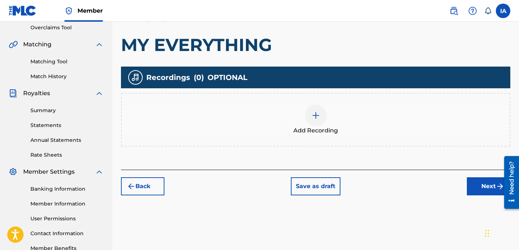
click at [345, 124] on div "Add Recording" at bounding box center [316, 120] width 388 height 30
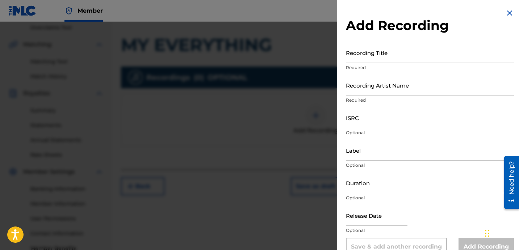
click at [402, 51] on input "Recording Title" at bounding box center [430, 52] width 168 height 21
paste input "My Everything"
type input "MY EVERYTHING"
click at [368, 85] on input "Recording Artist Name" at bounding box center [430, 85] width 168 height 21
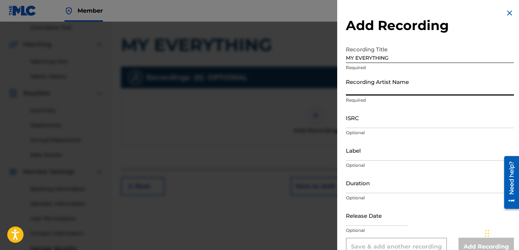
type input "HEARTBREAKA"
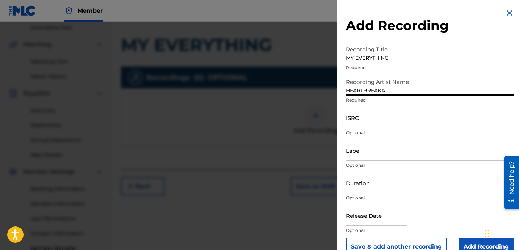
click at [384, 123] on input "ISRC" at bounding box center [430, 117] width 168 height 21
paste input "USLD91739085"
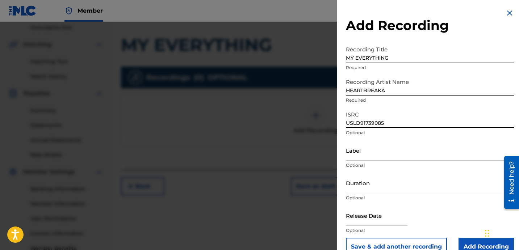
type input "USLD91739085"
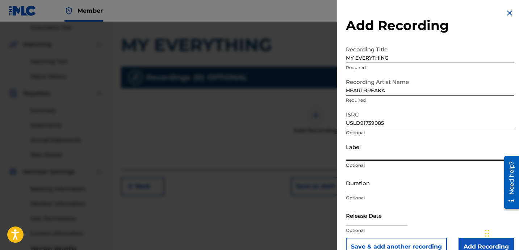
click at [374, 159] on input "Label" at bounding box center [430, 150] width 168 height 21
type input "OTR RECORDS"
click at [374, 181] on input "Duration" at bounding box center [430, 183] width 168 height 21
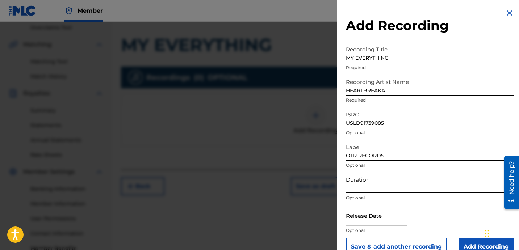
click at [398, 185] on input "Duration" at bounding box center [430, 183] width 168 height 21
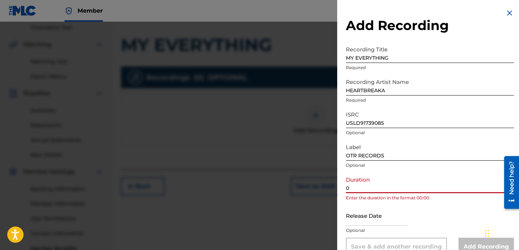
paste input "1:36"
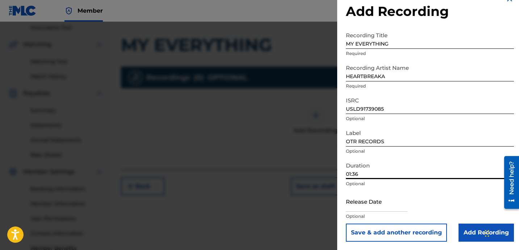
scroll to position [14, 0]
type input "01:36"
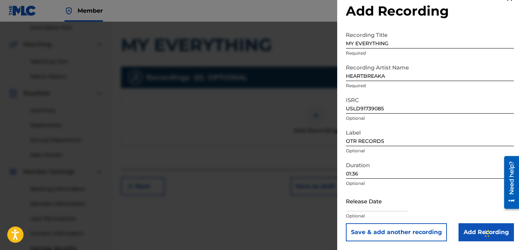
click at [460, 230] on input "Add Recording" at bounding box center [485, 232] width 55 height 18
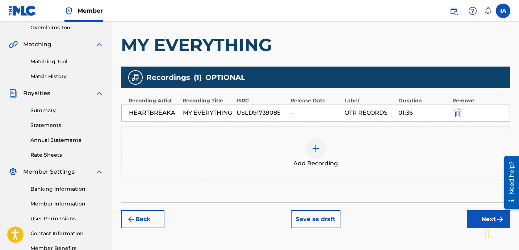
click at [384, 195] on div "Add Recordings (Optional) Enter recording information for your work. Recording …" at bounding box center [315, 87] width 389 height 230
click at [469, 214] on button "Next" at bounding box center [488, 219] width 43 height 18
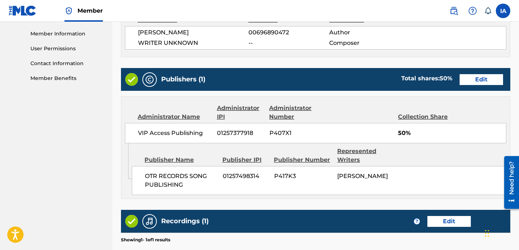
scroll to position [400, 0]
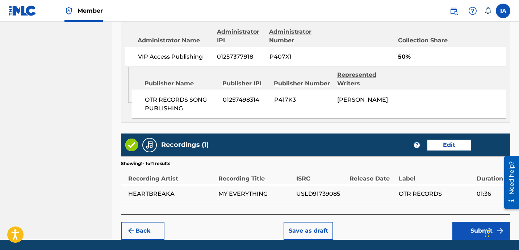
click at [468, 232] on button "Submit" at bounding box center [481, 231] width 58 height 18
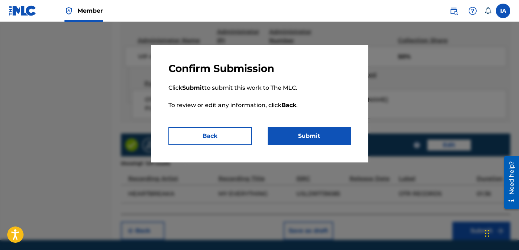
click at [333, 139] on button "Submit" at bounding box center [308, 136] width 83 height 18
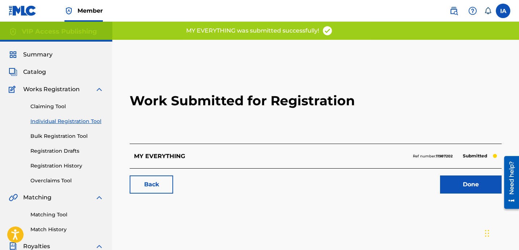
click at [305, 130] on h2 "Work Submitted for Registration" at bounding box center [316, 101] width 372 height 86
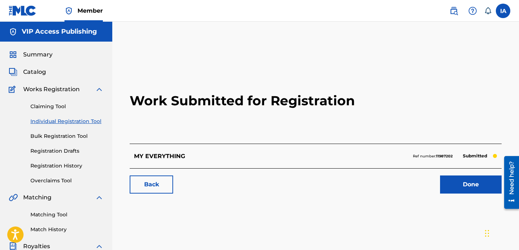
click at [66, 121] on link "Individual Registration Tool" at bounding box center [66, 122] width 73 height 8
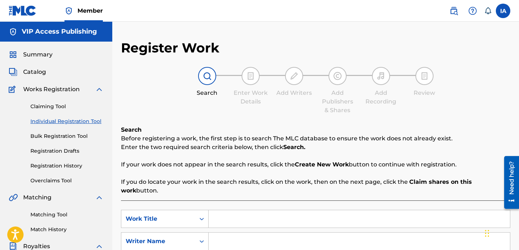
click at [61, 167] on link "Registration History" at bounding box center [66, 166] width 73 height 8
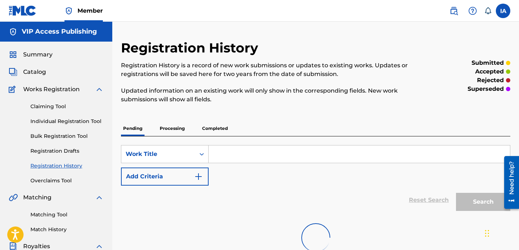
click at [269, 109] on div "Registration History Registration History is a record of new work submissions o…" at bounding box center [271, 76] width 300 height 72
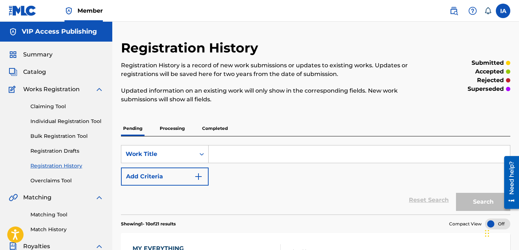
click at [69, 119] on link "Individual Registration Tool" at bounding box center [66, 122] width 73 height 8
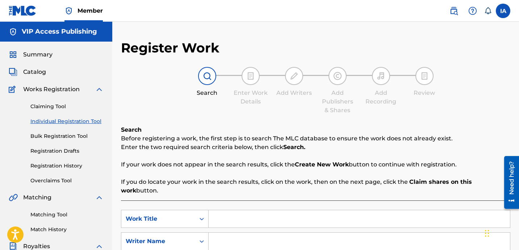
scroll to position [145, 0]
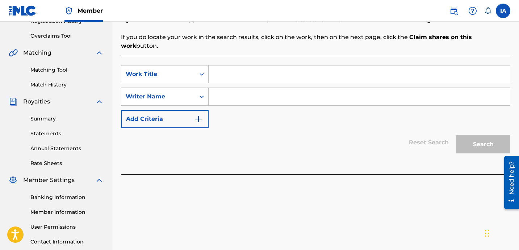
click at [288, 88] on input "Search Form" at bounding box center [358, 96] width 301 height 17
paste input "[PERSON_NAME] [PERSON_NAME]"
type input "[PERSON_NAME] [PERSON_NAME]"
click at [307, 66] on input "Search Form" at bounding box center [358, 74] width 301 height 17
paste input "2 Many Risks"
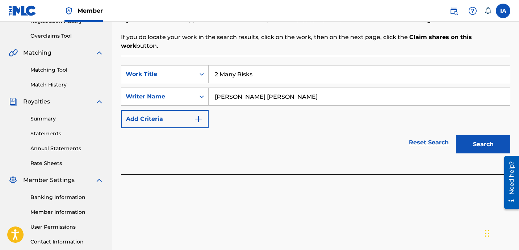
type input "2 Many Risks"
click at [475, 140] on button "Search" at bounding box center [483, 144] width 54 height 18
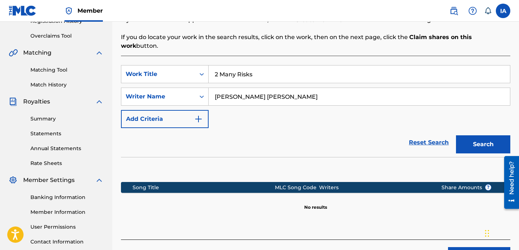
click at [270, 116] on div "SearchWithCriteria67cb4867-ad03-4bb5-ae09-bcdf3469eba4 Work Title 2 Many Risks …" at bounding box center [315, 96] width 389 height 63
click at [481, 135] on button "Search" at bounding box center [483, 144] width 54 height 18
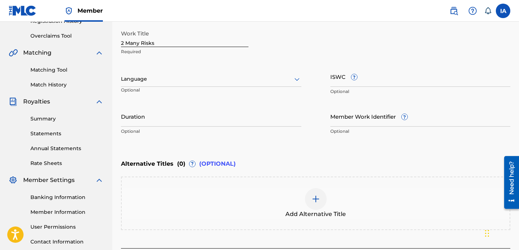
click at [210, 40] on input "2 Many Risks" at bounding box center [184, 36] width 127 height 21
click at [221, 41] on input "2 Many Risks" at bounding box center [184, 36] width 127 height 21
type input "2 MANY RISKS"
click at [149, 73] on div "Language" at bounding box center [211, 79] width 180 height 15
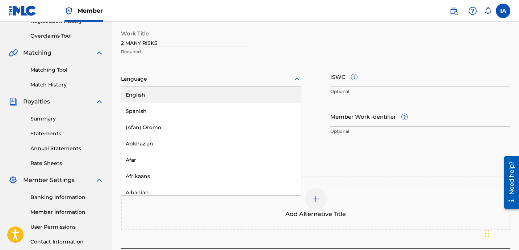
drag, startPoint x: 165, startPoint y: 90, endPoint x: 165, endPoint y: 94, distance: 4.0
click at [165, 90] on div "English" at bounding box center [211, 95] width 180 height 16
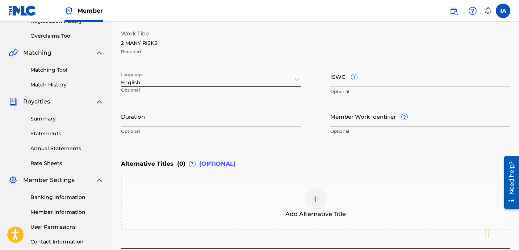
click at [164, 113] on input "Duration" at bounding box center [211, 116] width 180 height 21
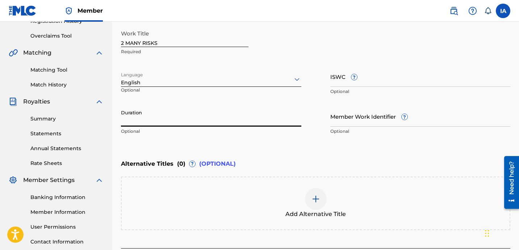
click at [199, 115] on input "Duration" at bounding box center [211, 116] width 180 height 21
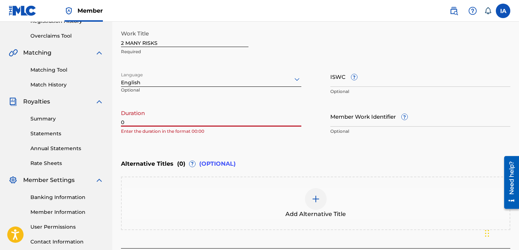
paste input "1:55"
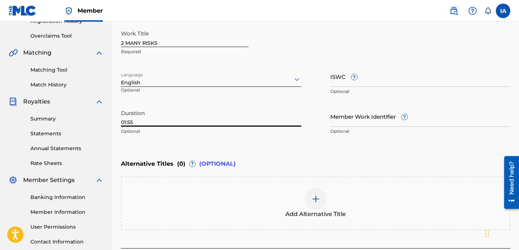
type input "01:55"
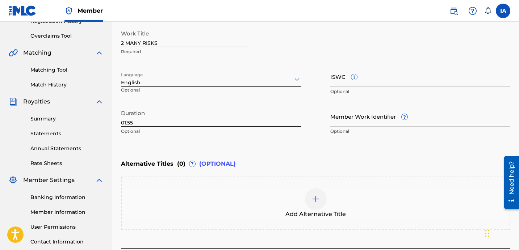
click at [339, 143] on div "Enter Work Details Enter work details for ‘ 2 MANY RISKS ’ below. Work Title 2 …" at bounding box center [315, 68] width 389 height 175
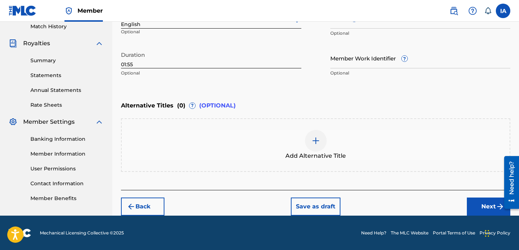
click at [471, 208] on button "Next" at bounding box center [488, 207] width 43 height 18
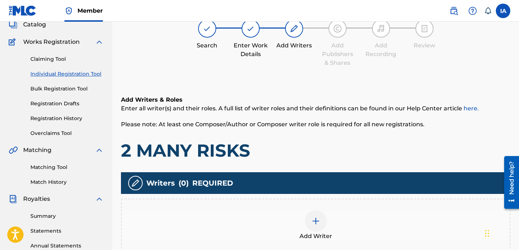
scroll to position [33, 0]
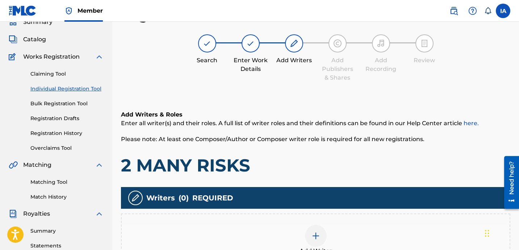
click at [323, 153] on div "Add Writers & Roles Enter all writer(s) and their roles. A full list of writer …" at bounding box center [315, 143] width 389 height 66
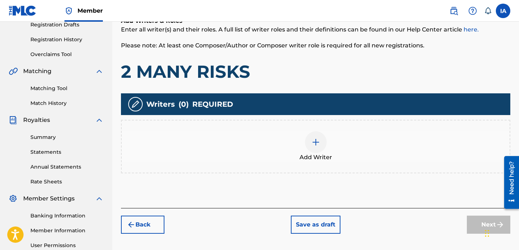
scroll to position [180, 0]
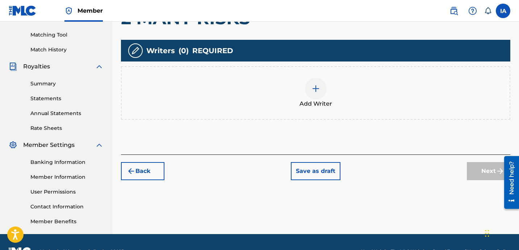
click at [336, 84] on div "Add Writer" at bounding box center [316, 93] width 388 height 30
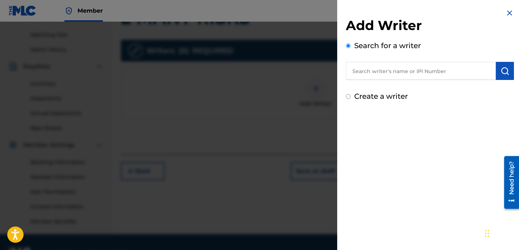
click at [435, 75] on input "text" at bounding box center [421, 71] width 150 height 18
paste input "[PERSON_NAME] [PERSON_NAME]"
type input "[PERSON_NAME] [PERSON_NAME]"
click at [508, 71] on button "submit" at bounding box center [505, 71] width 18 height 18
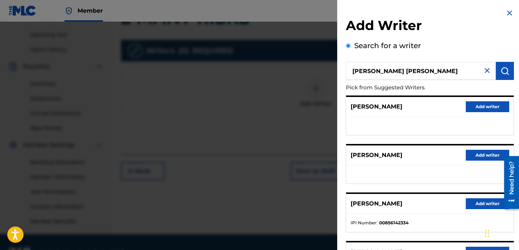
click at [406, 114] on div "[PERSON_NAME] Add writer" at bounding box center [429, 107] width 167 height 20
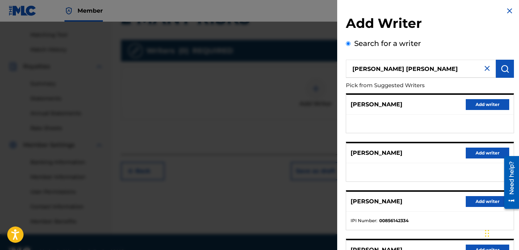
scroll to position [13, 0]
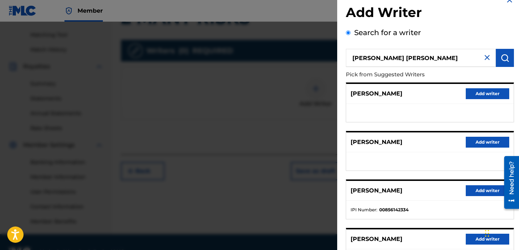
click at [482, 189] on button "Add writer" at bounding box center [486, 190] width 43 height 11
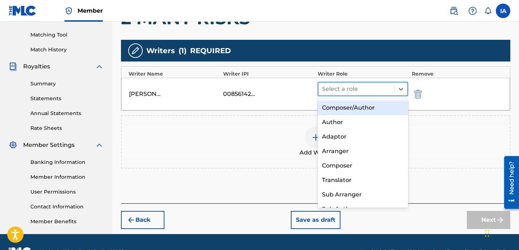
click at [366, 93] on div at bounding box center [356, 89] width 68 height 10
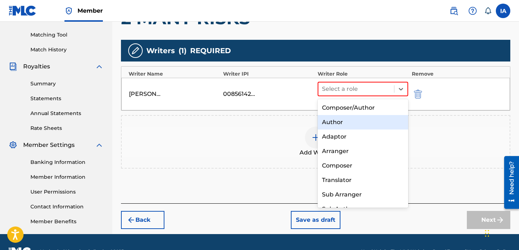
click at [390, 128] on div "Author" at bounding box center [362, 122] width 90 height 14
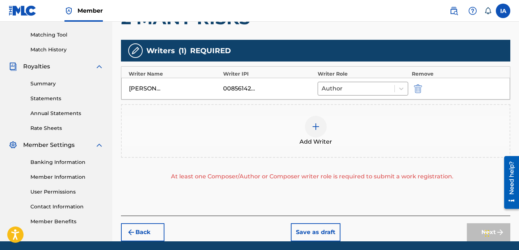
click at [364, 139] on div "Add Writer" at bounding box center [316, 131] width 388 height 30
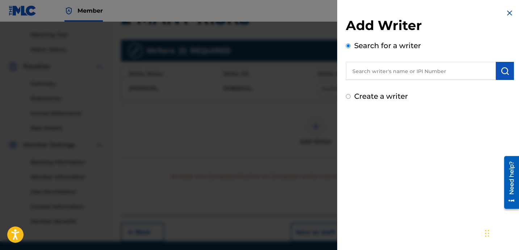
click at [370, 98] on label "Create a writer" at bounding box center [381, 96] width 54 height 9
radio input "true"
click at [350, 98] on input "Create a writer" at bounding box center [348, 96] width 5 height 5
radio input "false"
radio input "true"
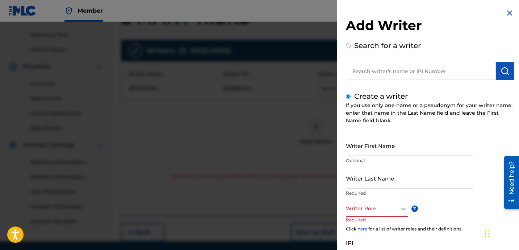
click at [364, 181] on input "Writer Last Name" at bounding box center [409, 178] width 127 height 21
paste input "UNKNOWN WRITER"
click at [376, 184] on input "UNKNOWN WRITER" at bounding box center [409, 178] width 127 height 21
click at [385, 184] on input "UNKNOWN WRITER" at bounding box center [409, 178] width 127 height 21
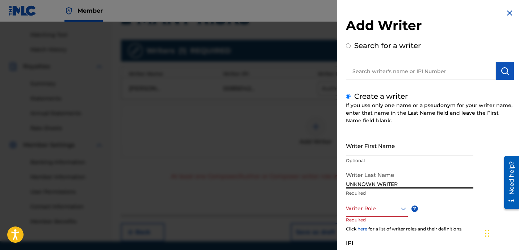
click at [385, 184] on input "UNKNOWN WRITER" at bounding box center [409, 178] width 127 height 21
type input "UNKNOWN"
click at [376, 146] on input "Writer First Name" at bounding box center [409, 145] width 127 height 21
paste input "WRITER"
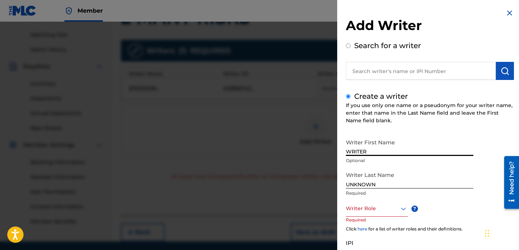
type input "WRITER"
click at [369, 206] on div at bounding box center [377, 208] width 62 height 9
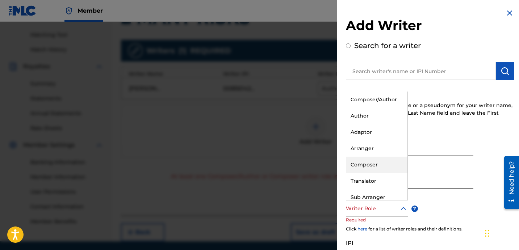
drag, startPoint x: 395, startPoint y: 159, endPoint x: 401, endPoint y: 155, distance: 7.6
click at [394, 159] on div "Composer" at bounding box center [376, 165] width 61 height 16
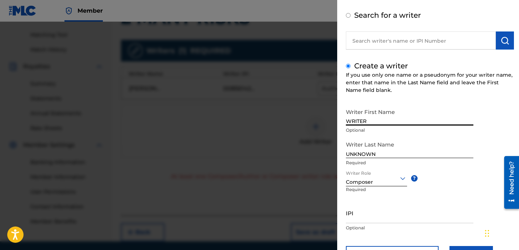
scroll to position [64, 0]
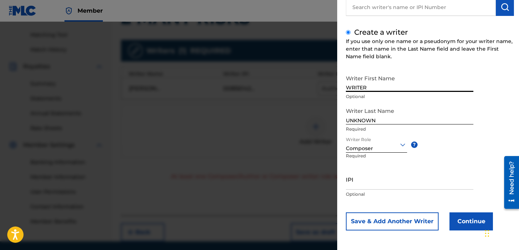
click at [467, 220] on button "Continue" at bounding box center [470, 221] width 43 height 18
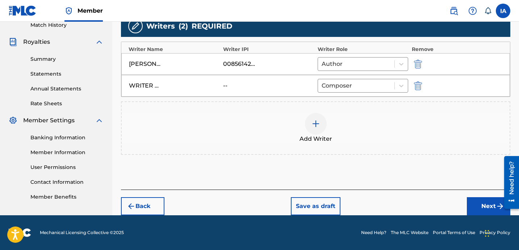
click at [481, 206] on button "Next" at bounding box center [488, 206] width 43 height 18
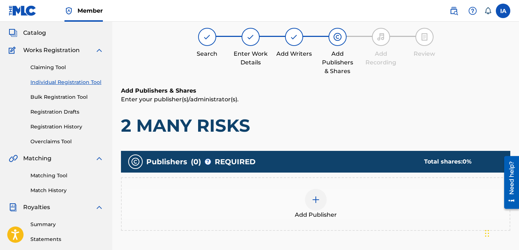
scroll to position [33, 0]
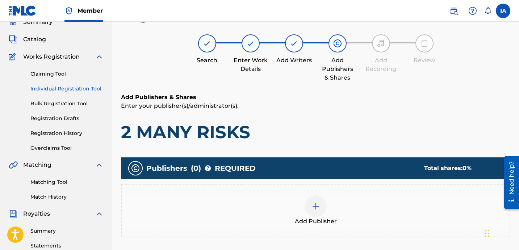
click at [283, 101] on h6 "Add Publishers & Shares" at bounding box center [315, 97] width 389 height 9
click at [338, 207] on div "Add Publisher" at bounding box center [316, 210] width 388 height 30
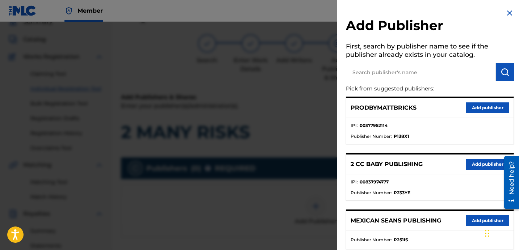
click at [431, 76] on input "text" at bounding box center [421, 72] width 150 height 18
paste input "OTR RECORDS PUBLISHING CATALOG"
type input "OTR RECORDS PUBLISHING CATALOG"
click at [503, 75] on img "submit" at bounding box center [504, 72] width 9 height 9
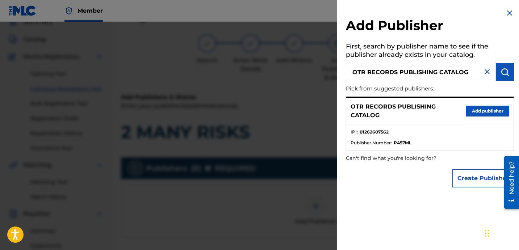
click at [472, 114] on button "Add publisher" at bounding box center [486, 111] width 43 height 11
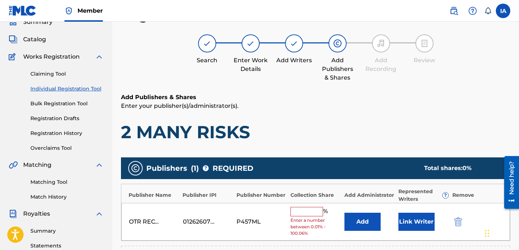
click at [321, 214] on input "text" at bounding box center [306, 211] width 33 height 9
type input "50"
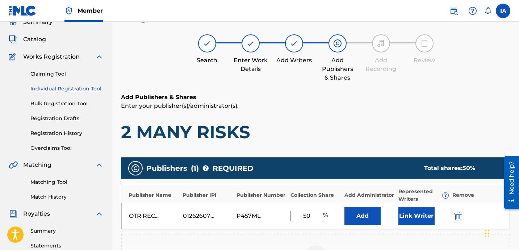
drag, startPoint x: 315, startPoint y: 214, endPoint x: 284, endPoint y: 200, distance: 33.8
click at [286, 202] on div "Publisher Name Publisher IPI Publisher Number Collection Share Add Administrato…" at bounding box center [315, 207] width 389 height 46
click at [366, 216] on button "Add" at bounding box center [362, 216] width 36 height 18
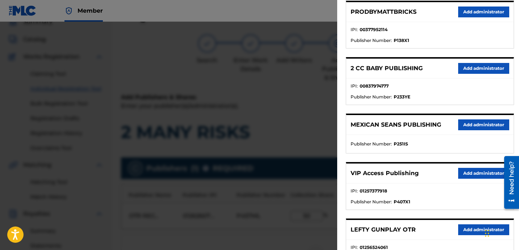
scroll to position [121, 0]
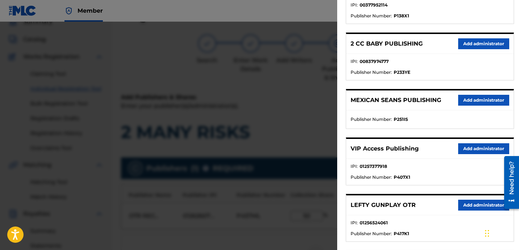
click at [495, 147] on button "Add administrator" at bounding box center [483, 148] width 51 height 11
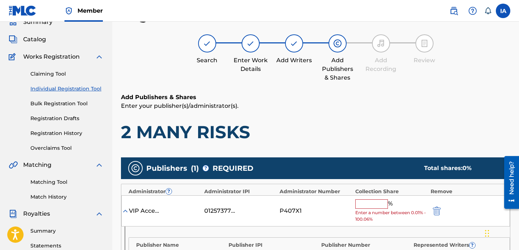
click at [365, 210] on span "Enter a number between 0.01% - 100.06%" at bounding box center [391, 216] width 72 height 13
click at [369, 202] on input "text" at bounding box center [371, 203] width 33 height 9
paste input "50"
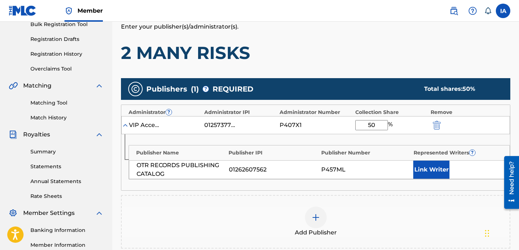
scroll to position [163, 0]
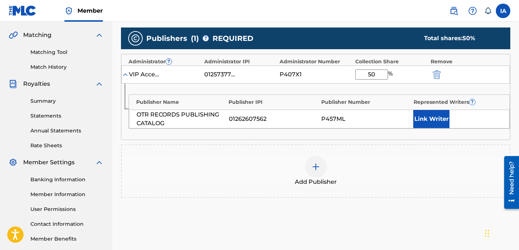
type input "50"
click at [434, 124] on button "Link Writer" at bounding box center [431, 119] width 36 height 18
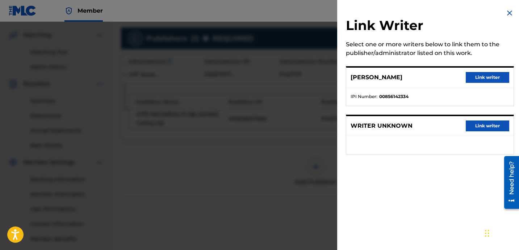
click at [478, 79] on button "Link writer" at bounding box center [486, 77] width 43 height 11
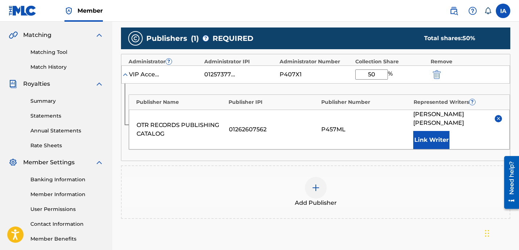
click at [398, 138] on div "OTR RECORDS PUBLISHING CATALOG 01262607562 P457ML [PERSON_NAME] Writer" at bounding box center [319, 130] width 380 height 40
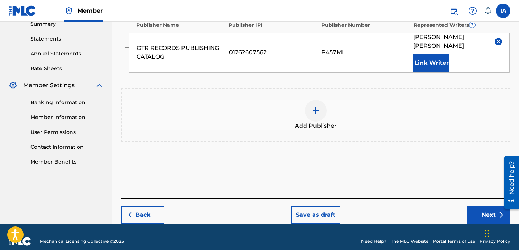
click at [488, 208] on button "Next" at bounding box center [488, 215] width 43 height 18
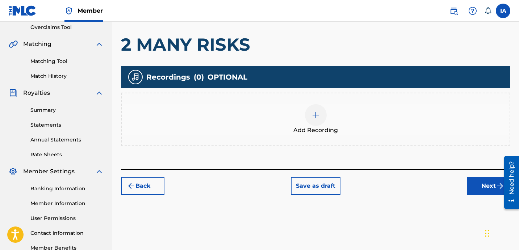
scroll to position [33, 0]
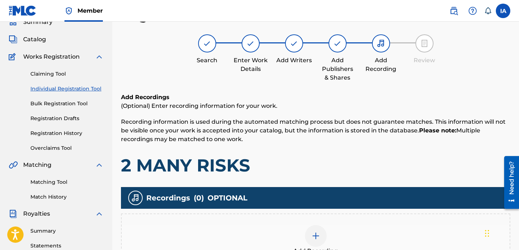
click at [350, 148] on div "Add Recordings (Optional) Enter recording information for your work. Recording …" at bounding box center [315, 134] width 389 height 83
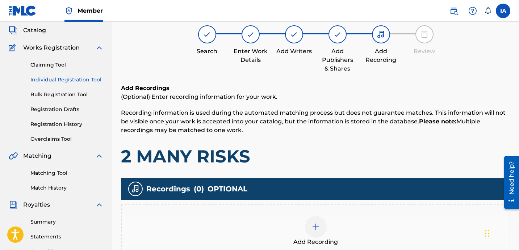
scroll to position [52, 0]
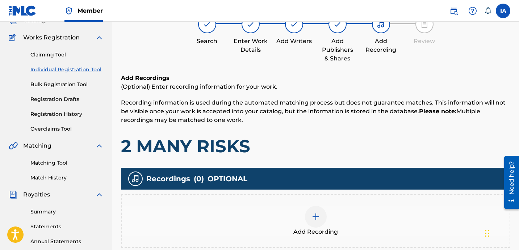
click at [313, 133] on div "Add Recordings (Optional) Enter recording information for your work. Recording …" at bounding box center [315, 115] width 389 height 83
drag, startPoint x: 362, startPoint y: 147, endPoint x: 333, endPoint y: 137, distance: 30.9
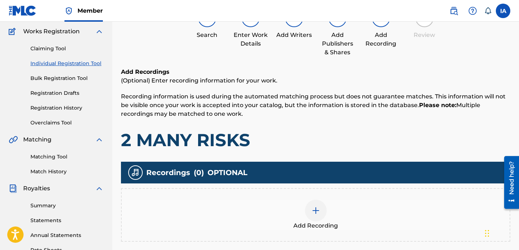
scroll to position [71, 0]
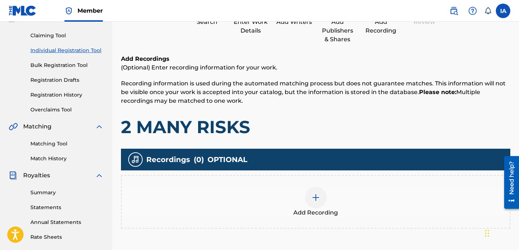
click at [321, 199] on div at bounding box center [316, 198] width 22 height 22
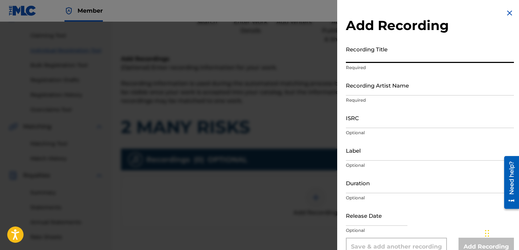
click at [388, 55] on input "Recording Title" at bounding box center [430, 52] width 168 height 21
paste input "2 Many Risks"
type input "2 MANY RISKS"
click at [380, 83] on input "Recording Artist Name" at bounding box center [430, 85] width 168 height 21
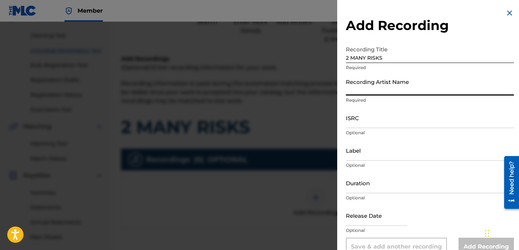
click at [406, 87] on input "Recording Artist Name" at bounding box center [430, 85] width 168 height 21
paste input "[PERSON_NAME]"
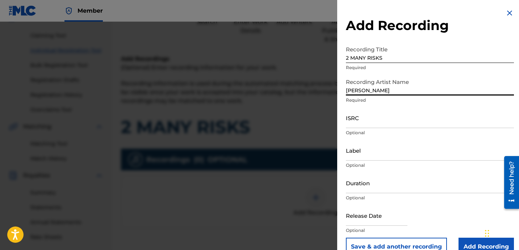
type input "[PERSON_NAME]"
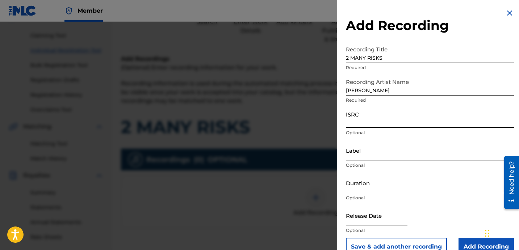
click at [370, 120] on input "ISRC" at bounding box center [430, 117] width 168 height 21
paste input "USLD91770596"
type input "USLD91770596"
click at [381, 143] on input "Label" at bounding box center [430, 150] width 168 height 21
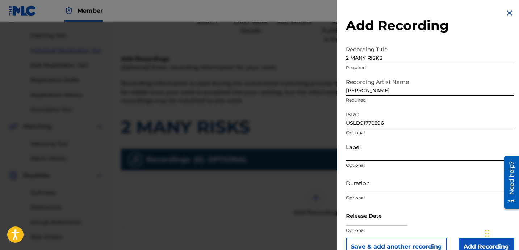
type input "OTR RECORDS"
click at [398, 179] on input "Duration" at bounding box center [430, 183] width 168 height 21
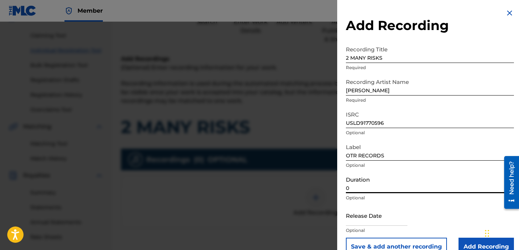
paste input "1:55"
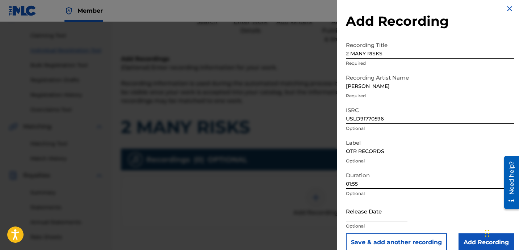
scroll to position [14, 0]
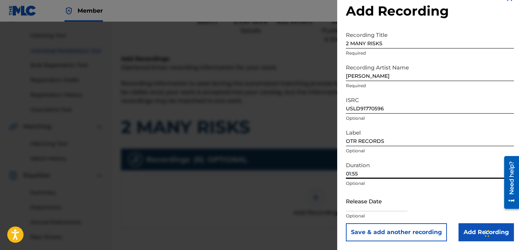
type input "01:55"
click at [467, 225] on input "Add Recording" at bounding box center [485, 232] width 55 height 18
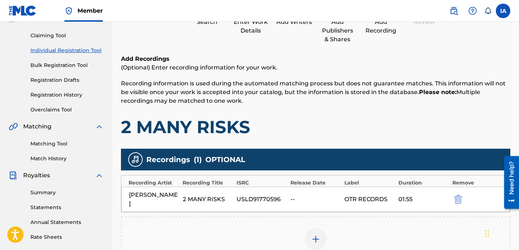
click at [319, 108] on div "Add Recordings (Optional) Enter recording information for your work. Recording …" at bounding box center [315, 96] width 389 height 83
click at [303, 105] on p "Recording information is used during the automated matching process but does no…" at bounding box center [315, 92] width 389 height 26
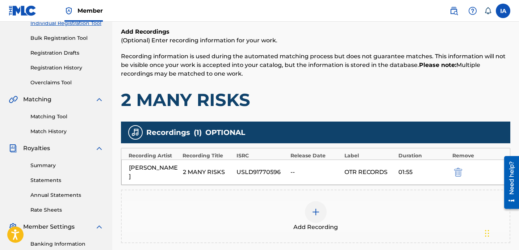
scroll to position [199, 0]
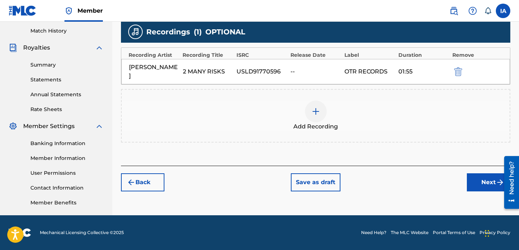
click at [468, 174] on button "Next" at bounding box center [488, 182] width 43 height 18
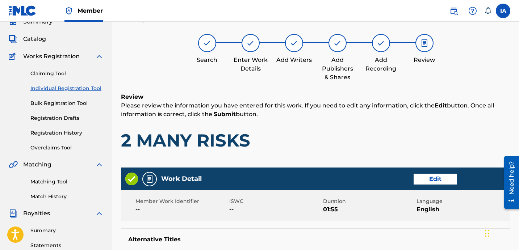
scroll to position [33, 0]
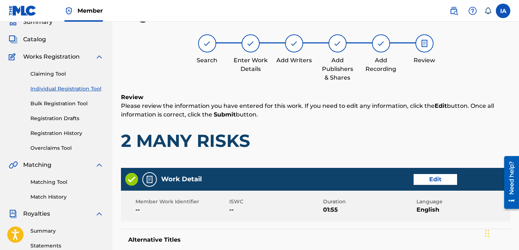
click at [328, 131] on h1 "2 MANY RISKS" at bounding box center [315, 141] width 389 height 22
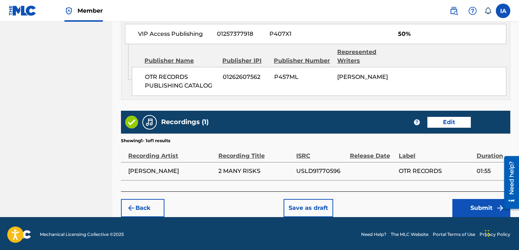
scroll to position [423, 0]
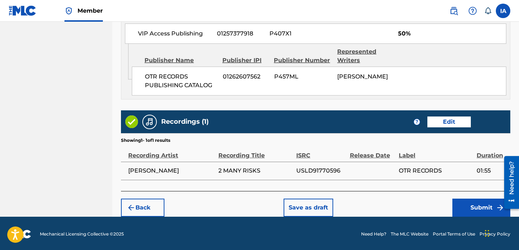
click at [464, 212] on button "Submit" at bounding box center [481, 208] width 58 height 18
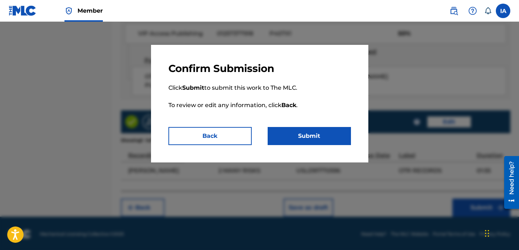
click at [323, 139] on button "Submit" at bounding box center [308, 136] width 83 height 18
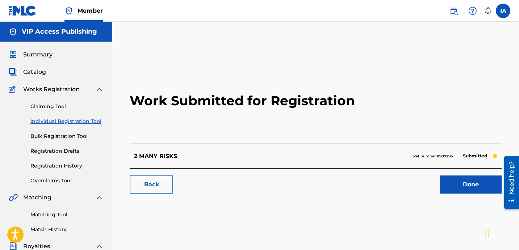
click at [186, 132] on h2 "Work Submitted for Registration" at bounding box center [316, 101] width 372 height 86
click at [93, 119] on link "Individual Registration Tool" at bounding box center [66, 122] width 73 height 8
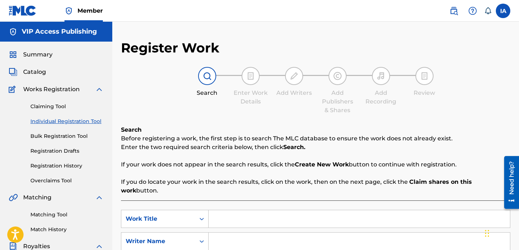
click at [337, 214] on input "Search Form" at bounding box center [358, 218] width 301 height 17
paste input "Delulu"
type input "Delulu"
click at [370, 235] on input "Search Form" at bounding box center [358, 241] width 301 height 17
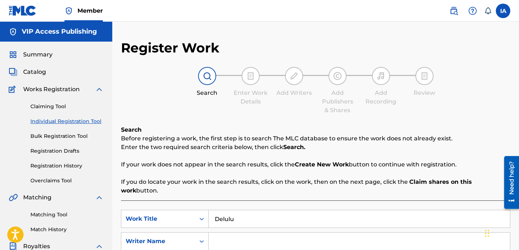
click at [370, 235] on input "Search Form" at bounding box center [358, 241] width 301 height 17
paste input "[PERSON_NAME] [PERSON_NAME]"
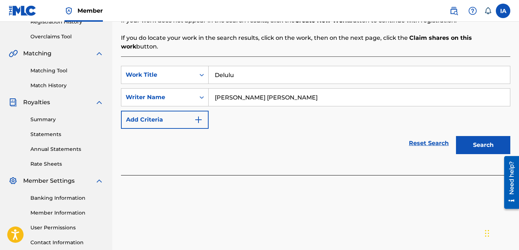
scroll to position [147, 0]
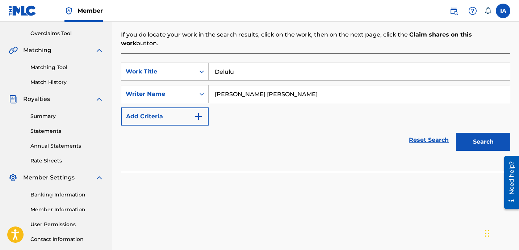
type input "[PERSON_NAME] [PERSON_NAME]"
click at [477, 137] on button "Search" at bounding box center [483, 142] width 54 height 18
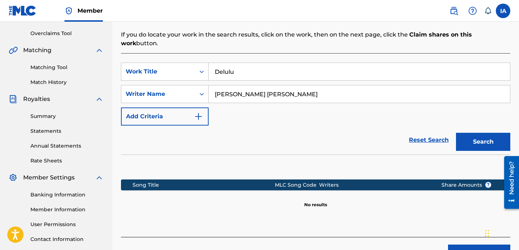
click at [347, 126] on div "Reset Search Search" at bounding box center [315, 140] width 389 height 29
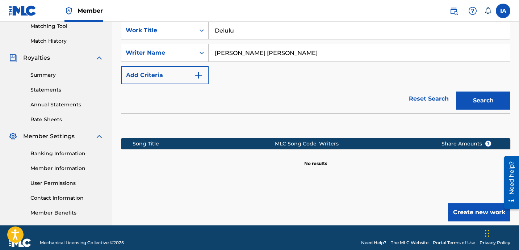
scroll to position [199, 0]
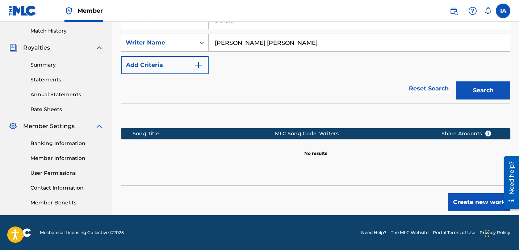
click at [453, 197] on button "Create new work" at bounding box center [479, 202] width 62 height 18
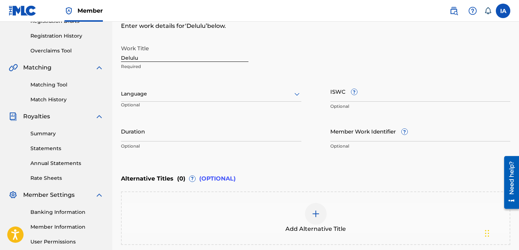
scroll to position [85, 0]
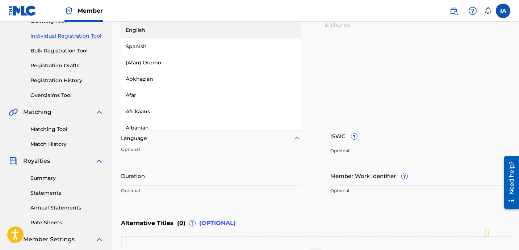
click at [179, 141] on div at bounding box center [211, 138] width 180 height 9
click at [178, 29] on div "English" at bounding box center [211, 30] width 180 height 16
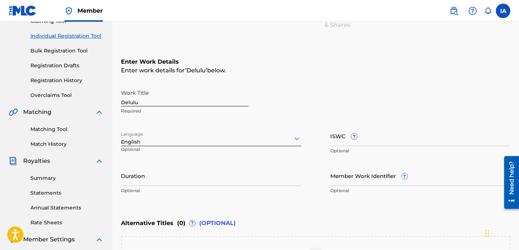
click at [216, 105] on input "Delulu" at bounding box center [184, 96] width 127 height 21
type input "DELULU"
click at [160, 179] on input "Duration" at bounding box center [211, 175] width 180 height 21
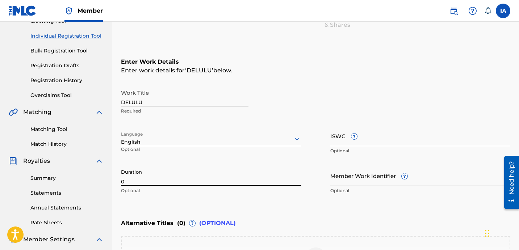
paste input "2:26"
type input "02:26"
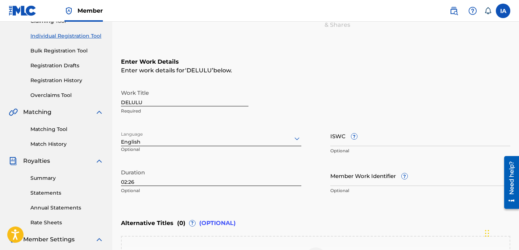
drag, startPoint x: 334, startPoint y: 86, endPoint x: 322, endPoint y: 77, distance: 15.8
click at [321, 77] on div "Enter Work Details Enter work details for ‘ DELULU ’ below. Work Title DELULU R…" at bounding box center [315, 127] width 389 height 175
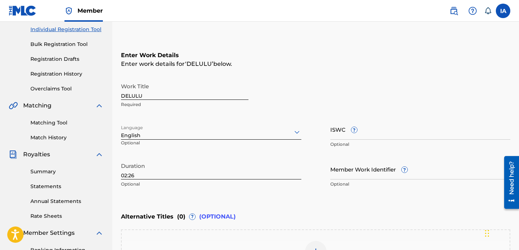
scroll to position [169, 0]
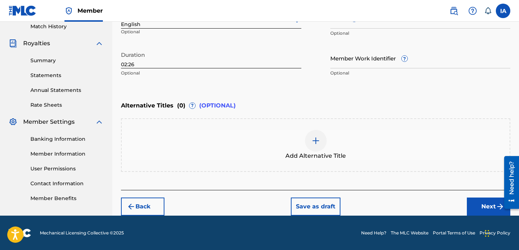
click at [471, 205] on button "Next" at bounding box center [488, 207] width 43 height 18
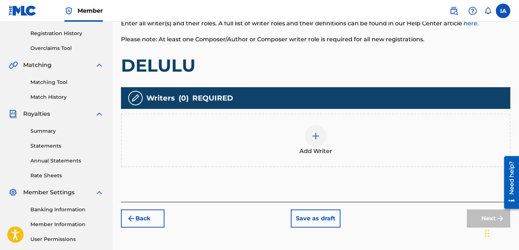
scroll to position [170, 0]
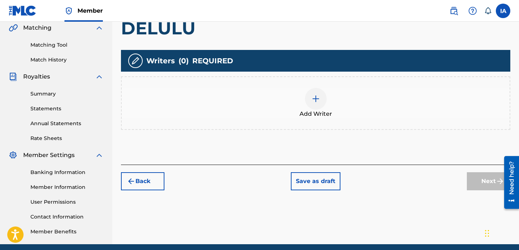
click at [323, 111] on span "Add Writer" at bounding box center [315, 114] width 33 height 9
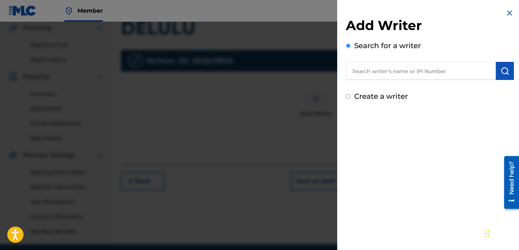
click at [387, 74] on input "text" at bounding box center [421, 71] width 150 height 18
paste input "[PERSON_NAME] [PERSON_NAME]"
type input "[PERSON_NAME] [PERSON_NAME]"
click at [509, 72] on button "submit" at bounding box center [505, 71] width 18 height 18
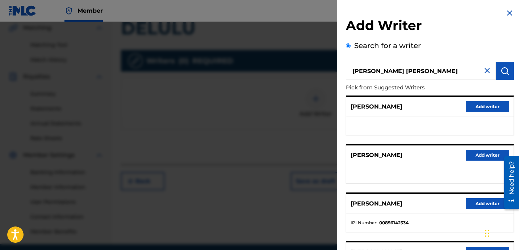
click at [464, 209] on div "[PERSON_NAME] Add writer" at bounding box center [429, 204] width 167 height 20
click at [471, 205] on button "Add writer" at bounding box center [486, 203] width 43 height 11
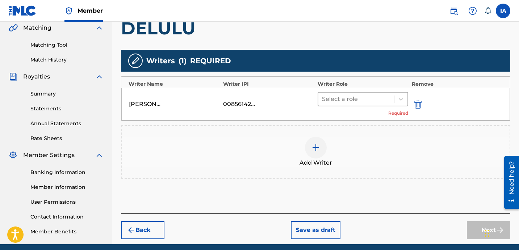
click at [367, 96] on div at bounding box center [356, 99] width 68 height 10
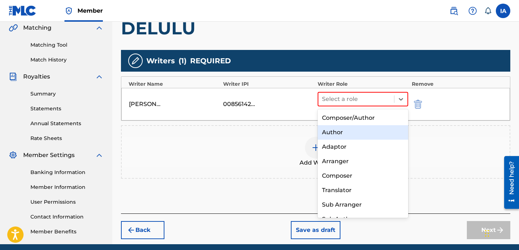
click at [372, 133] on div "Author" at bounding box center [362, 132] width 90 height 14
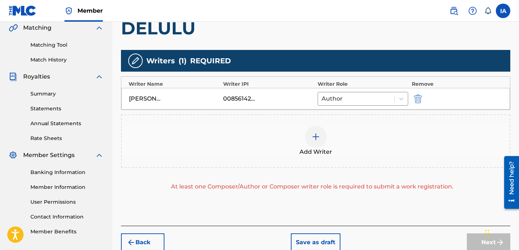
click at [341, 124] on div "Add Writer" at bounding box center [315, 141] width 389 height 54
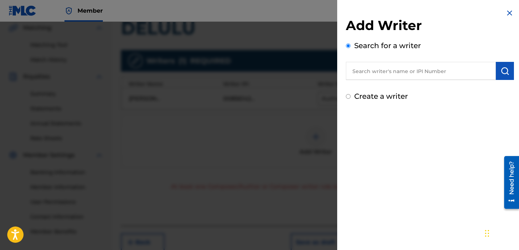
click at [368, 98] on label "Create a writer" at bounding box center [381, 96] width 54 height 9
radio input "true"
click at [350, 98] on input "Create a writer" at bounding box center [348, 96] width 5 height 5
radio input "false"
radio input "true"
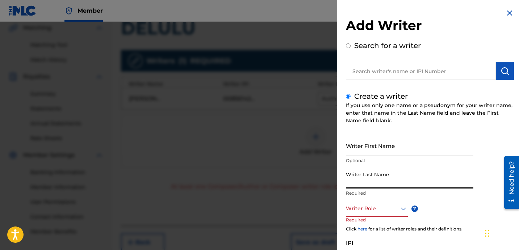
click at [388, 181] on input "Writer Last Name" at bounding box center [409, 178] width 127 height 21
paste input "UNKNOWN WRITER"
click at [389, 181] on input "UNKNOWN WRITER" at bounding box center [409, 178] width 127 height 21
type input "UNKNOWN WRITER"
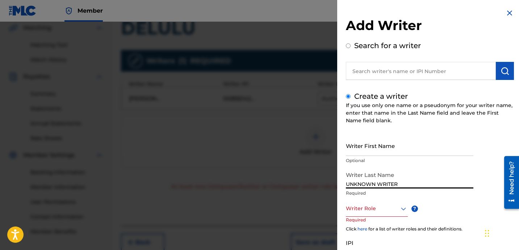
click at [386, 151] on input "Writer First Name" at bounding box center [409, 145] width 127 height 21
paste input "WRITER"
type input "WRITER"
click at [392, 181] on input "UNKNOWN WRITER" at bounding box center [409, 178] width 127 height 21
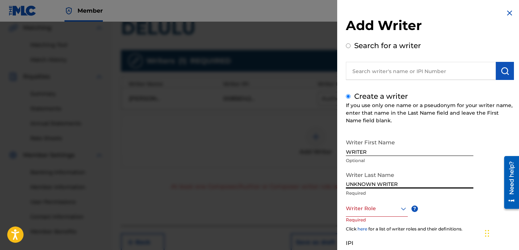
click at [384, 184] on input "UNKNOWN WRITER" at bounding box center [409, 178] width 127 height 21
paste input "text"
type input "UNKNOWN"
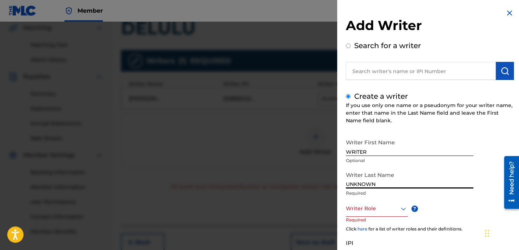
click at [381, 207] on div at bounding box center [377, 208] width 62 height 9
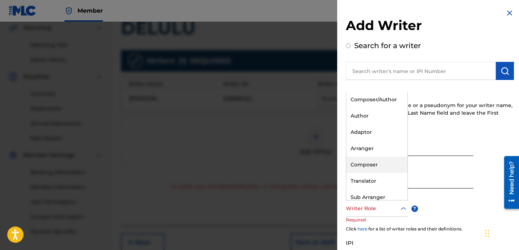
click at [382, 159] on div "Composer" at bounding box center [376, 165] width 61 height 16
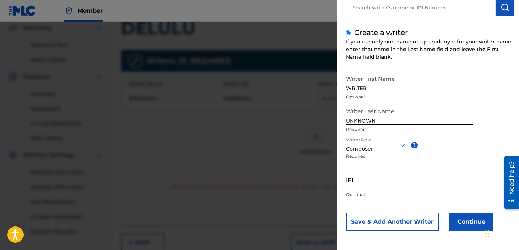
scroll to position [64, 0]
click at [467, 214] on button "Continue" at bounding box center [470, 221] width 43 height 18
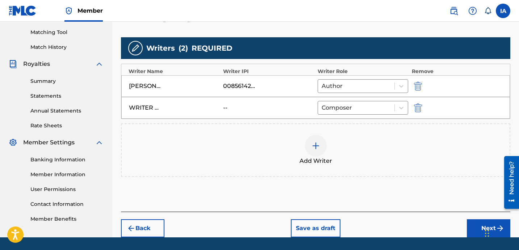
scroll to position [204, 0]
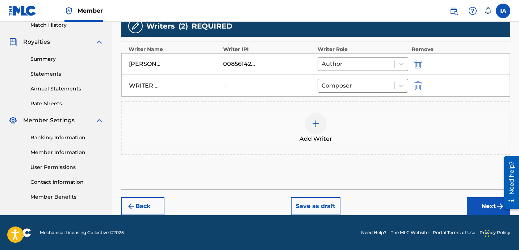
click at [489, 201] on button "Next" at bounding box center [488, 206] width 43 height 18
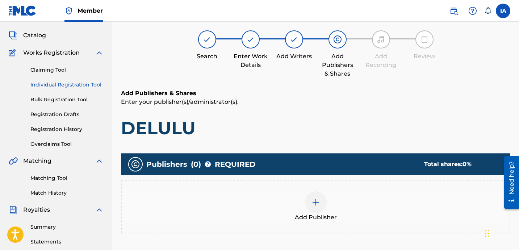
scroll to position [33, 0]
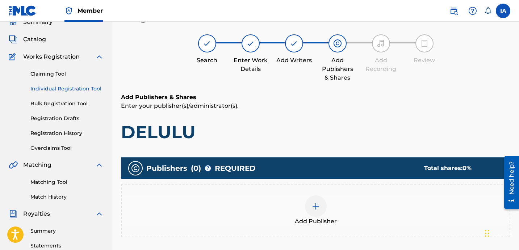
click at [286, 97] on h6 "Add Publishers & Shares" at bounding box center [315, 97] width 389 height 9
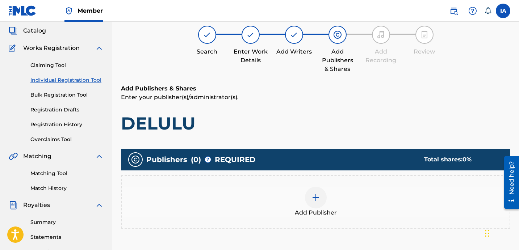
scroll to position [54, 0]
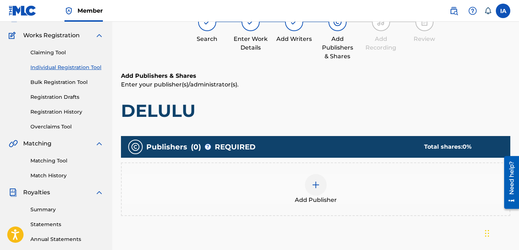
click at [332, 199] on span "Add Publisher" at bounding box center [316, 200] width 42 height 9
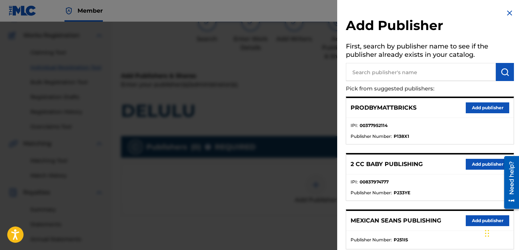
click at [395, 75] on input "text" at bounding box center [421, 72] width 150 height 18
paste input "OTR RECORDS PUBLISHING CATALOG"
type input "OTR RECORDS PUBLISHING CATALOG"
click at [503, 78] on button "submit" at bounding box center [505, 72] width 18 height 18
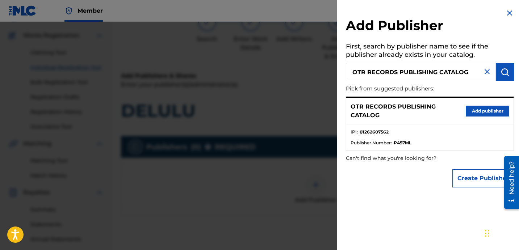
click at [489, 109] on button "Add publisher" at bounding box center [486, 111] width 43 height 11
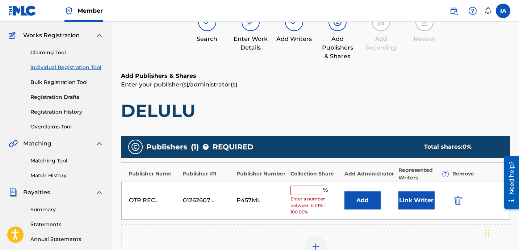
click at [319, 76] on h6 "Add Publishers & Shares" at bounding box center [315, 76] width 389 height 9
click at [315, 187] on input "text" at bounding box center [306, 190] width 33 height 9
type input "50"
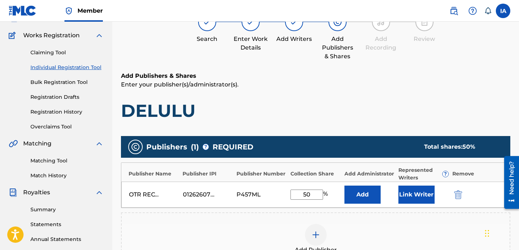
drag, startPoint x: 316, startPoint y: 193, endPoint x: 280, endPoint y: 176, distance: 40.1
click at [286, 182] on div "OTR RECORDS PUBLISHING CATALOG 01262607562 P457ML 50 % Add Link Writer" at bounding box center [315, 195] width 388 height 26
click at [360, 196] on button "Add" at bounding box center [362, 195] width 36 height 18
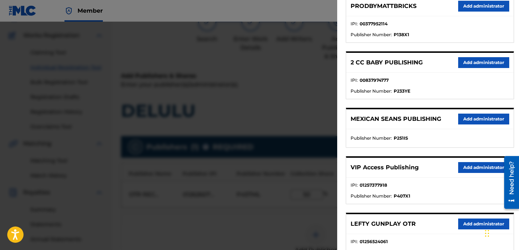
scroll to position [111, 0]
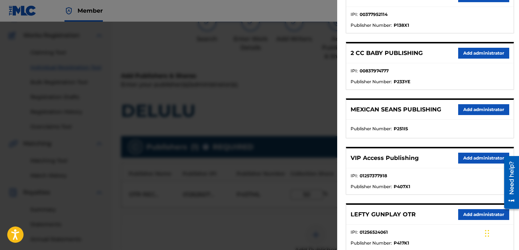
click at [468, 155] on button "Add administrator" at bounding box center [483, 158] width 51 height 11
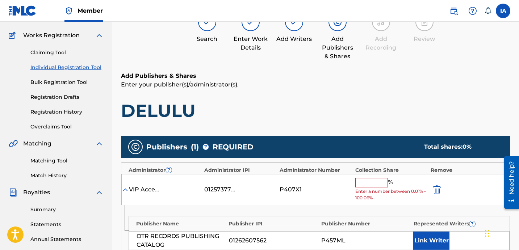
click at [381, 185] on input "text" at bounding box center [371, 182] width 33 height 9
paste input "50"
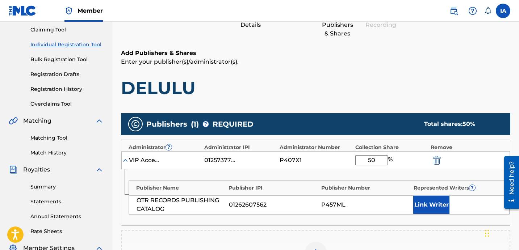
scroll to position [77, 0]
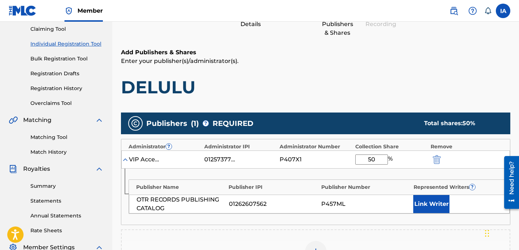
type input "50"
click at [435, 205] on button "Link Writer" at bounding box center [431, 204] width 36 height 18
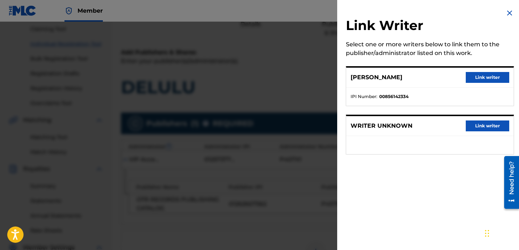
click at [480, 81] on button "Link writer" at bounding box center [486, 77] width 43 height 11
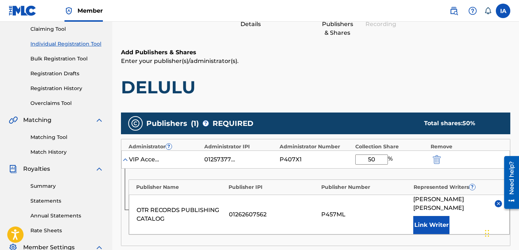
click at [408, 89] on h1 "DELULU" at bounding box center [315, 87] width 389 height 22
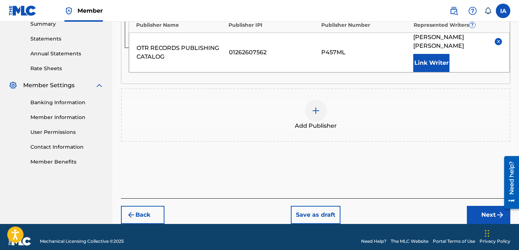
click at [490, 206] on button "Next" at bounding box center [488, 215] width 43 height 18
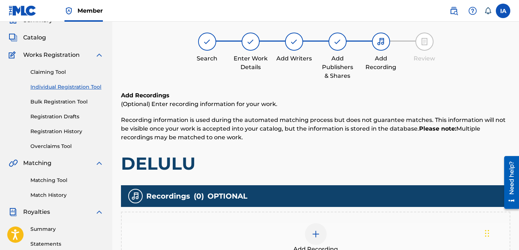
scroll to position [33, 0]
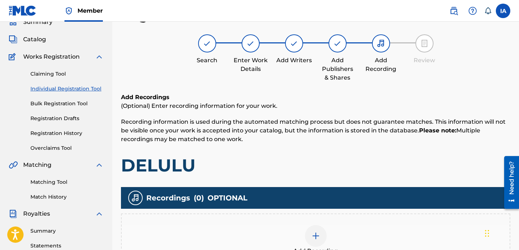
click at [347, 223] on div "Add Recording" at bounding box center [315, 241] width 389 height 54
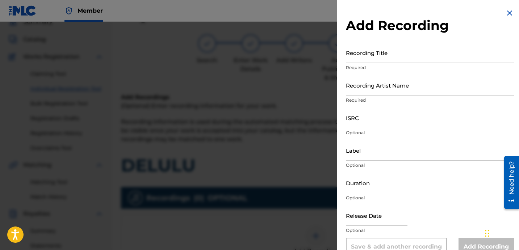
click at [391, 52] on input "Recording Title" at bounding box center [430, 52] width 168 height 21
paste input "Delulu"
type input "DELULU"
click at [381, 85] on input "Recording Artist Name" at bounding box center [430, 85] width 168 height 21
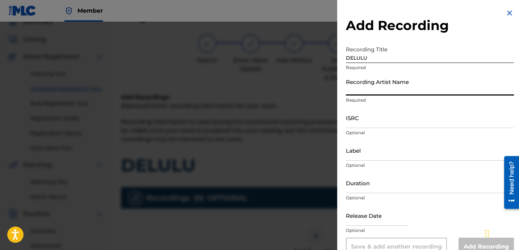
click at [376, 101] on p "Required" at bounding box center [430, 100] width 168 height 7
click at [378, 92] on input "Recording Artist Name" at bounding box center [430, 85] width 168 height 21
paste input "[PERSON_NAME]"
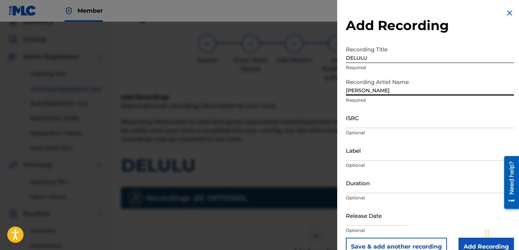
type input "[PERSON_NAME]"
click at [379, 130] on p "Optional" at bounding box center [430, 133] width 168 height 7
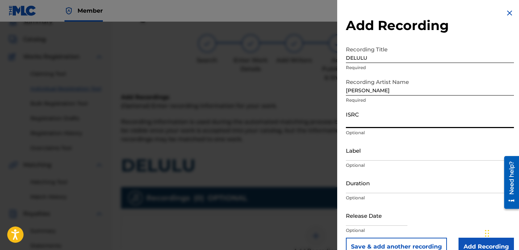
click at [380, 119] on input "ISRC" at bounding box center [430, 117] width 168 height 21
paste input "USLD91770597"
type input "USLD91770597"
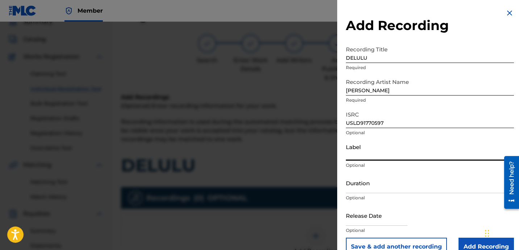
click at [374, 154] on input "Label" at bounding box center [430, 150] width 168 height 21
type input "OTR RECORDS"
click at [390, 186] on input "Duration" at bounding box center [430, 183] width 168 height 21
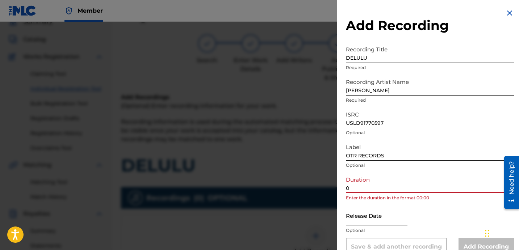
paste input "2:26"
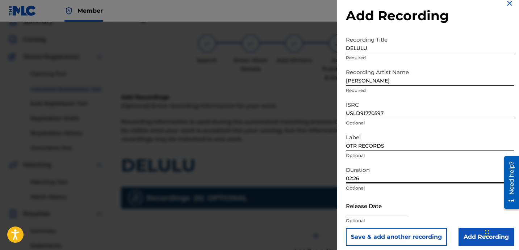
scroll to position [14, 0]
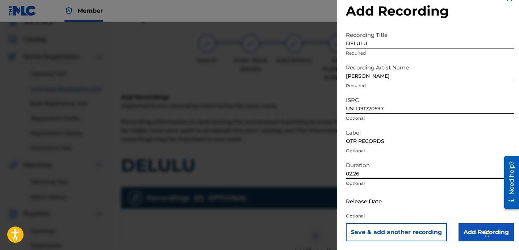
type input "02:26"
click at [476, 228] on input "Add Recording" at bounding box center [485, 232] width 55 height 18
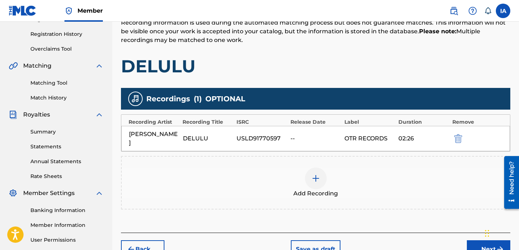
click at [297, 80] on div "Add Recordings (Optional) Enter recording information for your work. Recording …" at bounding box center [315, 113] width 389 height 239
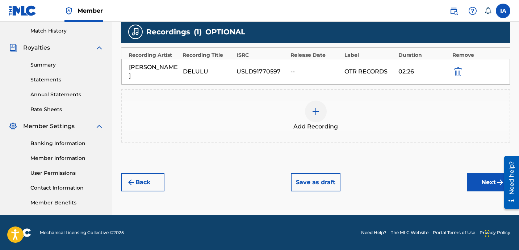
click at [473, 180] on button "Next" at bounding box center [488, 182] width 43 height 18
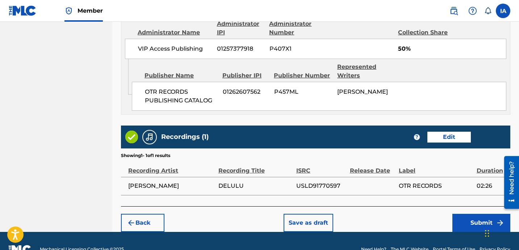
scroll to position [423, 0]
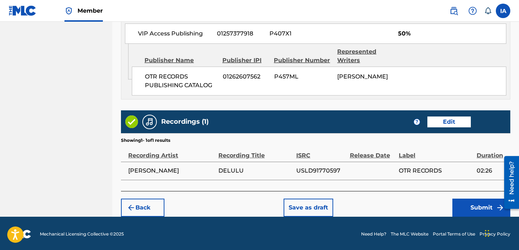
click at [459, 209] on button "Submit" at bounding box center [481, 208] width 58 height 18
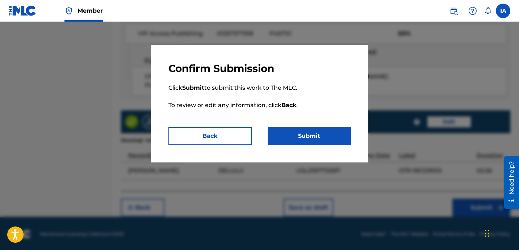
click at [328, 139] on button "Submit" at bounding box center [308, 136] width 83 height 18
click at [309, 130] on button "Submit" at bounding box center [308, 136] width 83 height 18
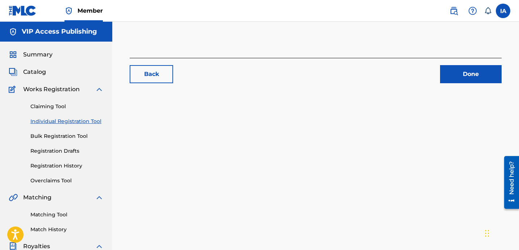
click at [53, 166] on link "Registration History" at bounding box center [66, 166] width 73 height 8
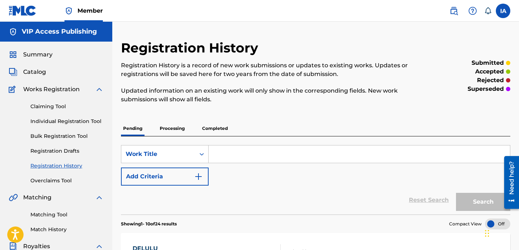
click at [91, 121] on link "Individual Registration Tool" at bounding box center [66, 122] width 73 height 8
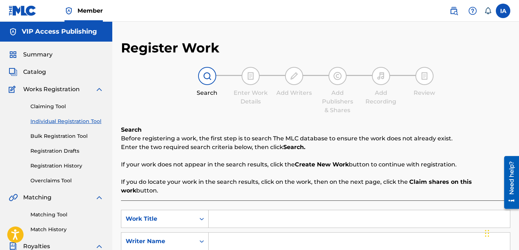
click at [184, 110] on div "Search Enter Work Details Add Writers Add Publishers & Shares Add Recording Rev…" at bounding box center [315, 91] width 389 height 48
